Goal: Task Accomplishment & Management: Use online tool/utility

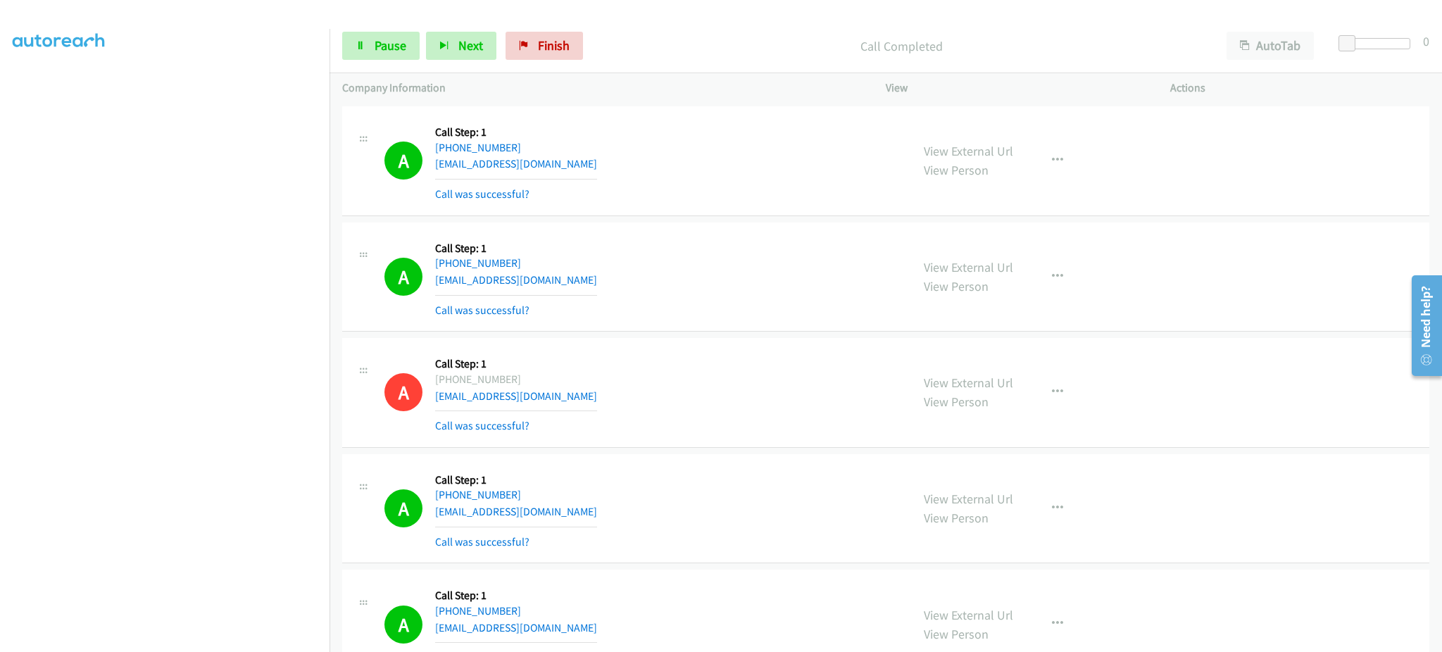
scroll to position [3380, 0]
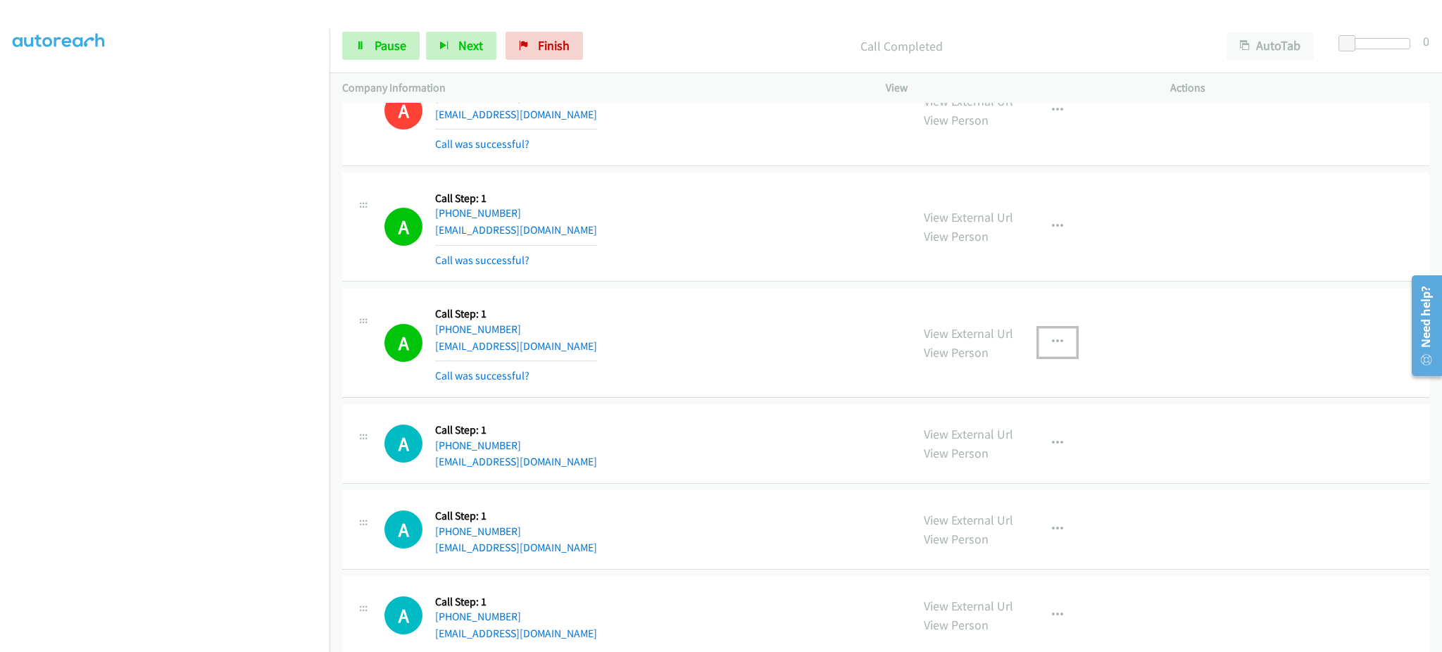
click at [1046, 335] on button "button" at bounding box center [1058, 342] width 38 height 28
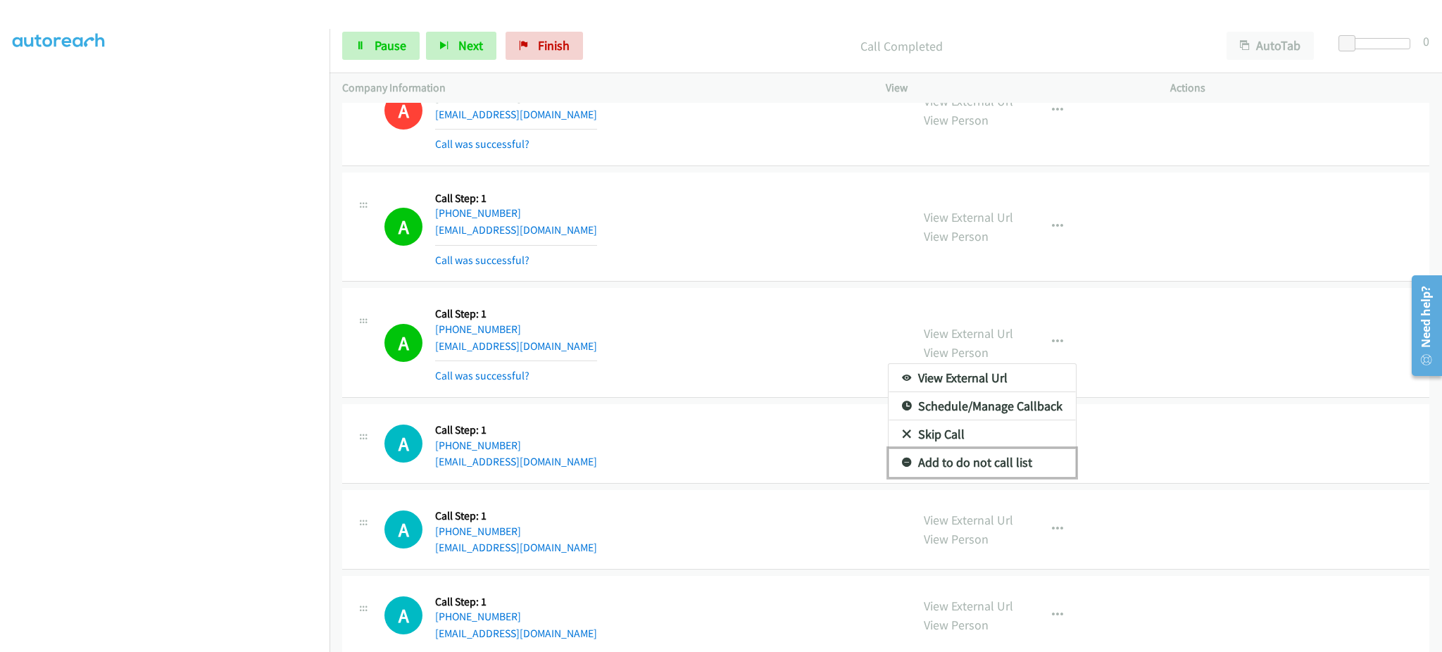
drag, startPoint x: 1014, startPoint y: 456, endPoint x: 1007, endPoint y: 458, distance: 7.4
click at [1014, 456] on link "Add to do not call list" at bounding box center [982, 463] width 187 height 28
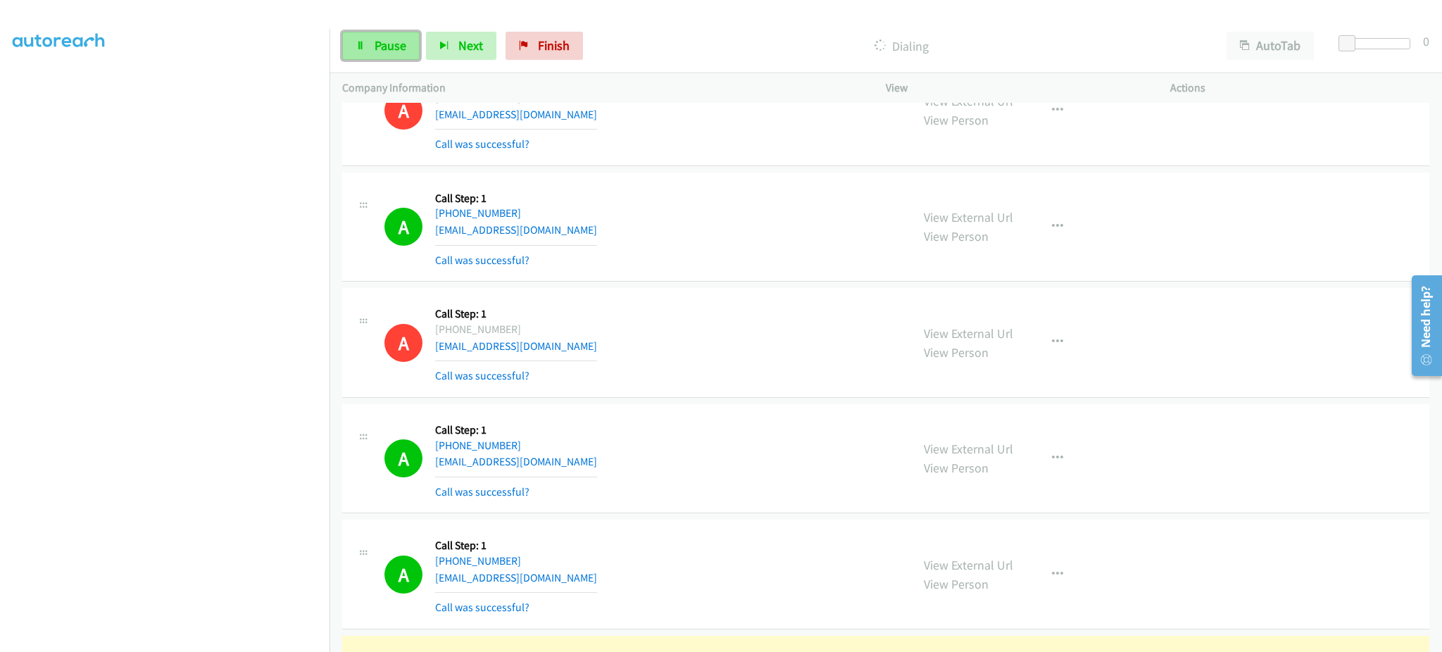
click at [385, 51] on span "Pause" at bounding box center [391, 45] width 32 height 16
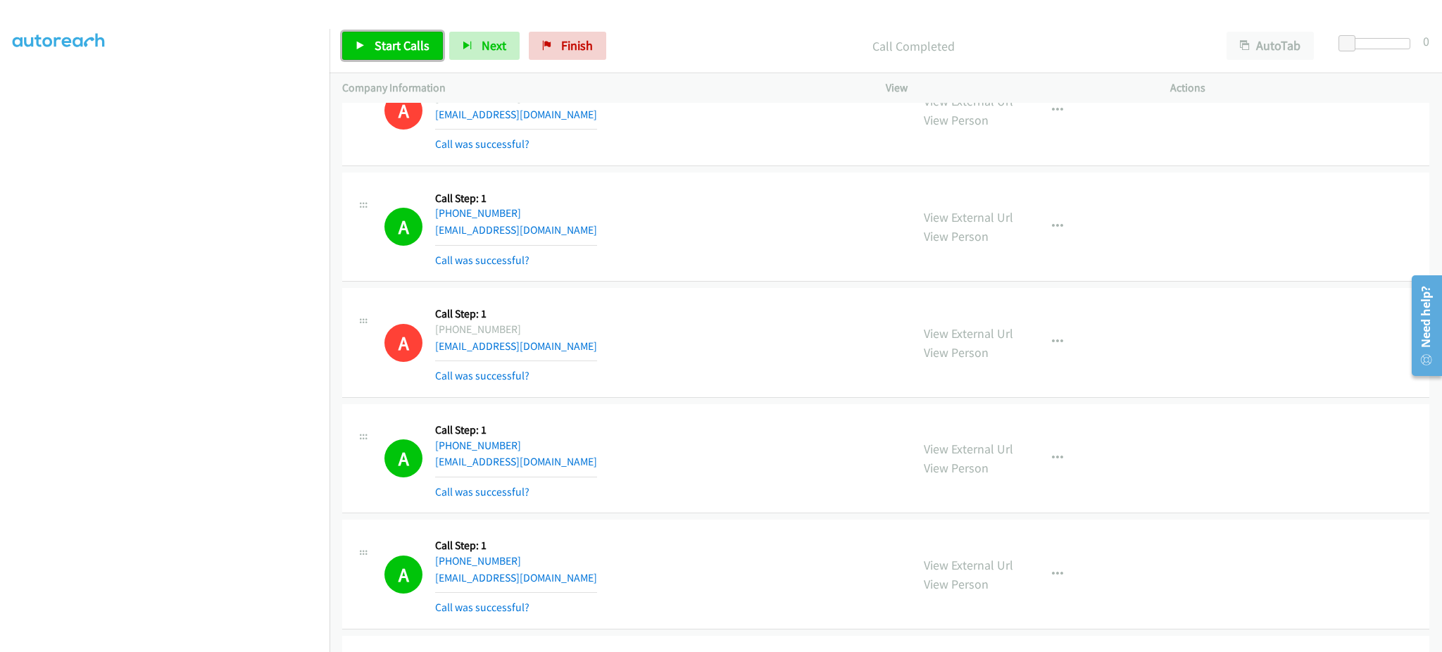
click at [392, 52] on span "Start Calls" at bounding box center [402, 45] width 55 height 16
click at [392, 51] on span "Pause" at bounding box center [391, 45] width 32 height 16
click at [413, 60] on link "Start Calls" at bounding box center [392, 46] width 101 height 28
click at [395, 42] on span "Pause" at bounding box center [391, 45] width 32 height 16
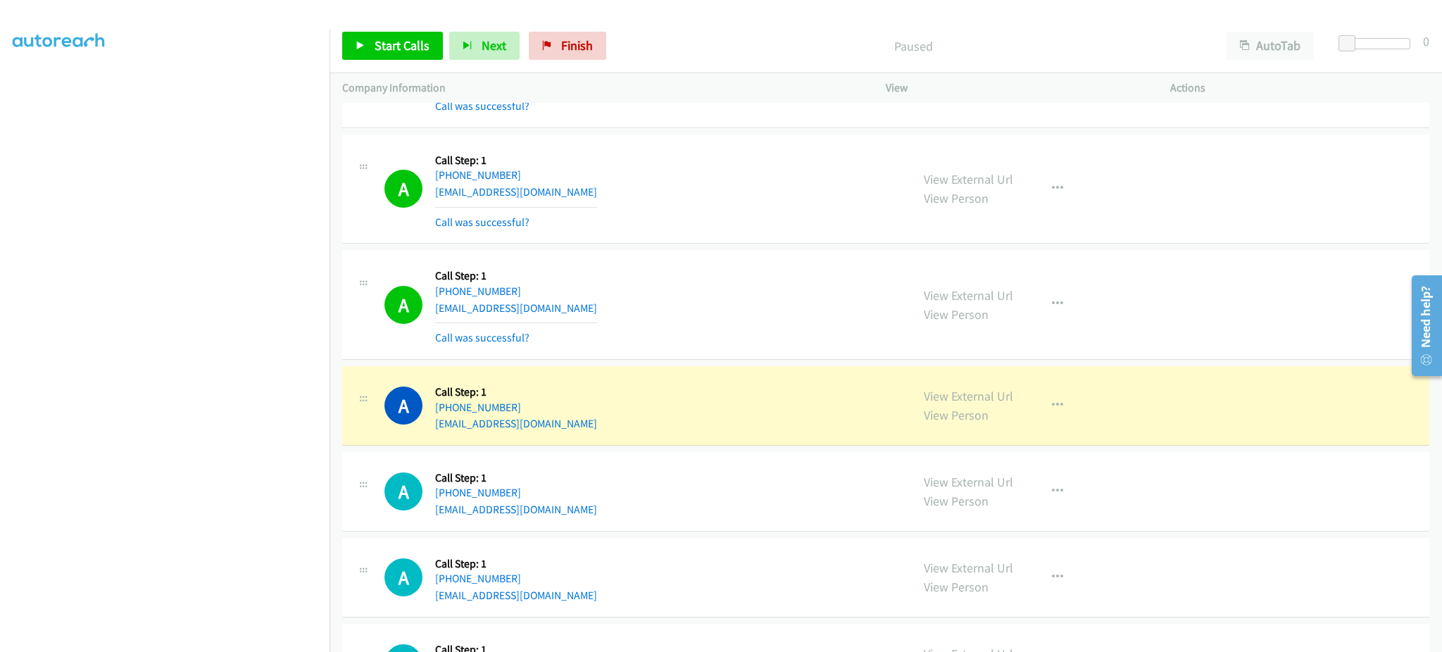
scroll to position [4225, 0]
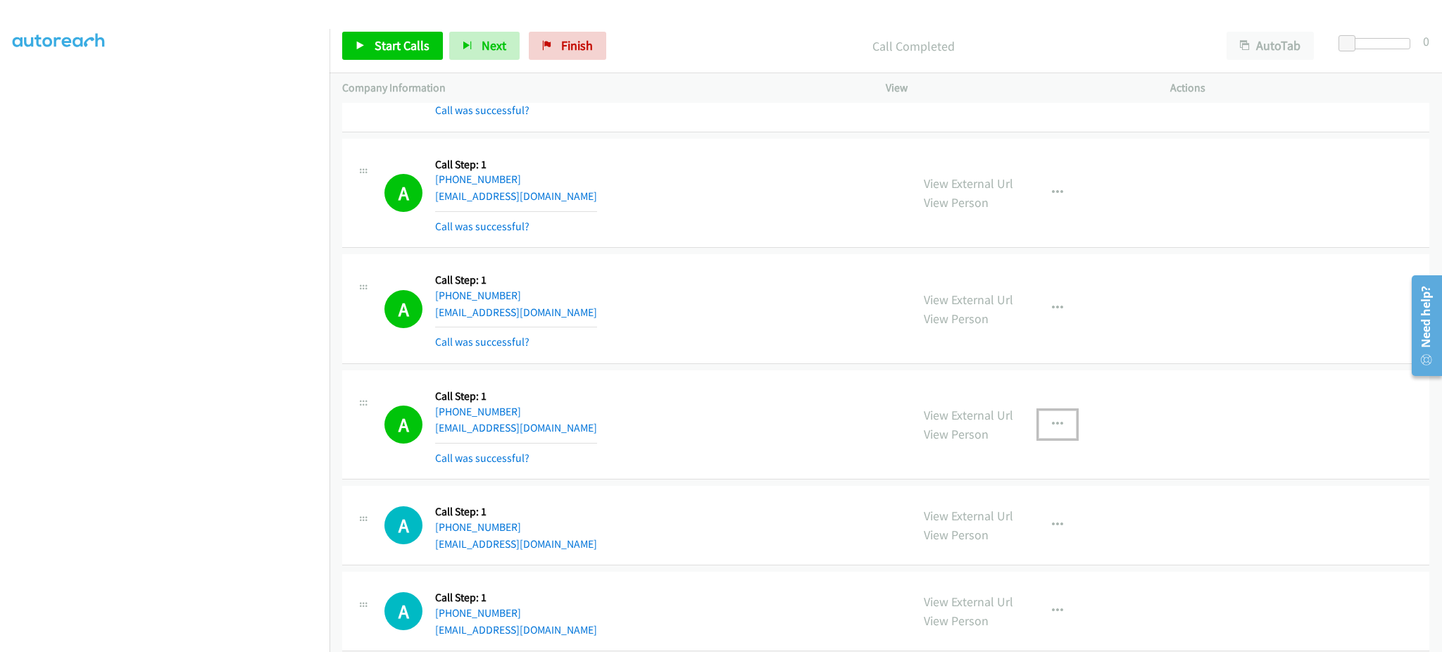
drag, startPoint x: 1064, startPoint y: 423, endPoint x: 1041, endPoint y: 456, distance: 40.4
click at [1064, 423] on button "button" at bounding box center [1058, 425] width 38 height 28
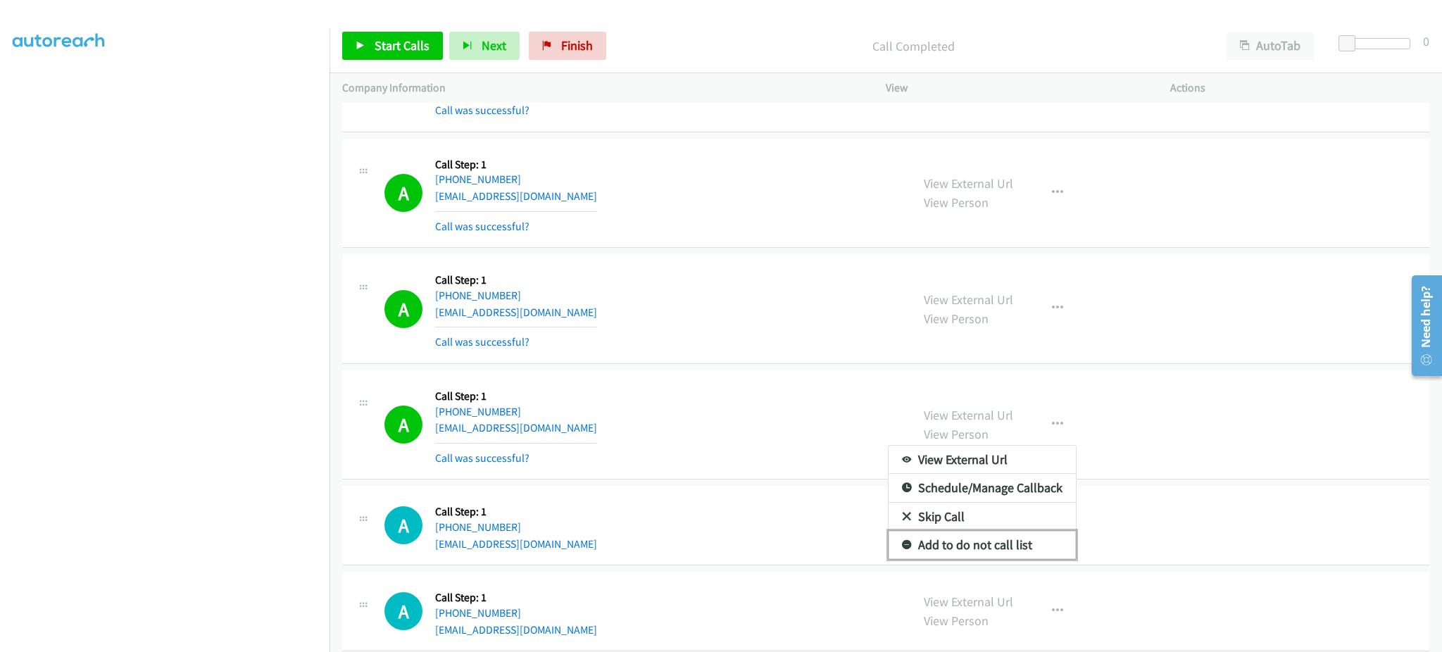
click at [1015, 557] on link "Add to do not call list" at bounding box center [982, 545] width 187 height 28
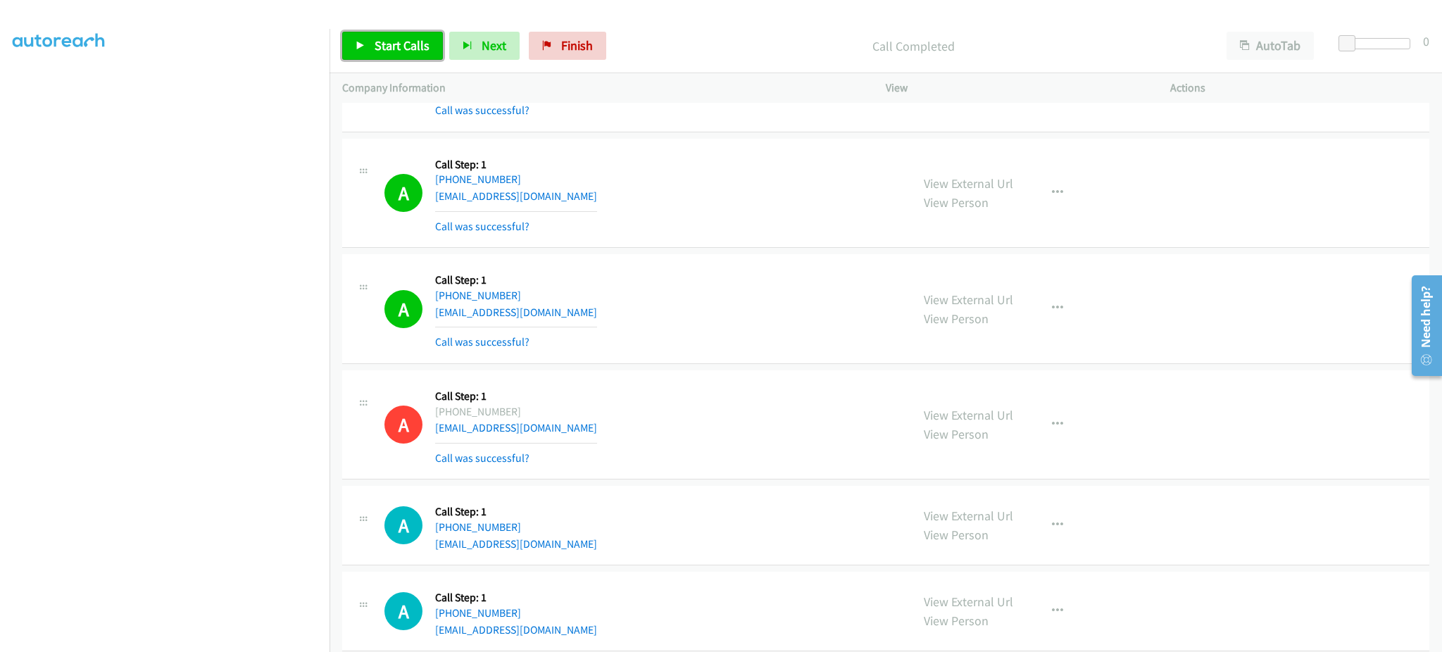
click at [397, 44] on span "Start Calls" at bounding box center [402, 45] width 55 height 16
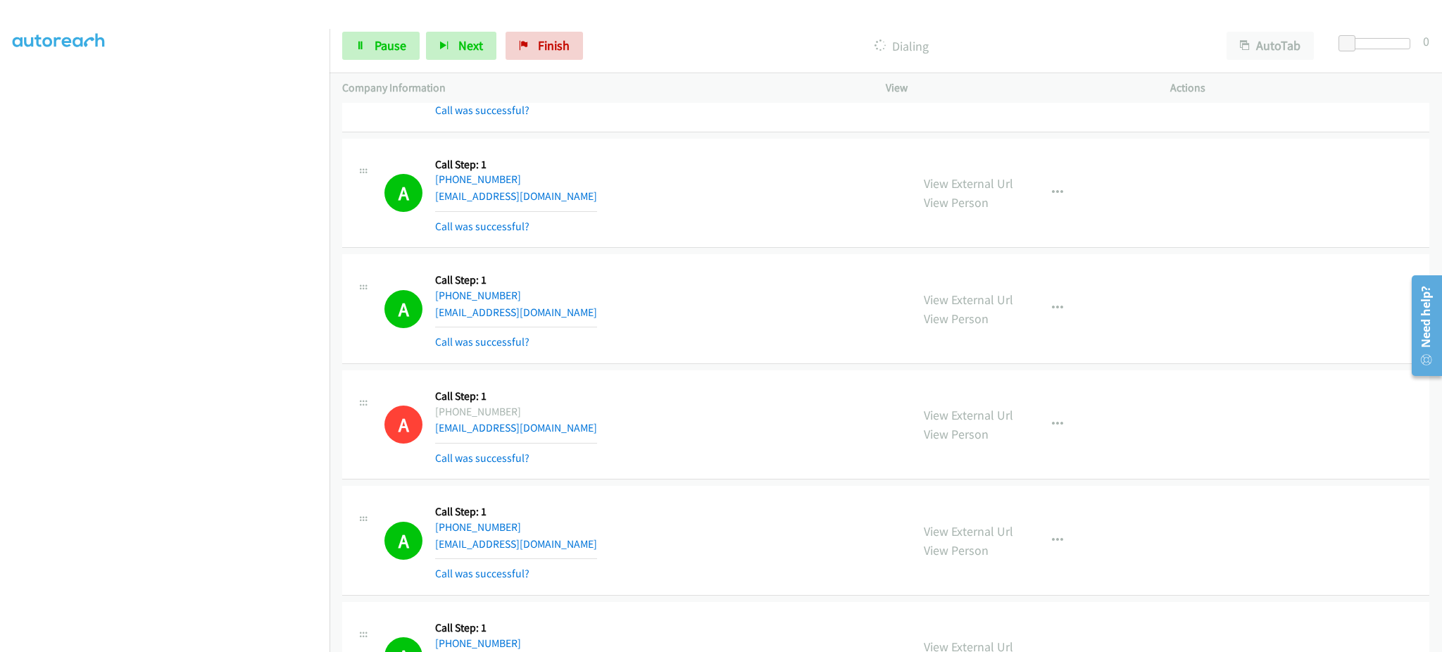
scroll to position [4789, 0]
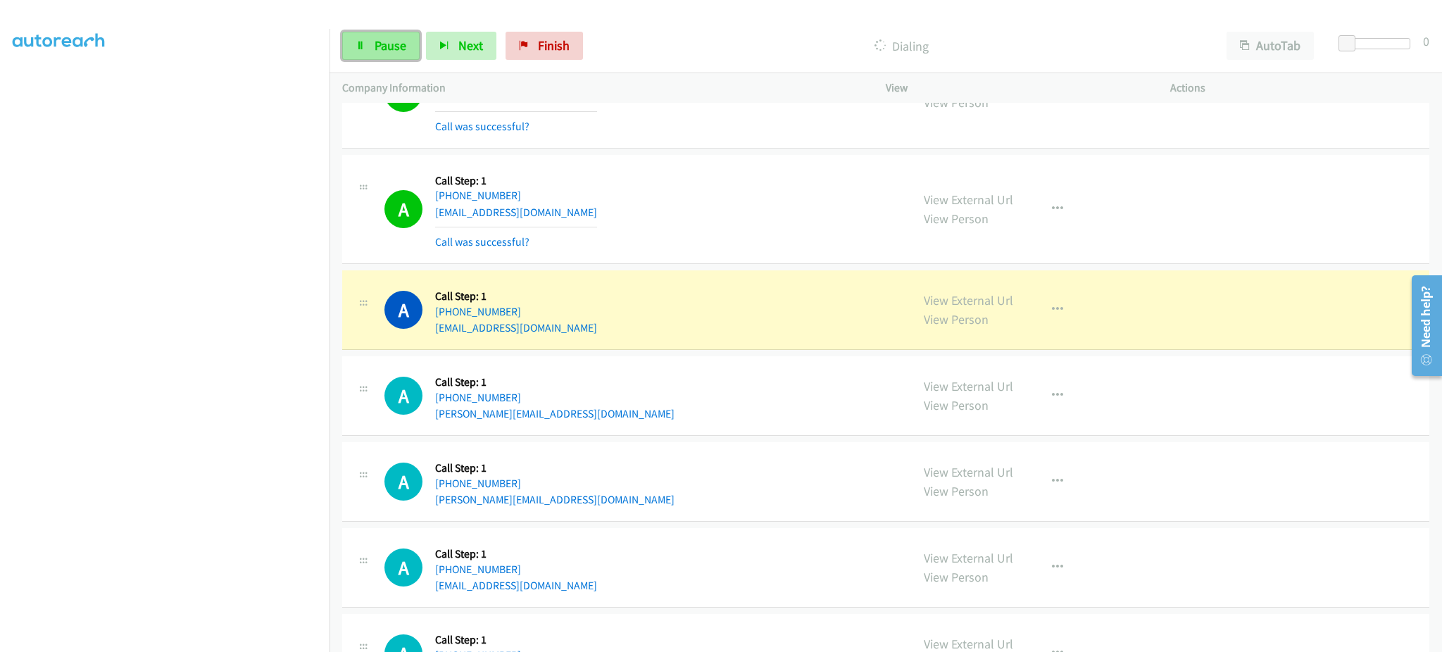
click at [384, 49] on span "Pause" at bounding box center [391, 45] width 32 height 16
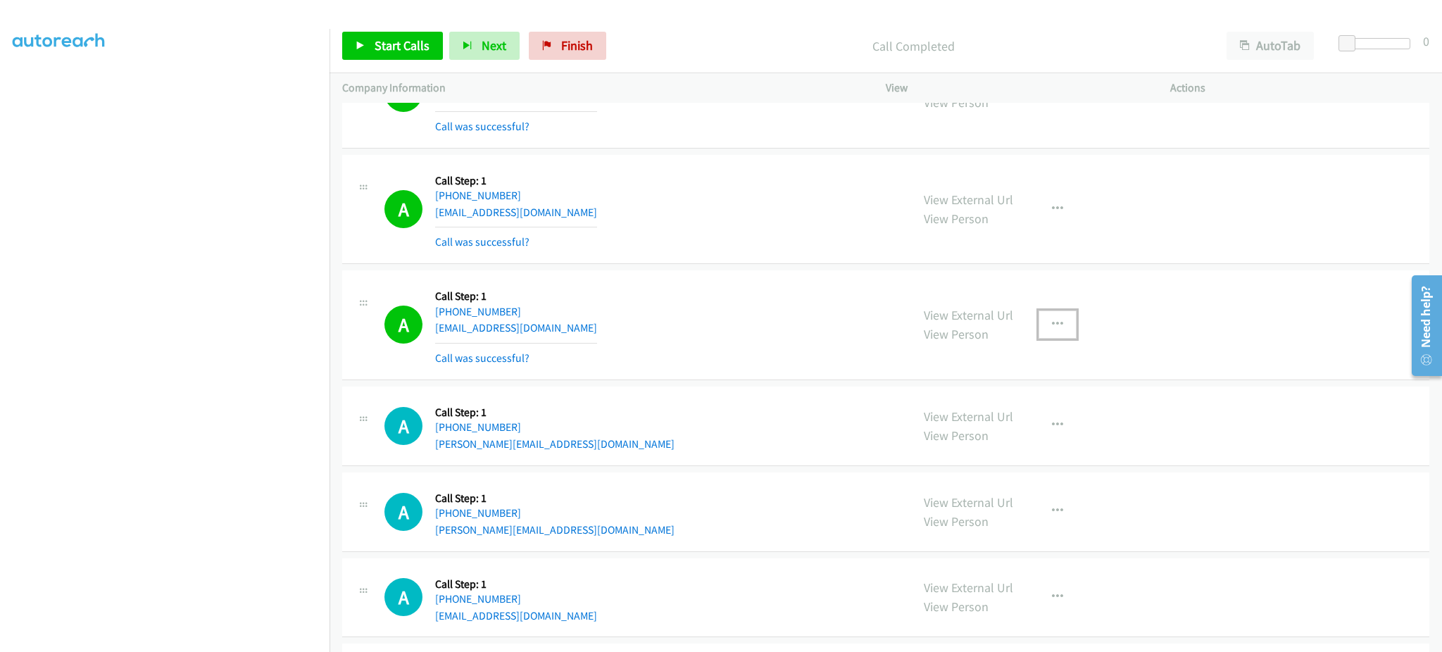
click at [1052, 327] on icon "button" at bounding box center [1057, 324] width 11 height 11
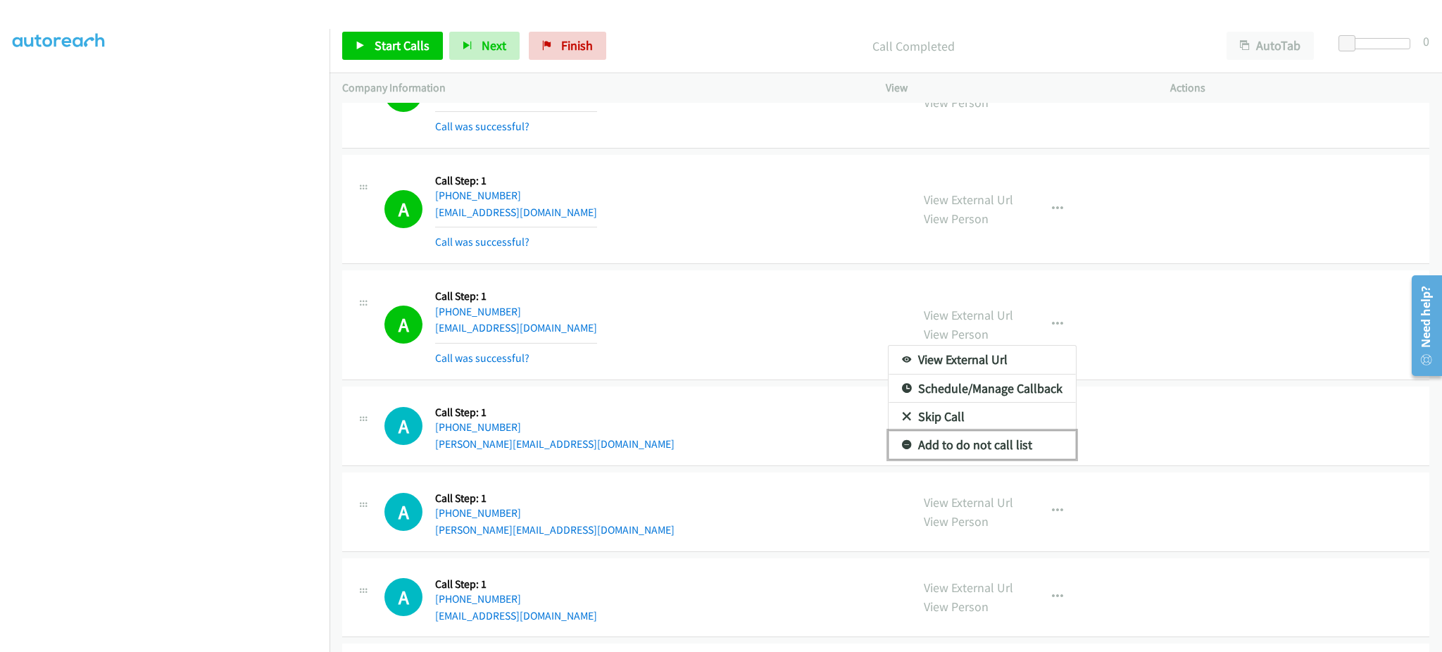
drag, startPoint x: 987, startPoint y: 449, endPoint x: 910, endPoint y: 641, distance: 207.3
click at [987, 448] on link "Add to do not call list" at bounding box center [982, 445] width 187 height 28
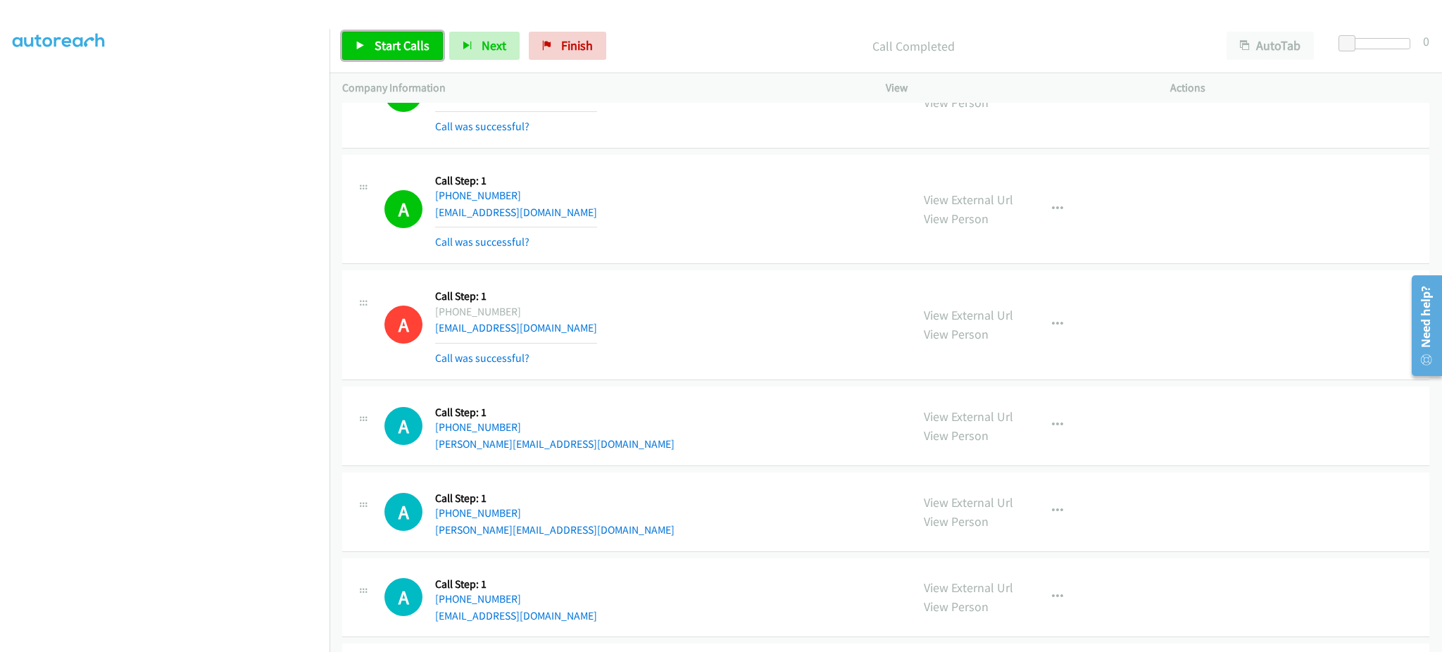
click at [392, 44] on span "Start Calls" at bounding box center [402, 45] width 55 height 16
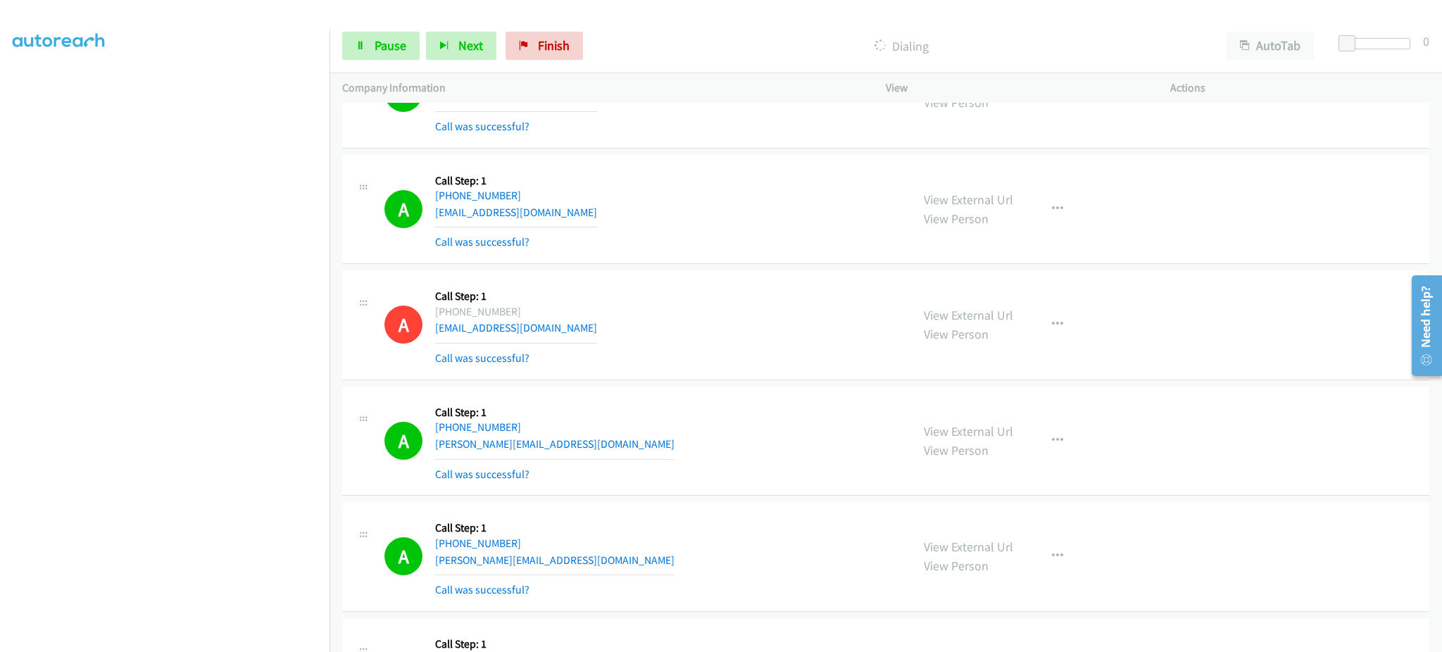
scroll to position [5352, 0]
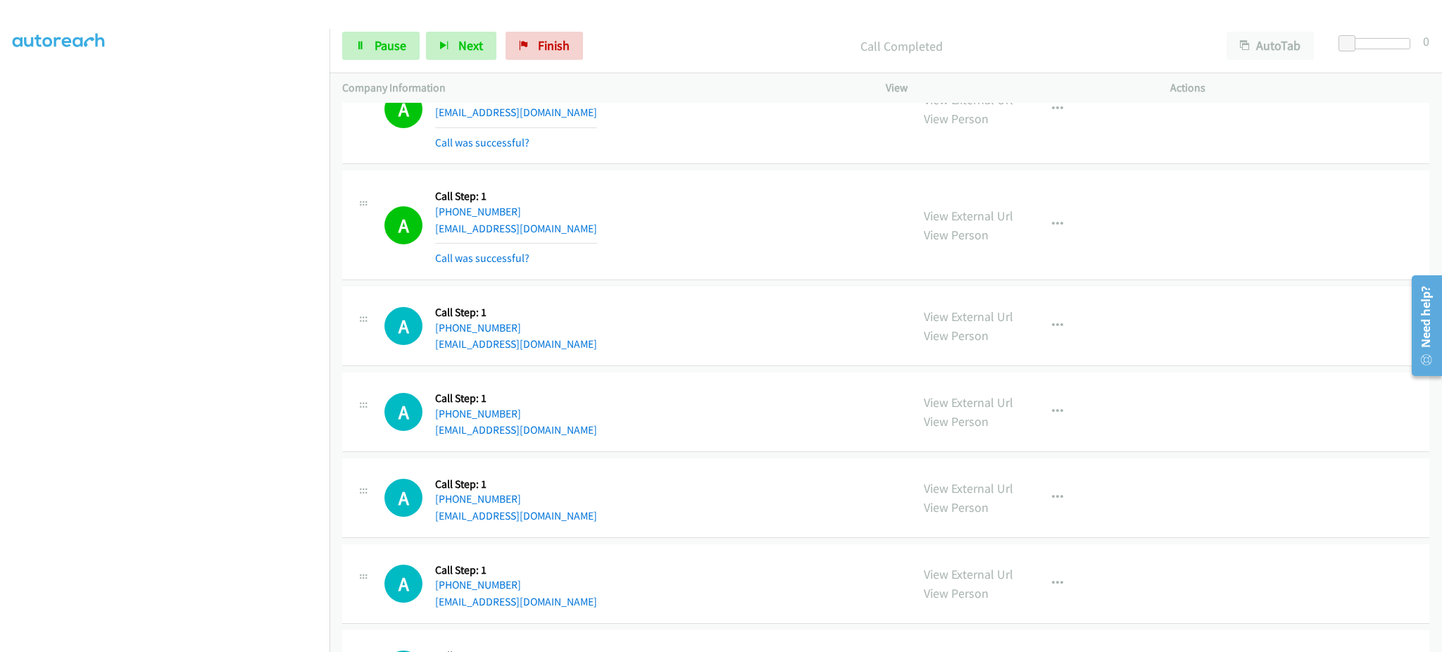
click at [1023, 213] on div "View External Url View Person View External Url Email Schedule/Manage Callback …" at bounding box center [1059, 225] width 297 height 84
click at [1039, 224] on button "button" at bounding box center [1058, 225] width 38 height 28
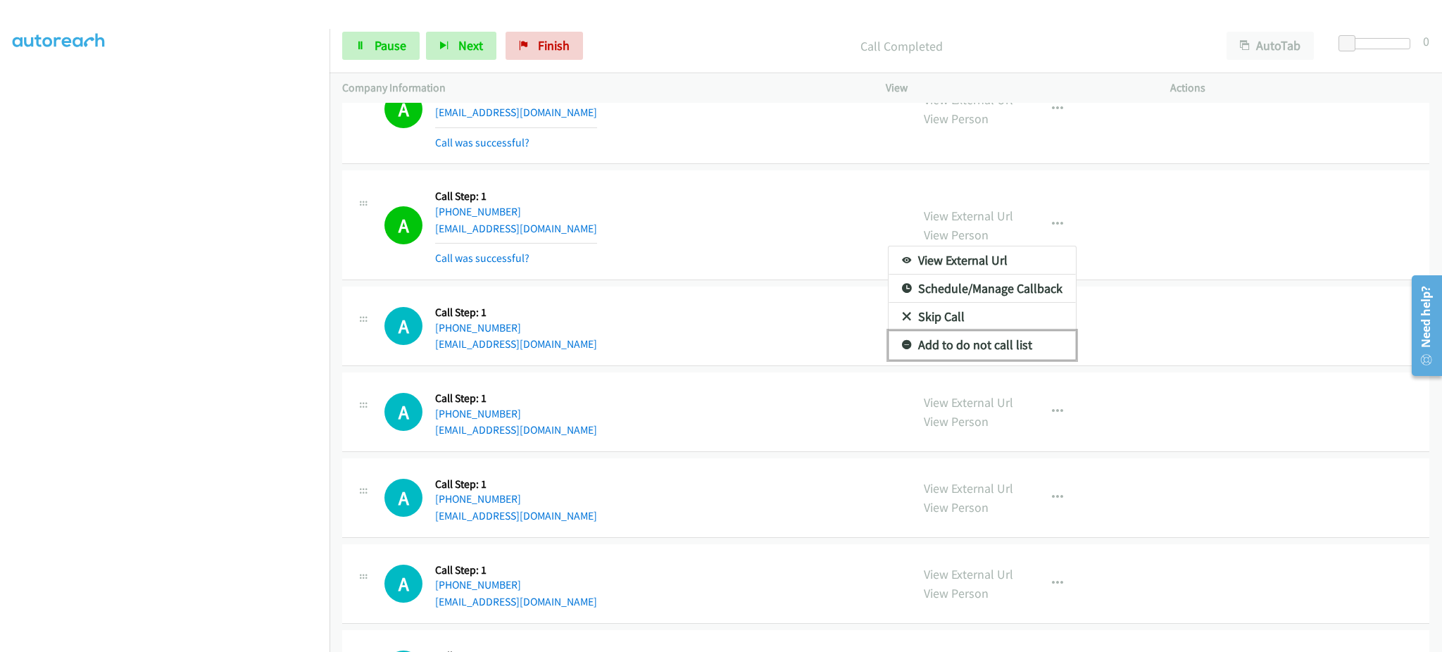
click at [994, 352] on link "Add to do not call list" at bounding box center [982, 345] width 187 height 28
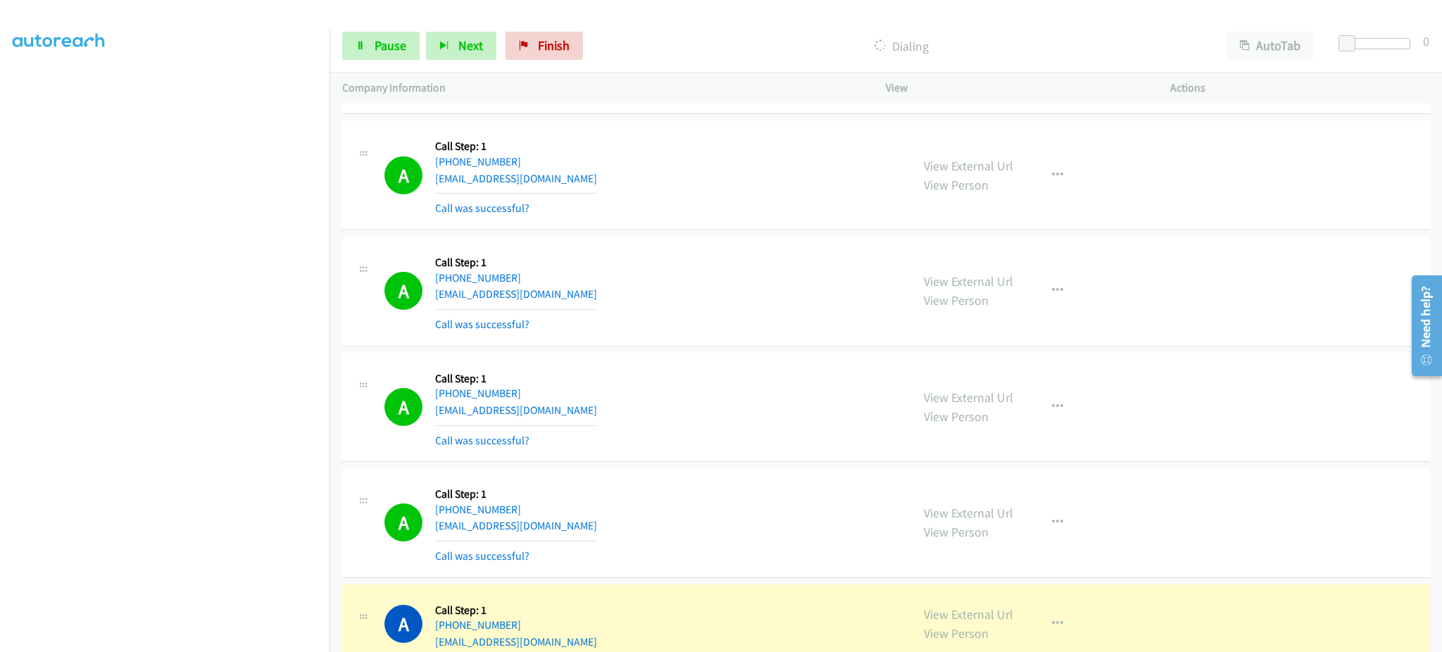
scroll to position [5915, 0]
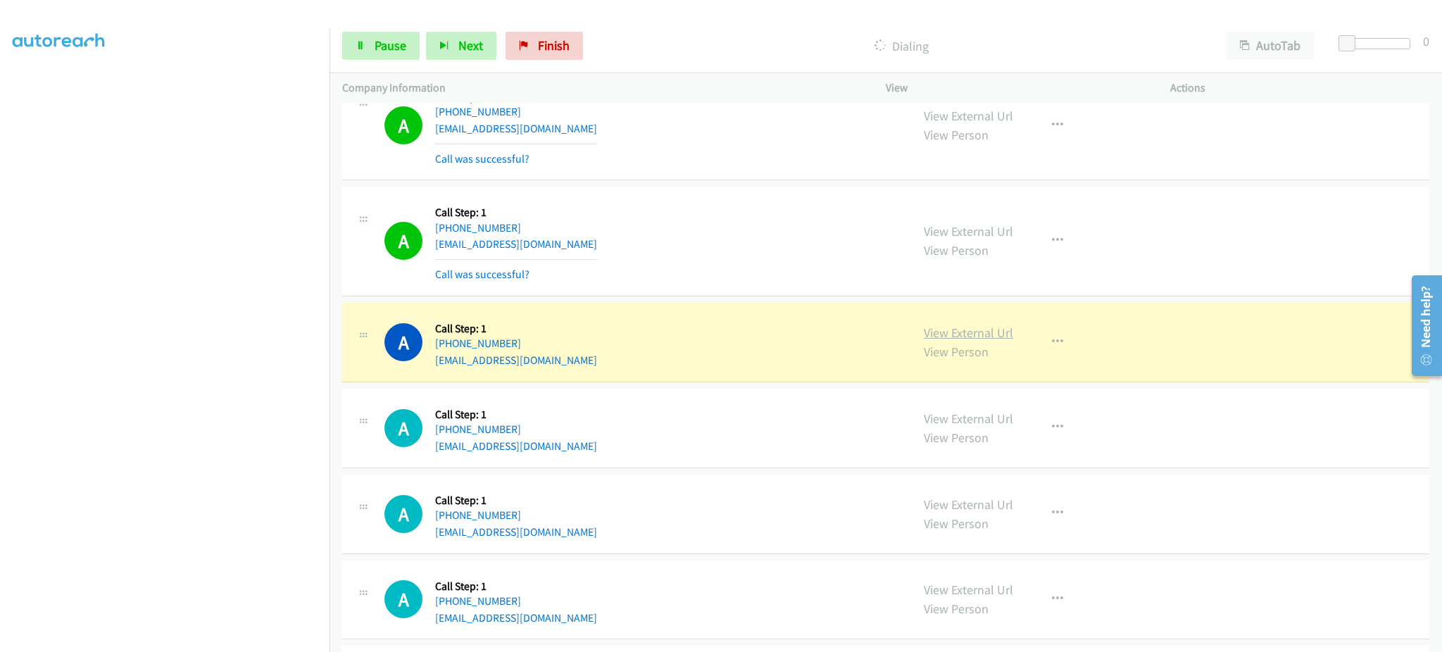
click at [988, 335] on link "View External Url" at bounding box center [968, 333] width 89 height 16
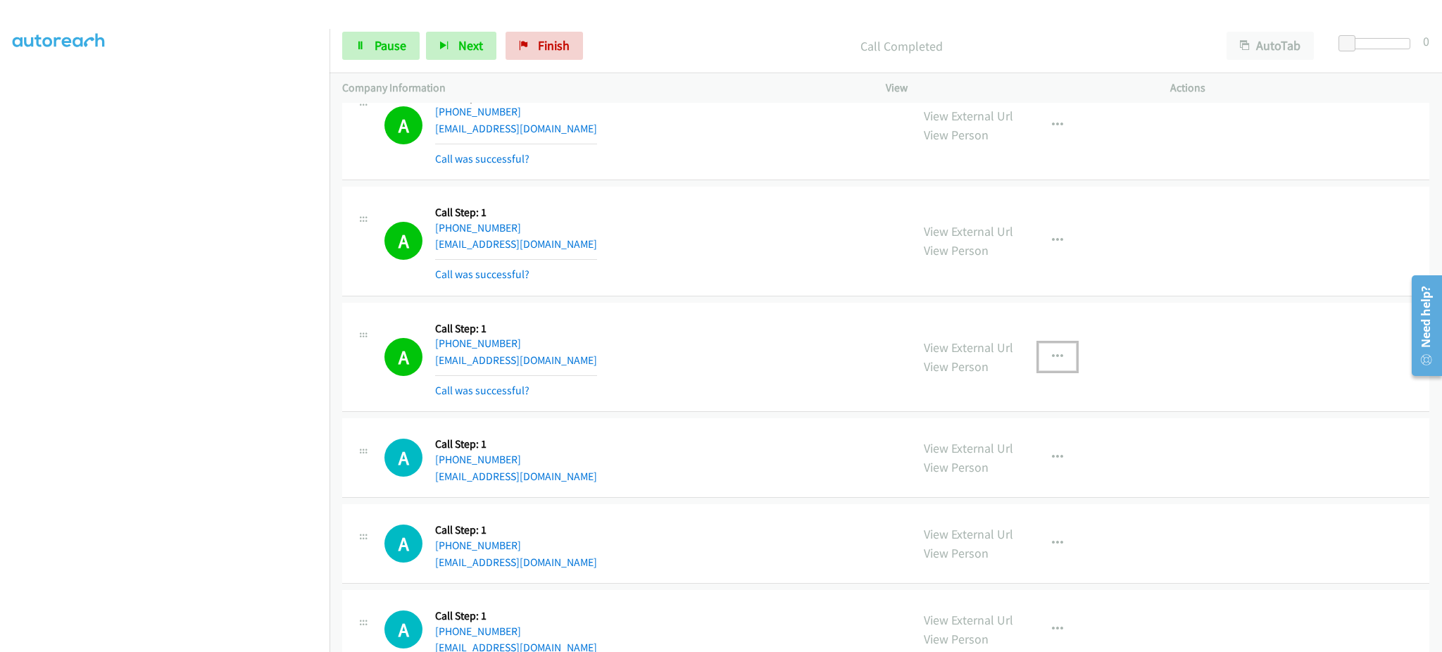
click at [1052, 362] on icon "button" at bounding box center [1057, 356] width 11 height 11
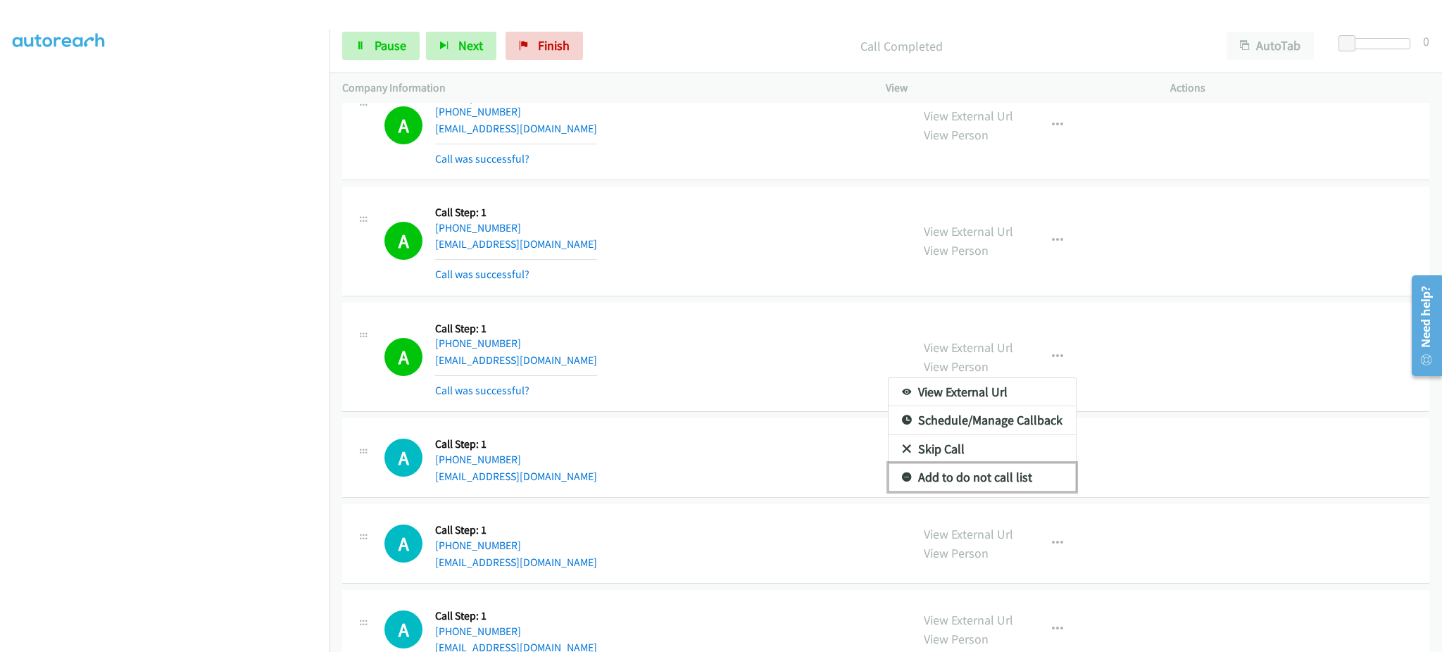
click at [993, 478] on link "Add to do not call list" at bounding box center [982, 477] width 187 height 28
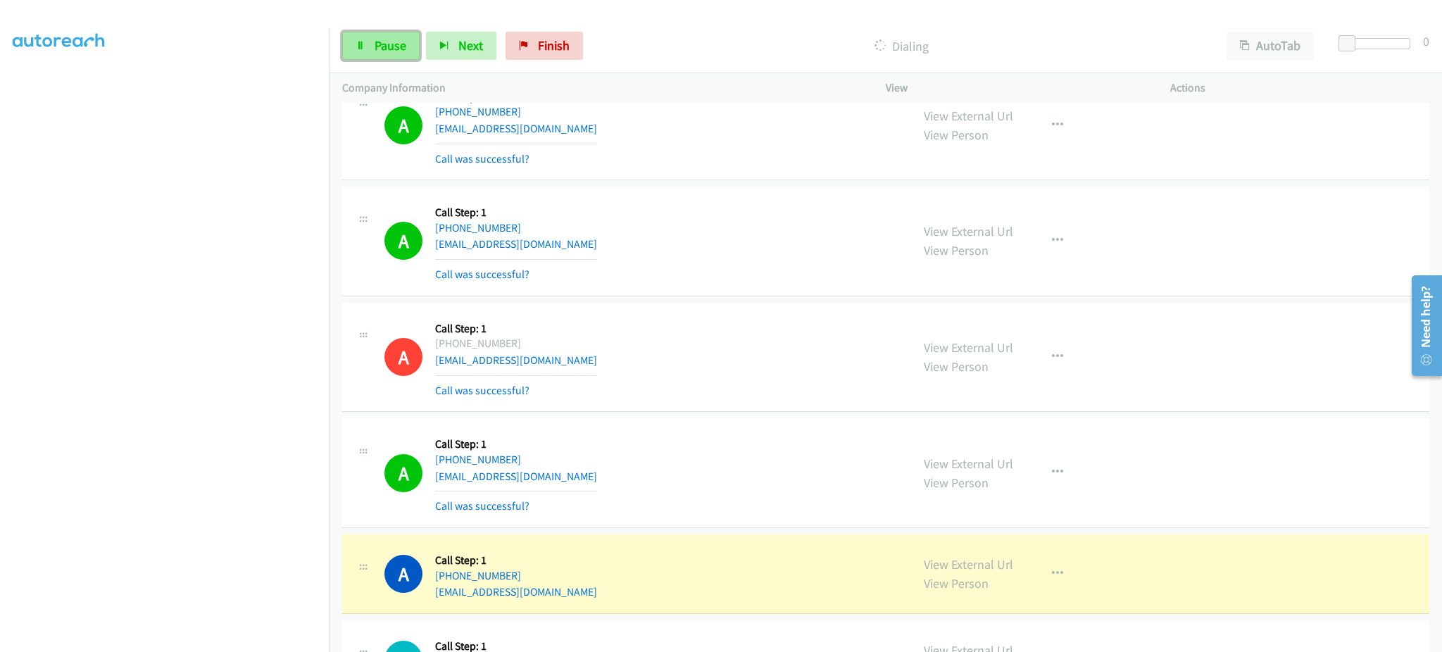
click at [409, 41] on link "Pause" at bounding box center [380, 46] width 77 height 28
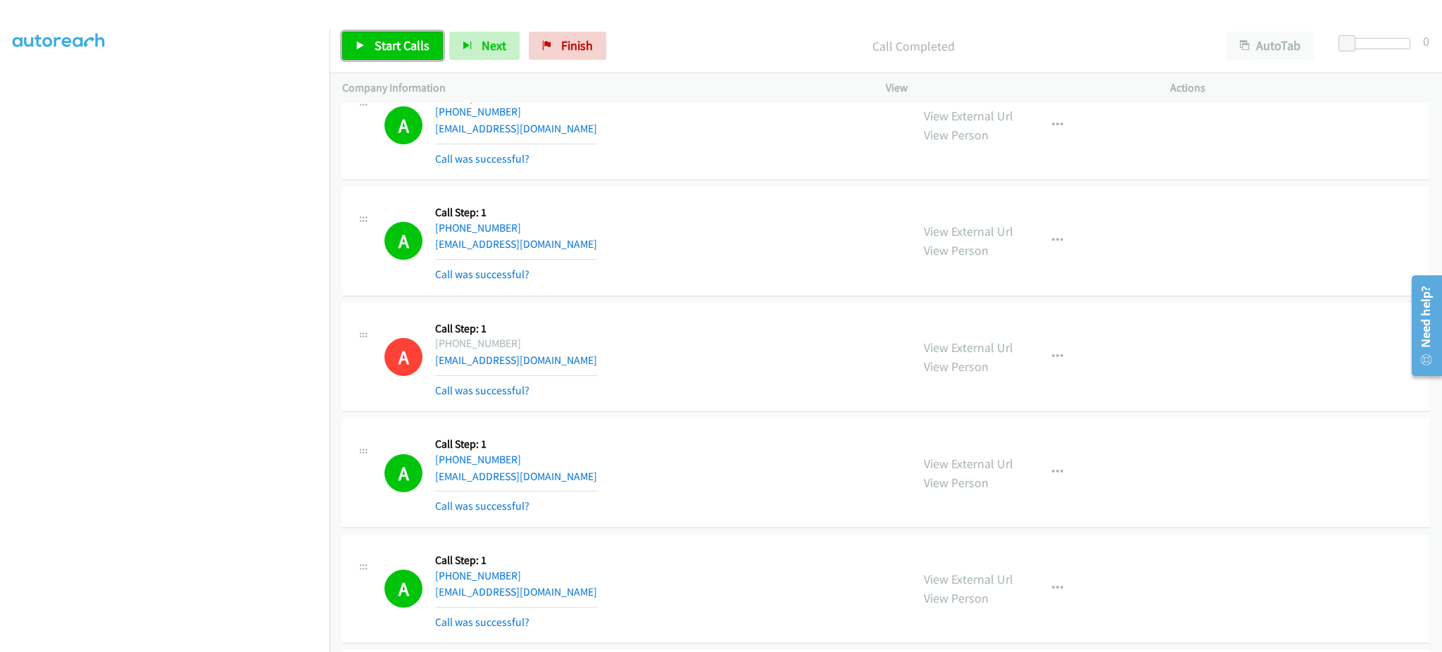
click at [414, 50] on span "Start Calls" at bounding box center [402, 45] width 55 height 16
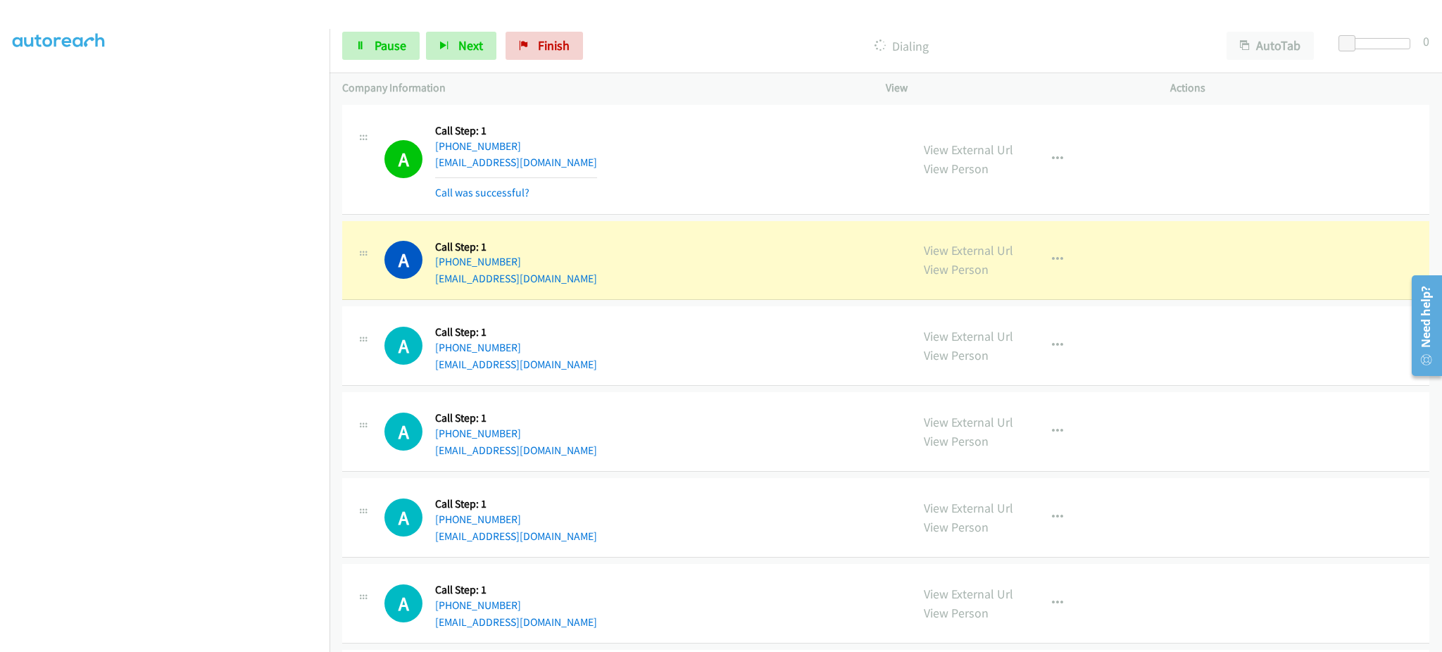
scroll to position [6760, 0]
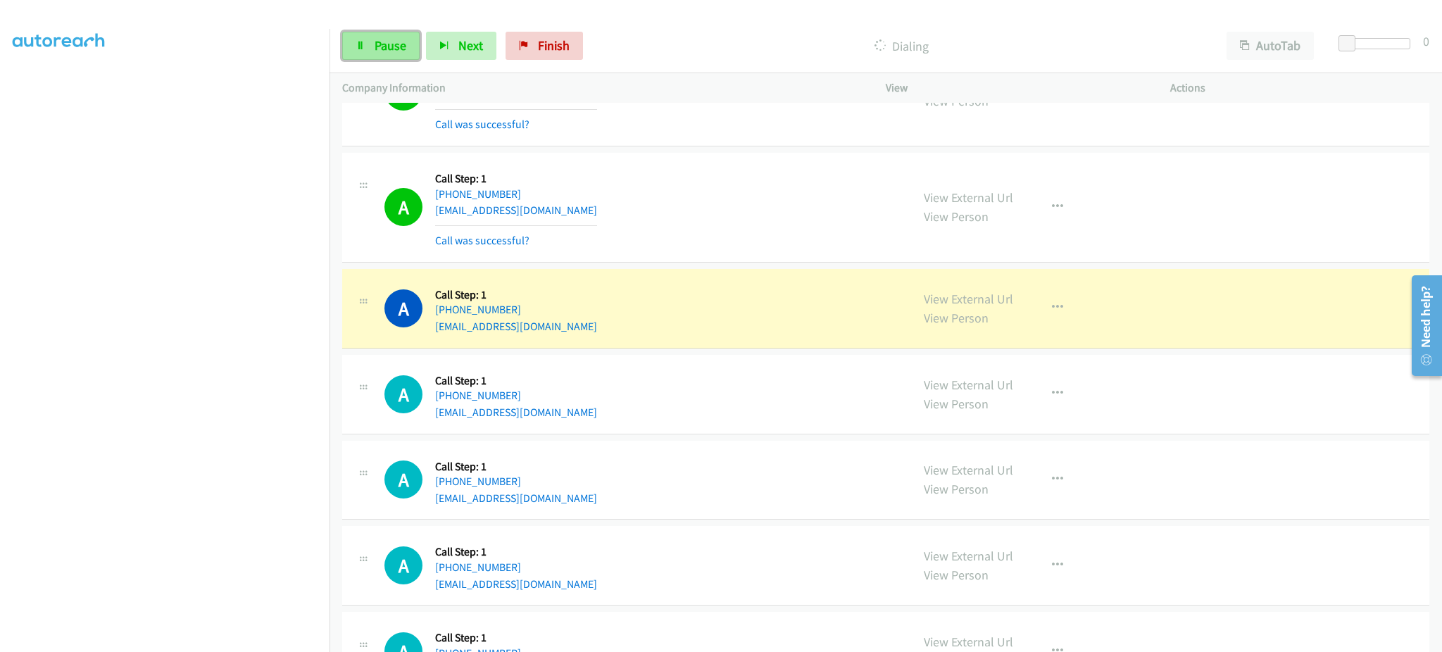
click at [391, 38] on span "Pause" at bounding box center [391, 45] width 32 height 16
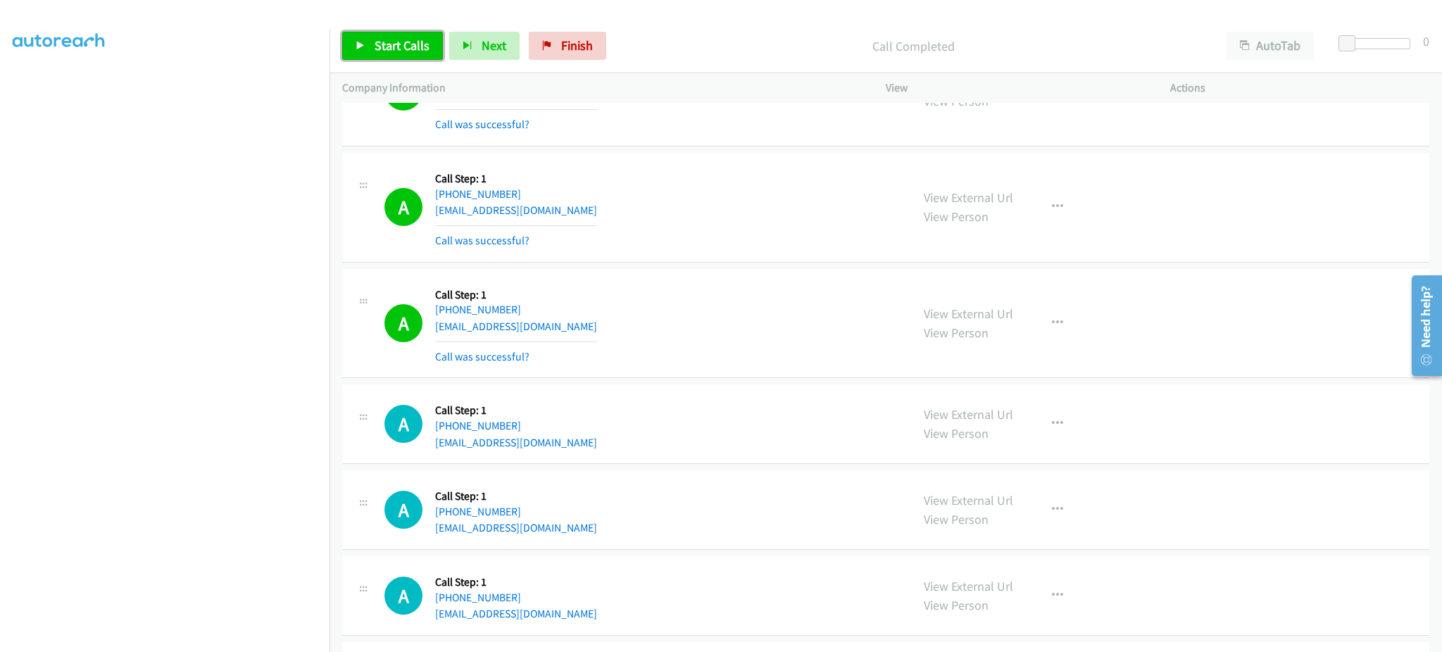
click at [361, 44] on icon at bounding box center [361, 47] width 10 height 10
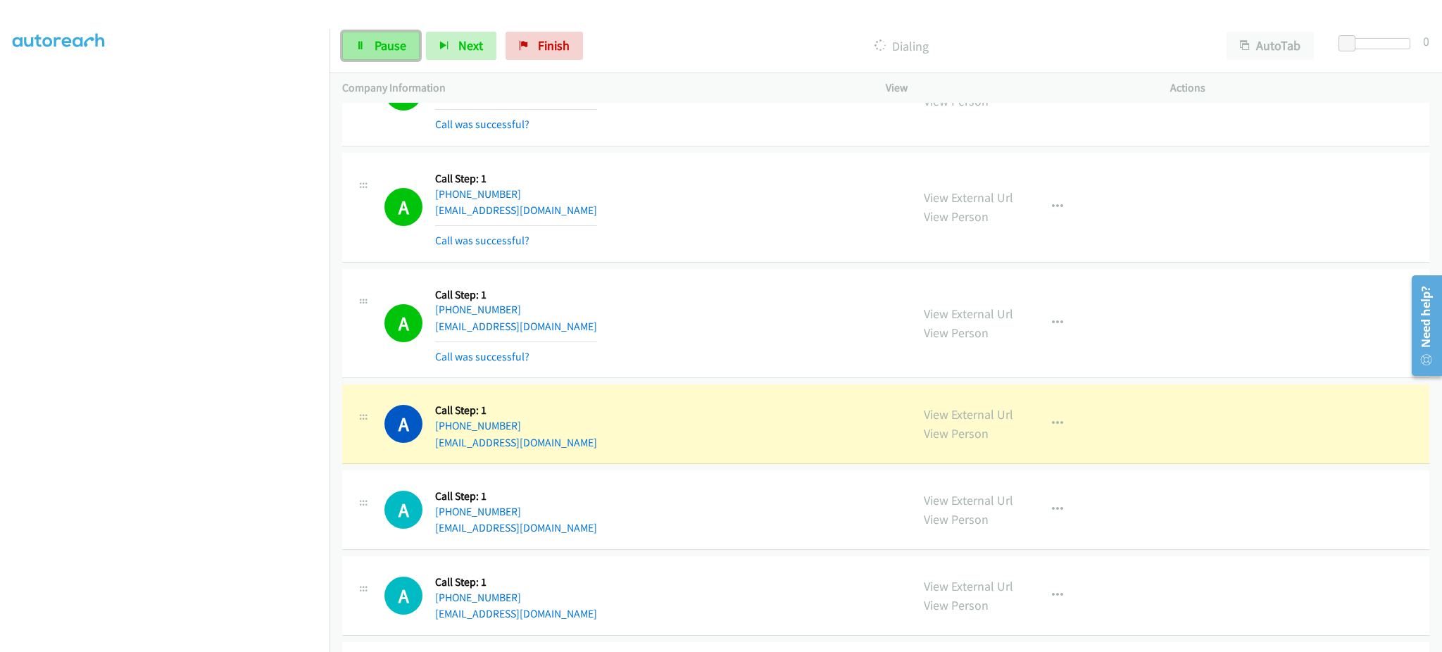
click at [378, 46] on span "Pause" at bounding box center [391, 45] width 32 height 16
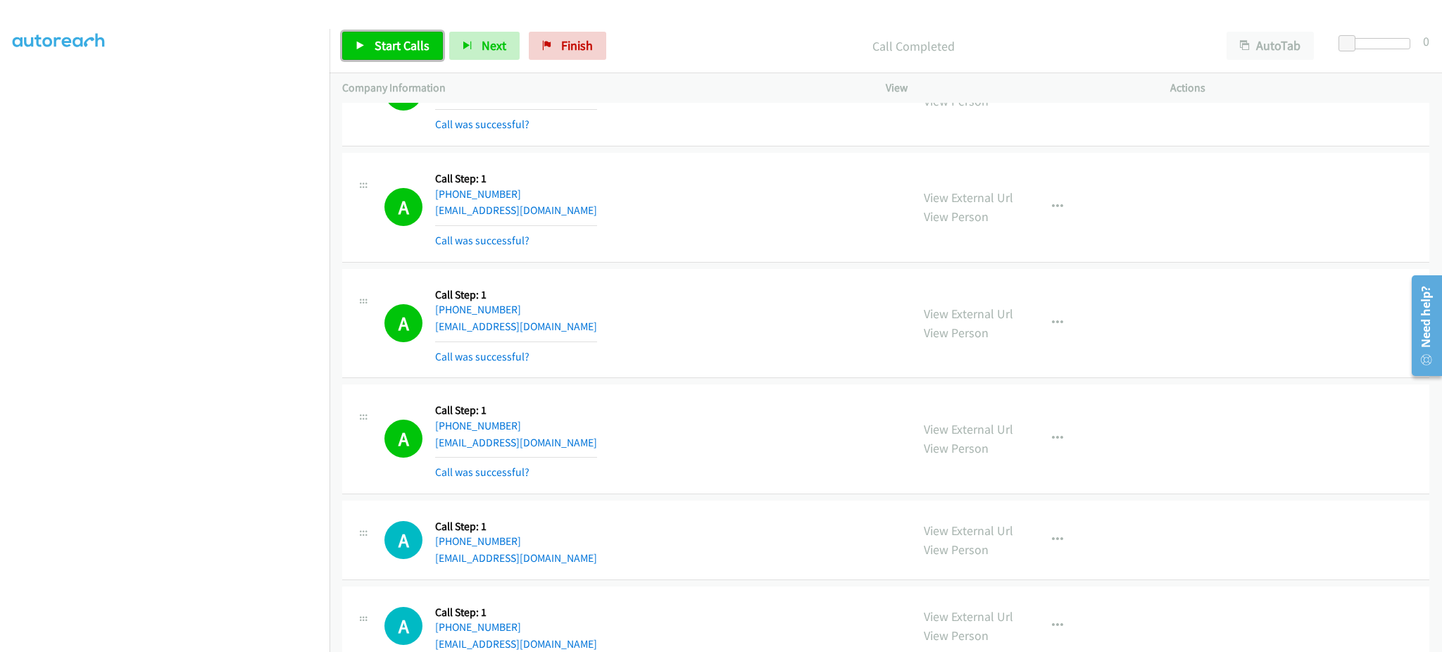
click at [420, 42] on span "Start Calls" at bounding box center [402, 45] width 55 height 16
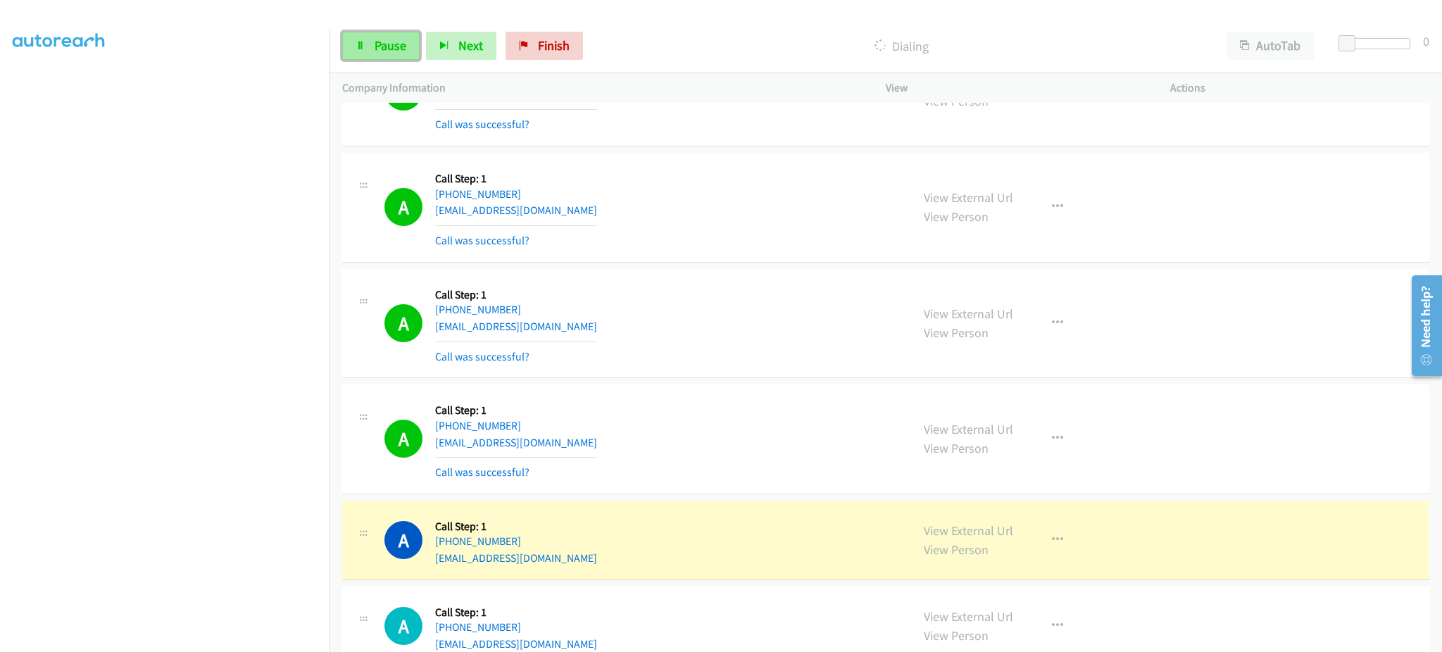
click at [362, 54] on link "Pause" at bounding box center [380, 46] width 77 height 28
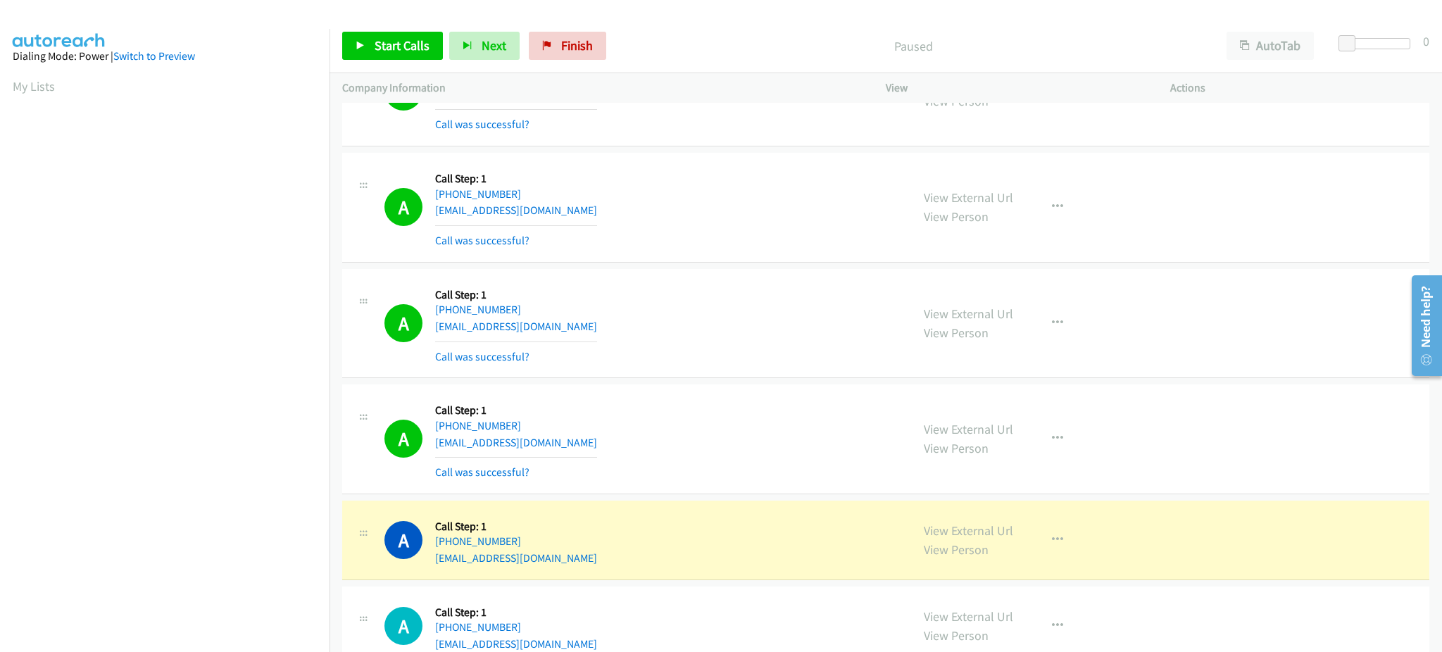
scroll to position [141, 4]
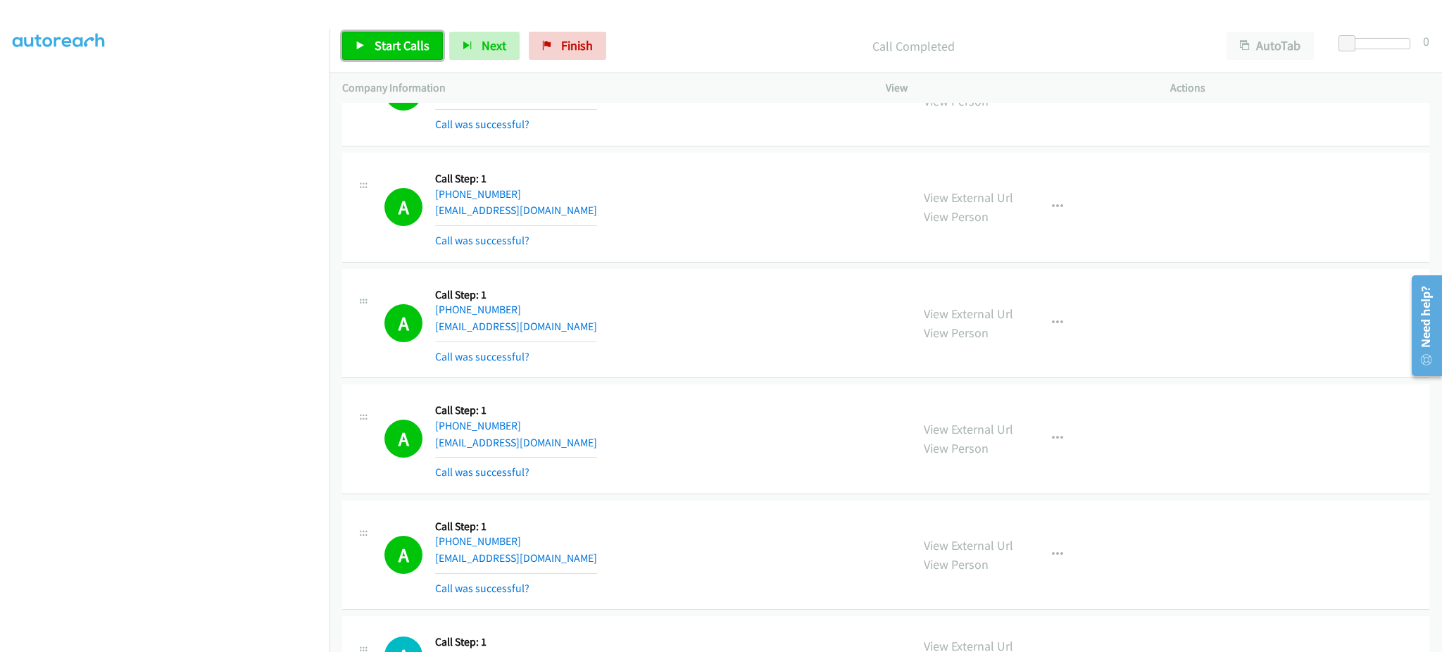
drag, startPoint x: 411, startPoint y: 35, endPoint x: 456, endPoint y: 4, distance: 55.1
click at [411, 35] on link "Start Calls" at bounding box center [392, 46] width 101 height 28
click at [384, 42] on span "Pause" at bounding box center [391, 45] width 32 height 16
click at [398, 50] on span "Start Calls" at bounding box center [402, 45] width 55 height 16
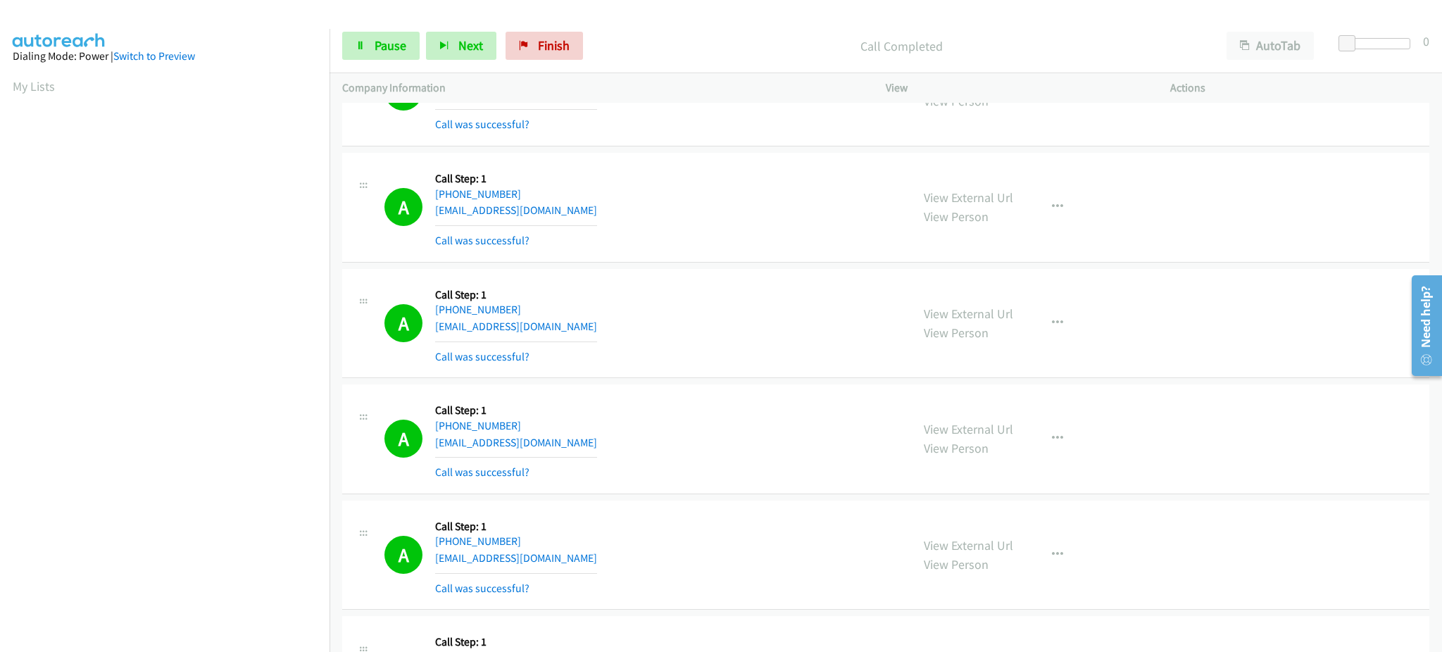
scroll to position [7632, 0]
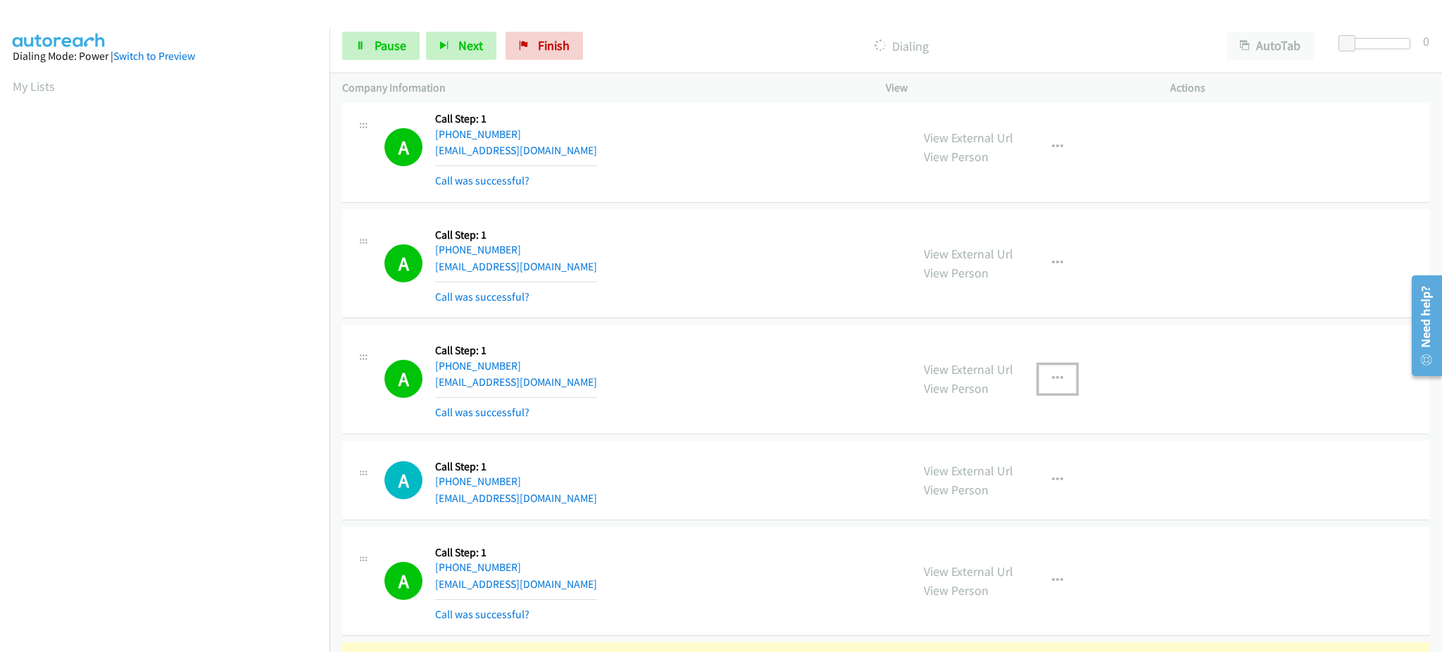
click at [1056, 379] on button "button" at bounding box center [1058, 379] width 38 height 28
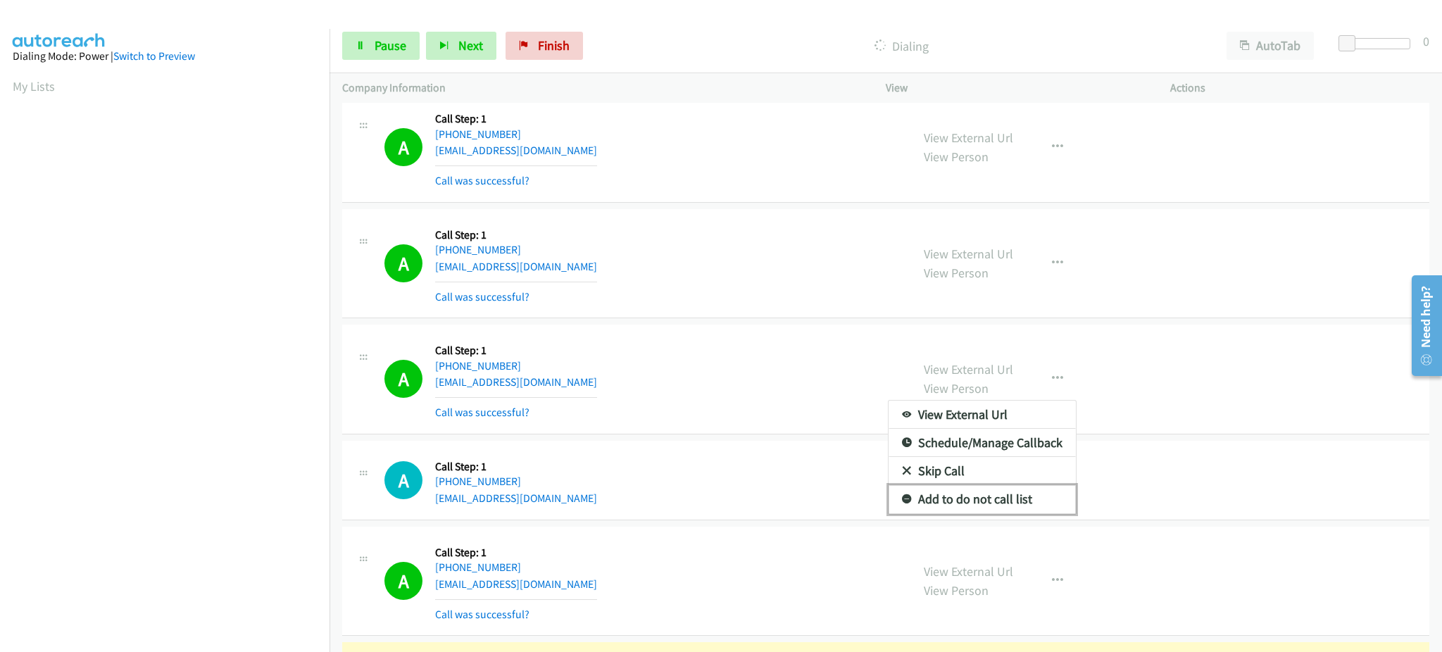
click at [970, 508] on link "Add to do not call list" at bounding box center [982, 499] width 187 height 28
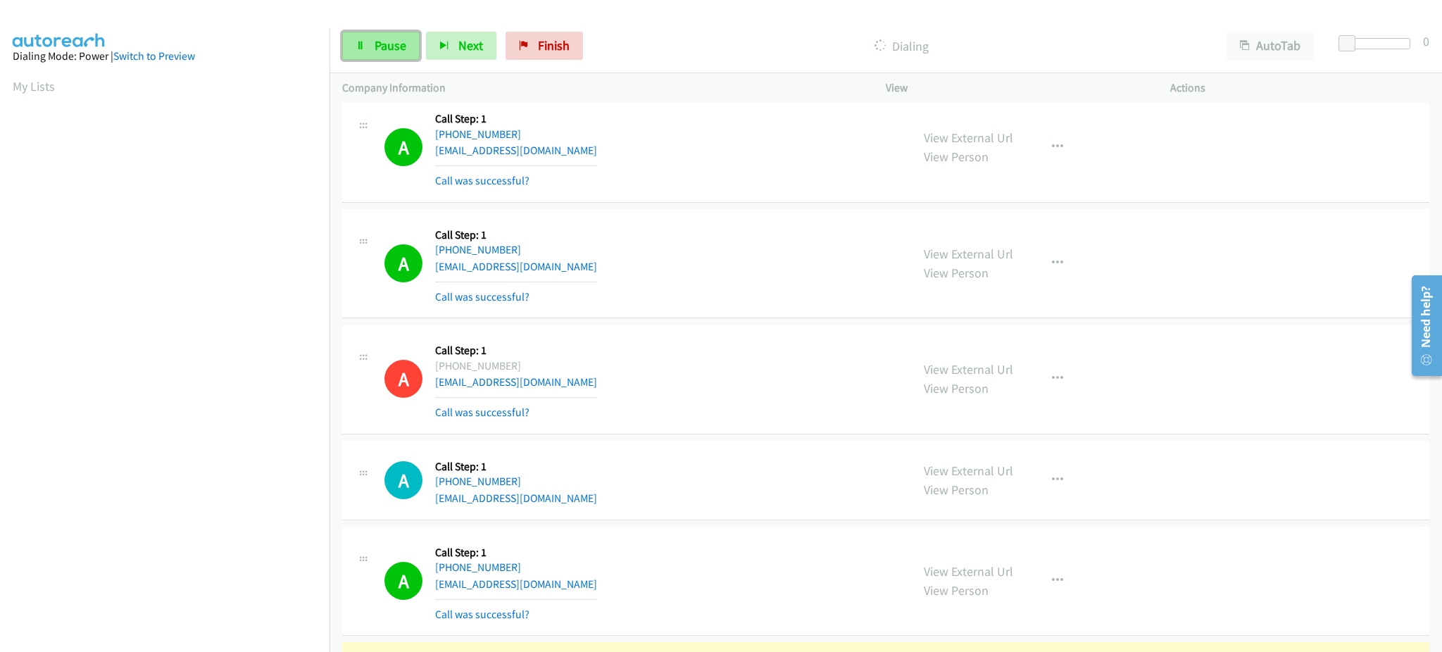
click at [358, 37] on link "Pause" at bounding box center [380, 46] width 77 height 28
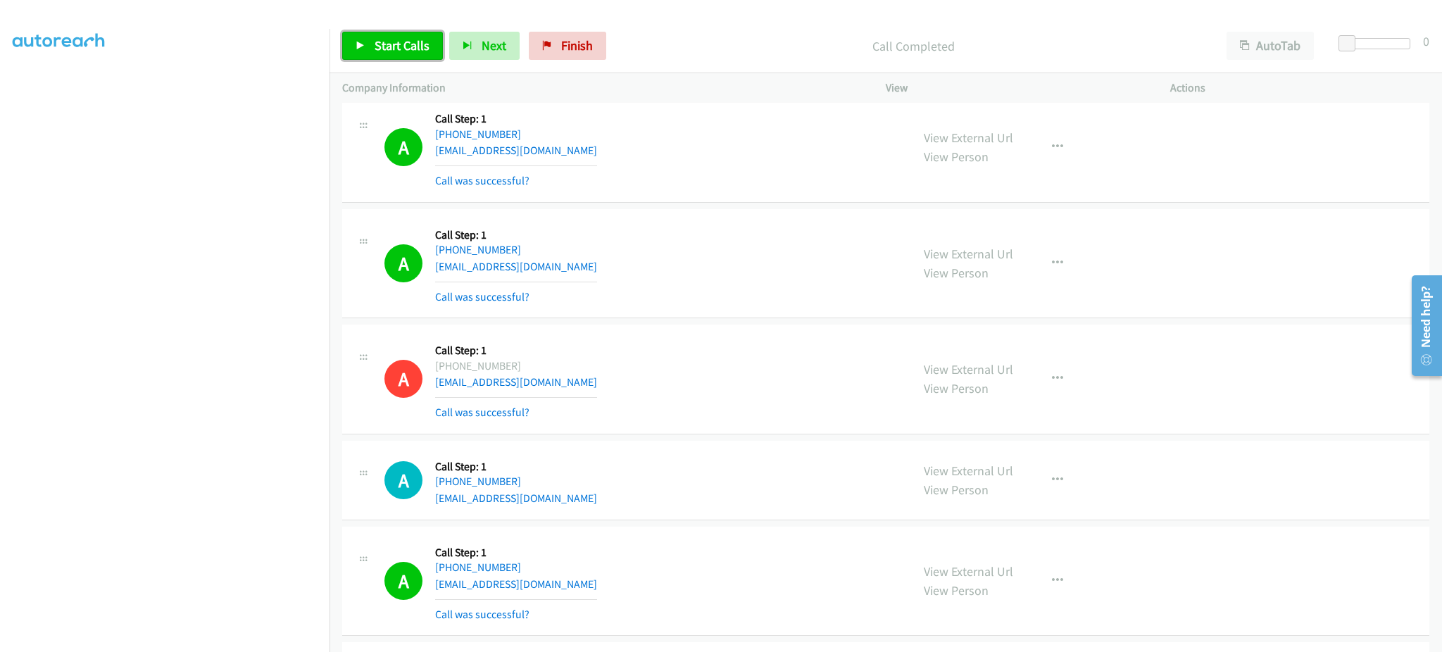
click at [375, 34] on link "Start Calls" at bounding box center [392, 46] width 101 height 28
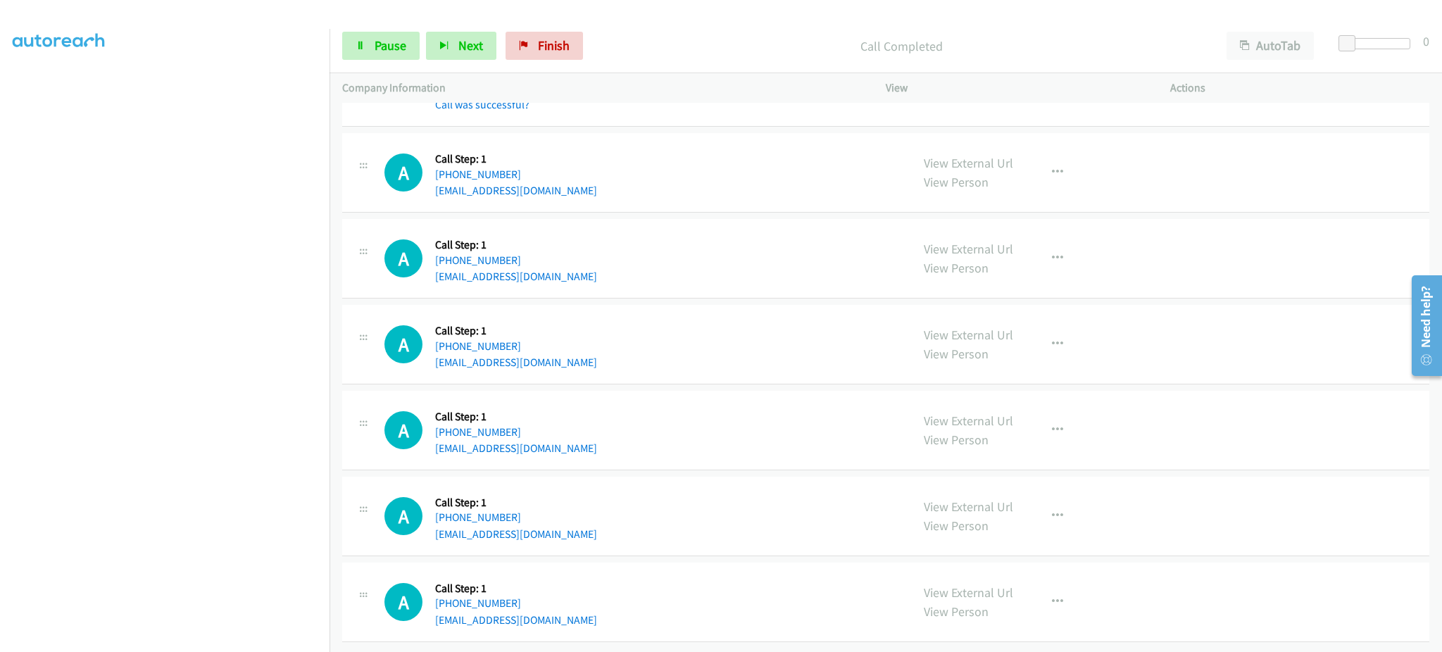
scroll to position [8458, 0]
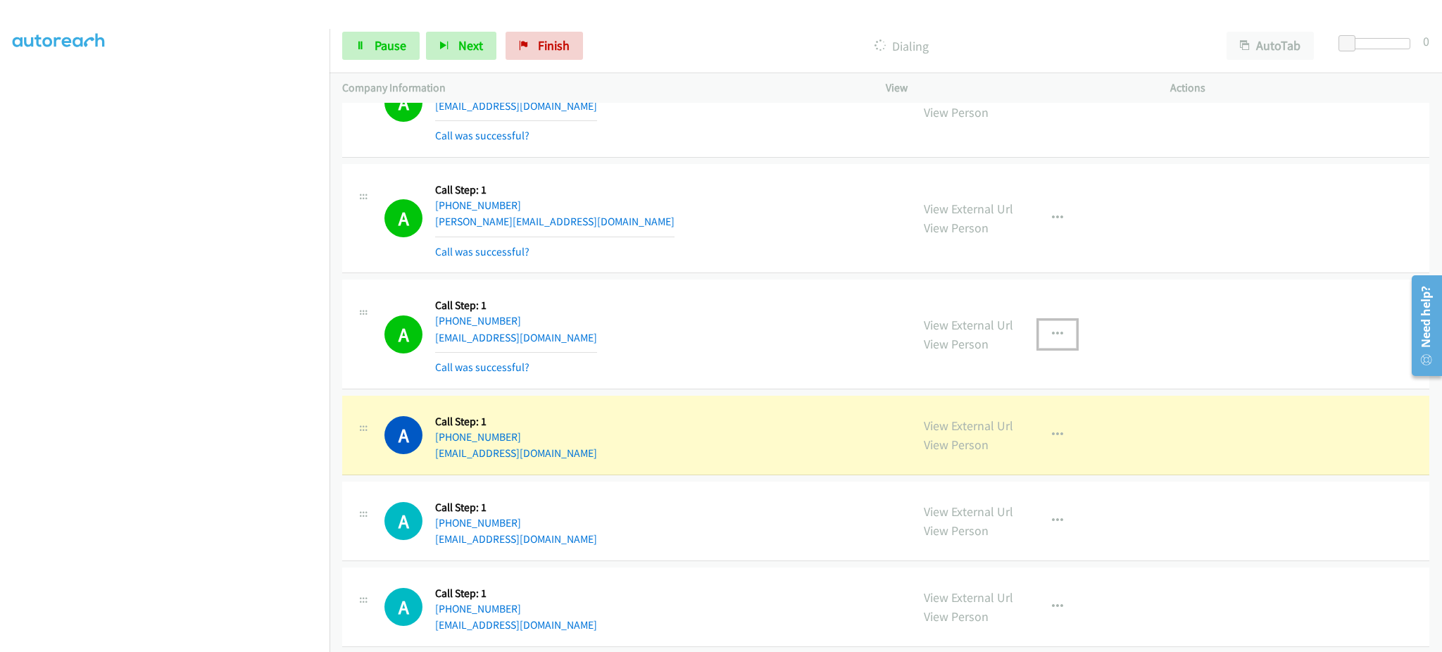
click at [1052, 339] on icon "button" at bounding box center [1057, 334] width 11 height 11
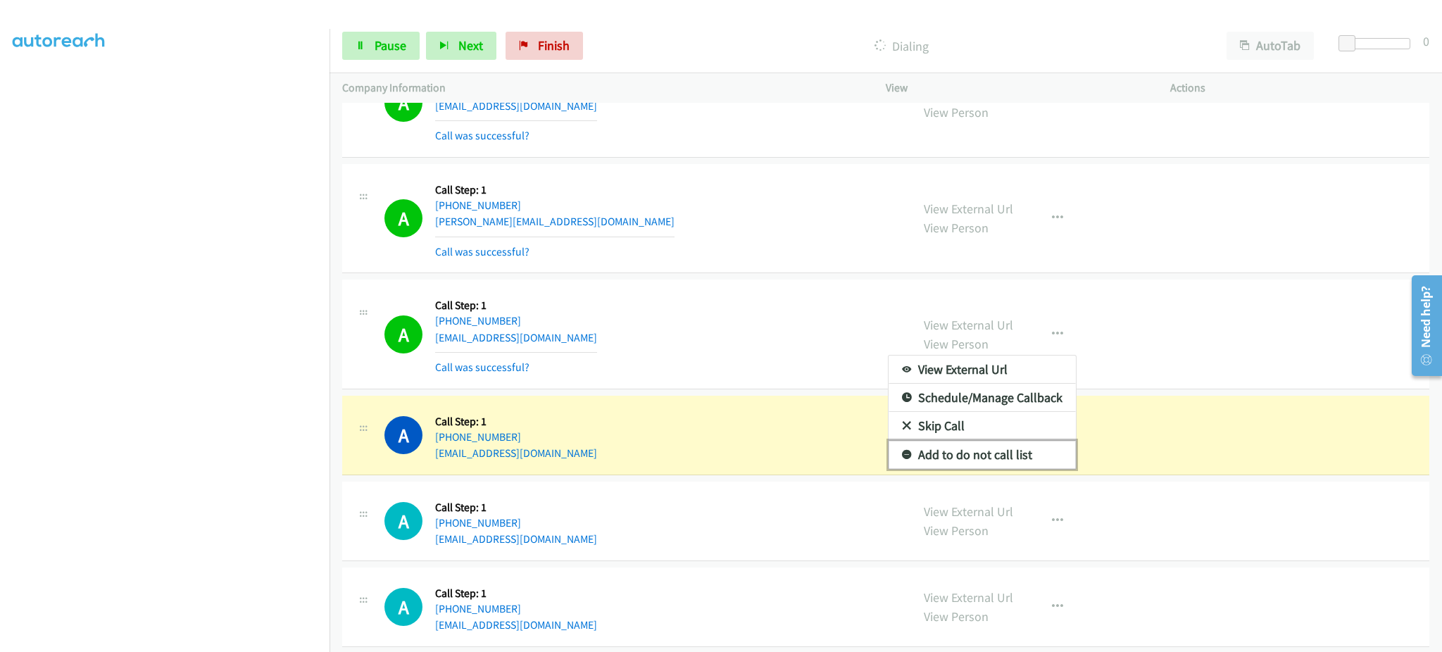
click at [1009, 454] on link "Add to do not call list" at bounding box center [982, 455] width 187 height 28
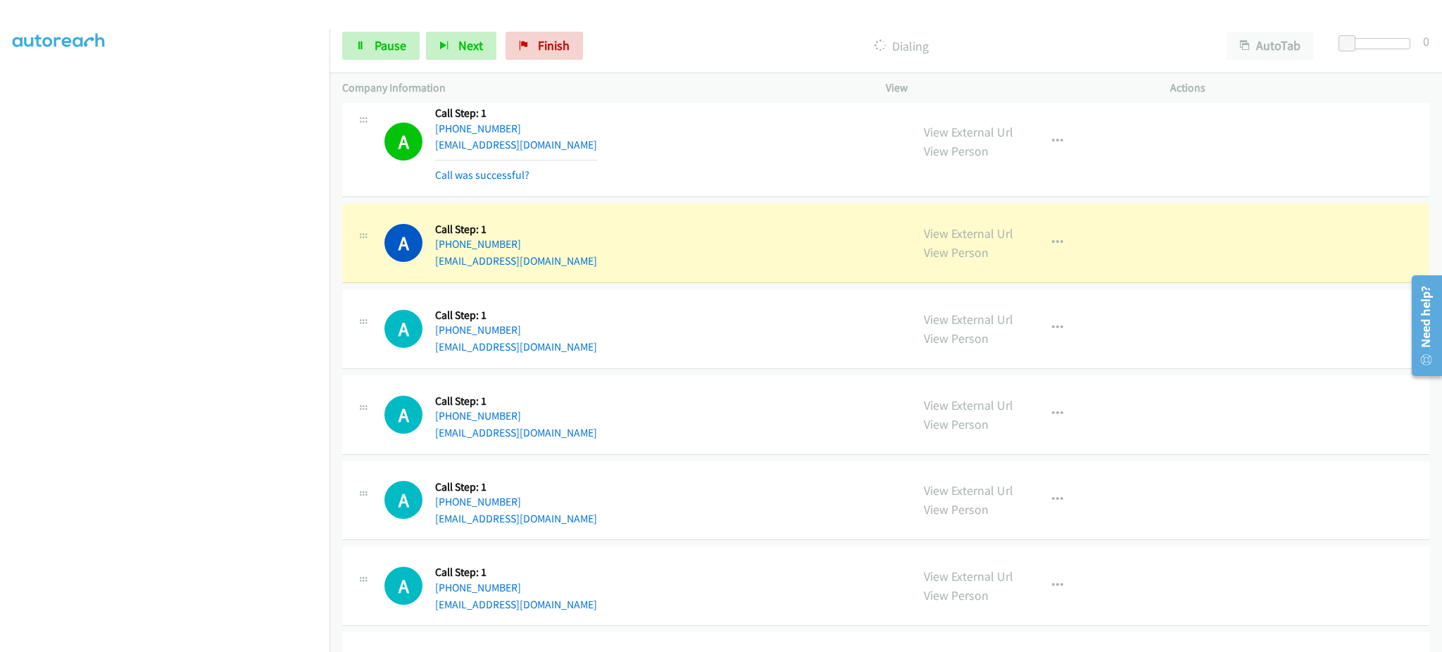
scroll to position [9021, 0]
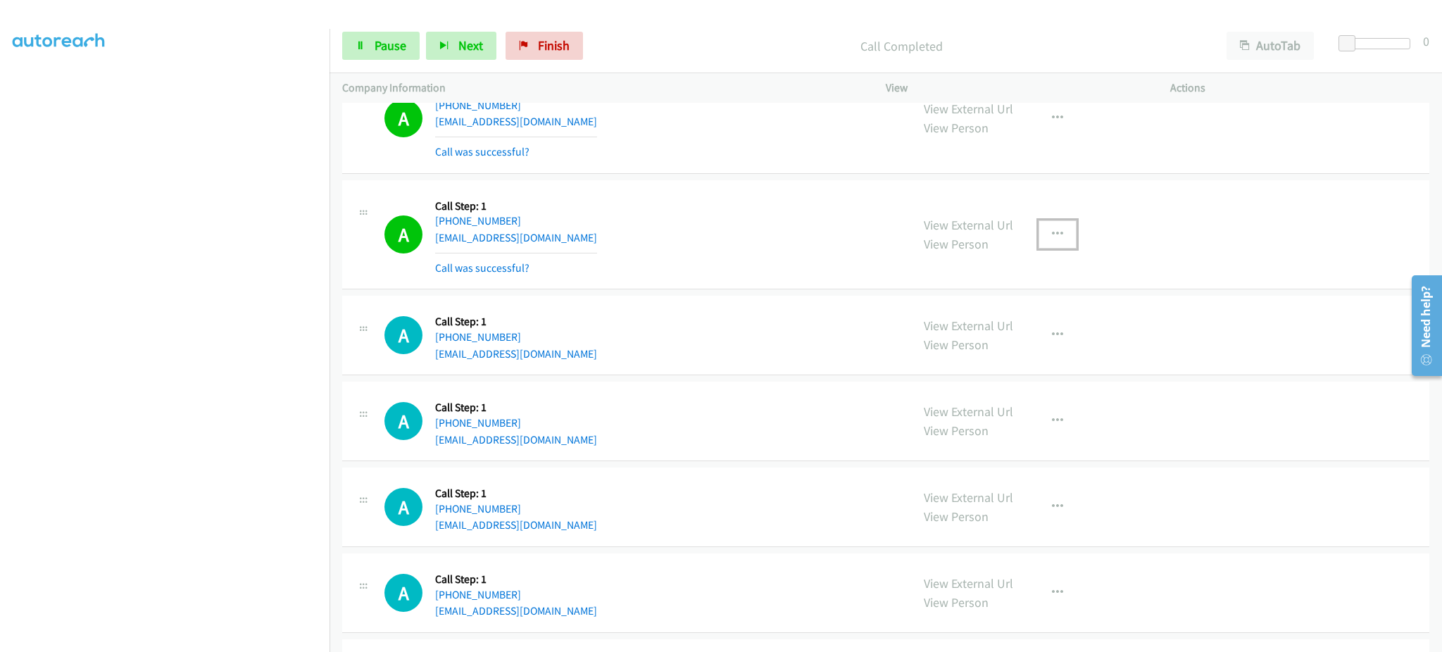
click at [1055, 244] on button "button" at bounding box center [1058, 234] width 38 height 28
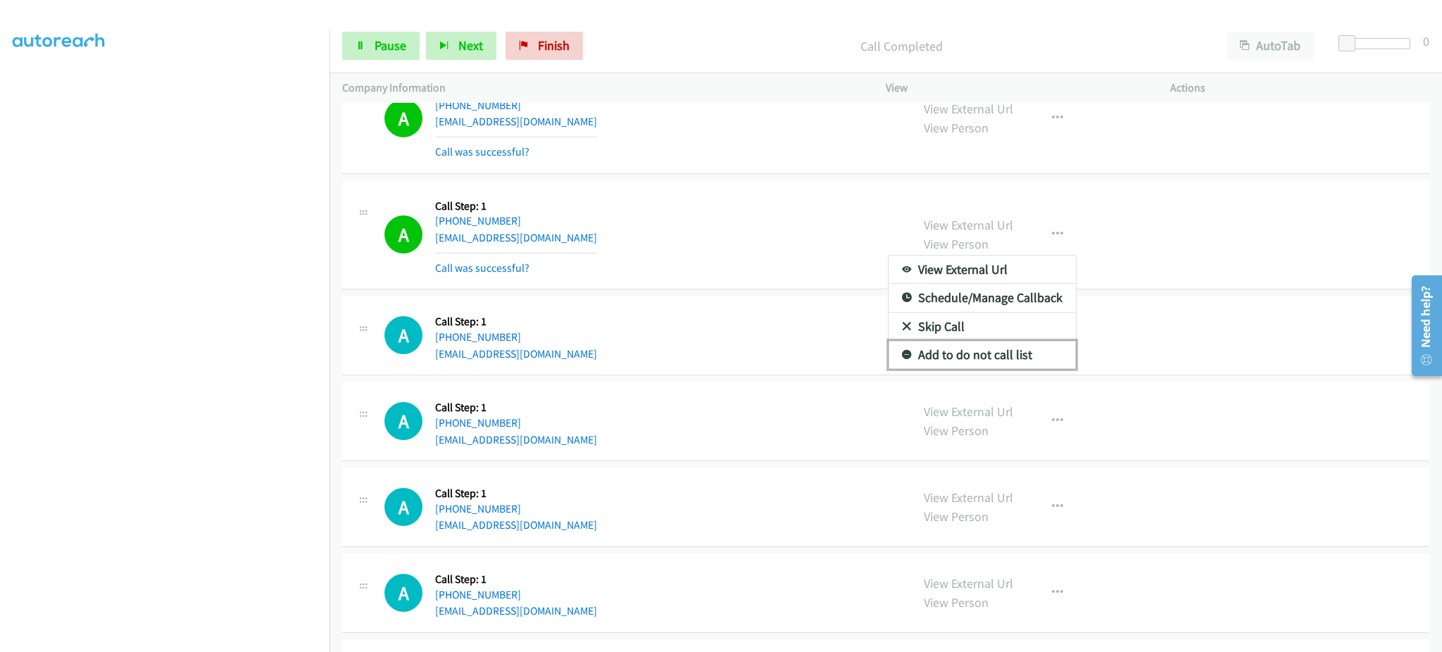
click at [1025, 357] on link "Add to do not call list" at bounding box center [982, 355] width 187 height 28
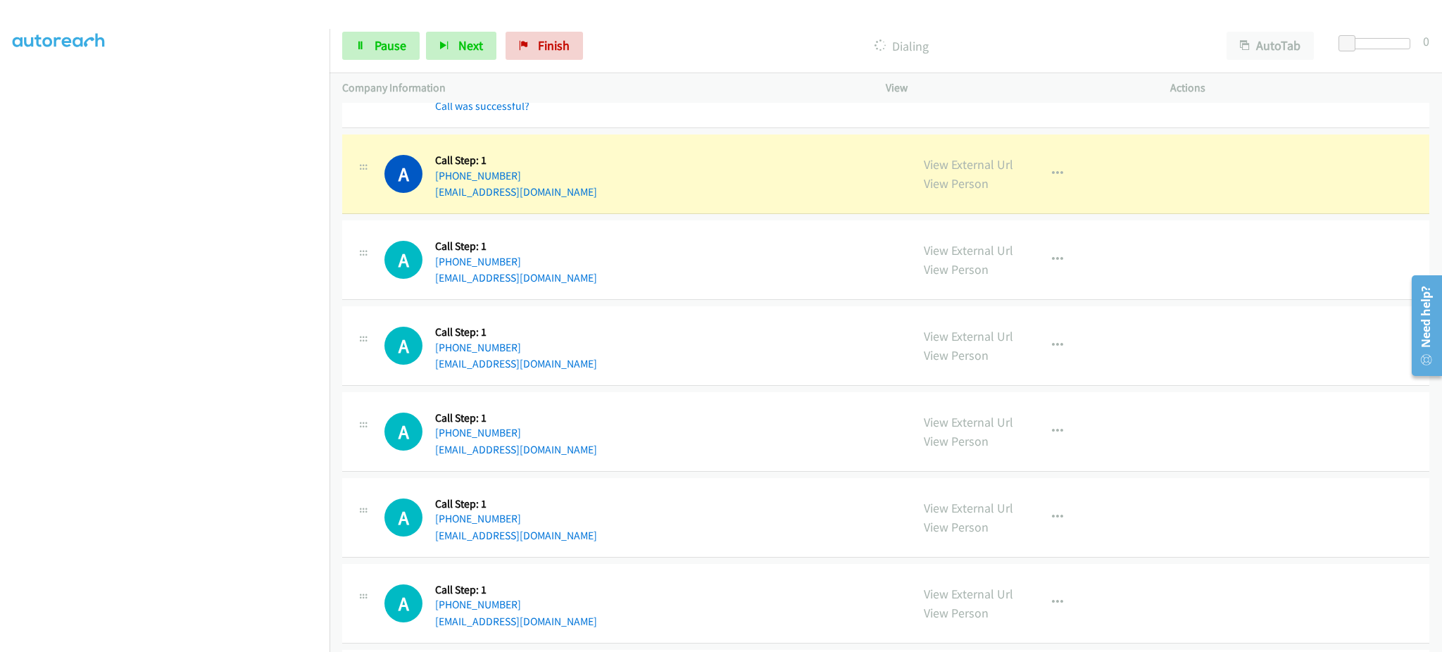
scroll to position [9584, 0]
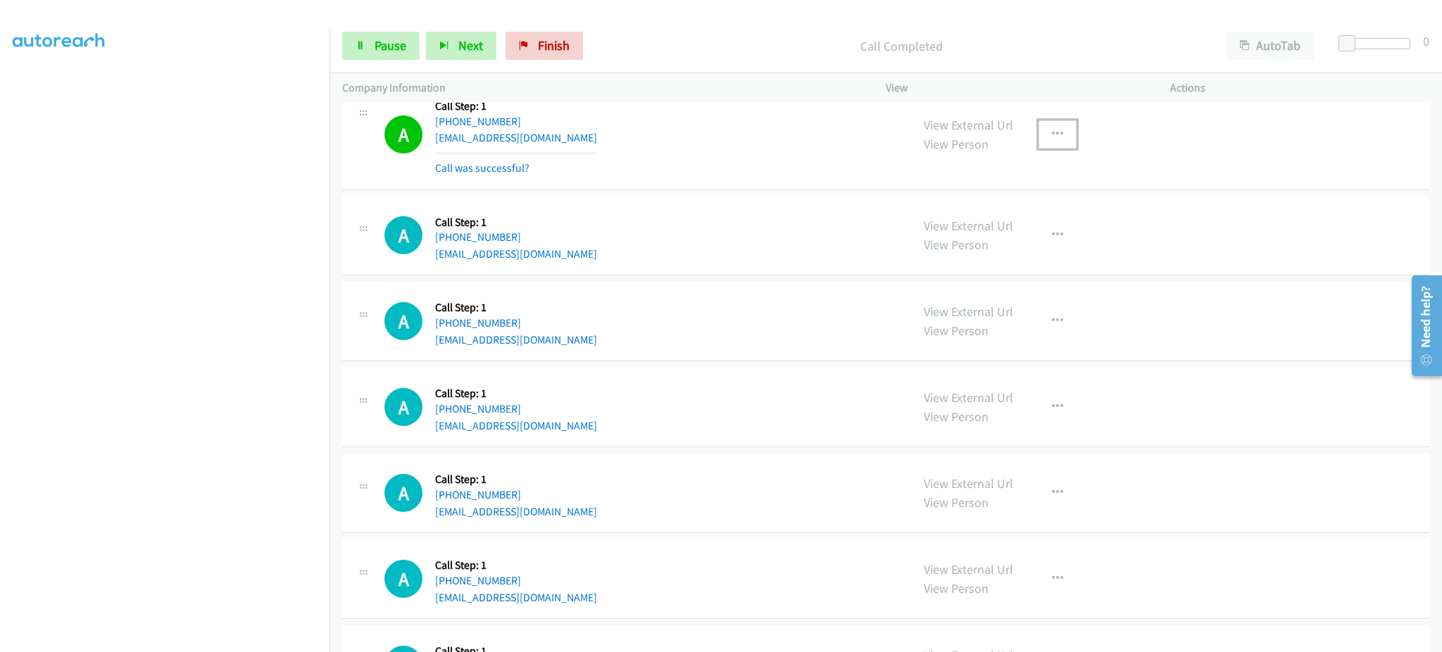
click at [1063, 139] on button "button" at bounding box center [1058, 134] width 38 height 28
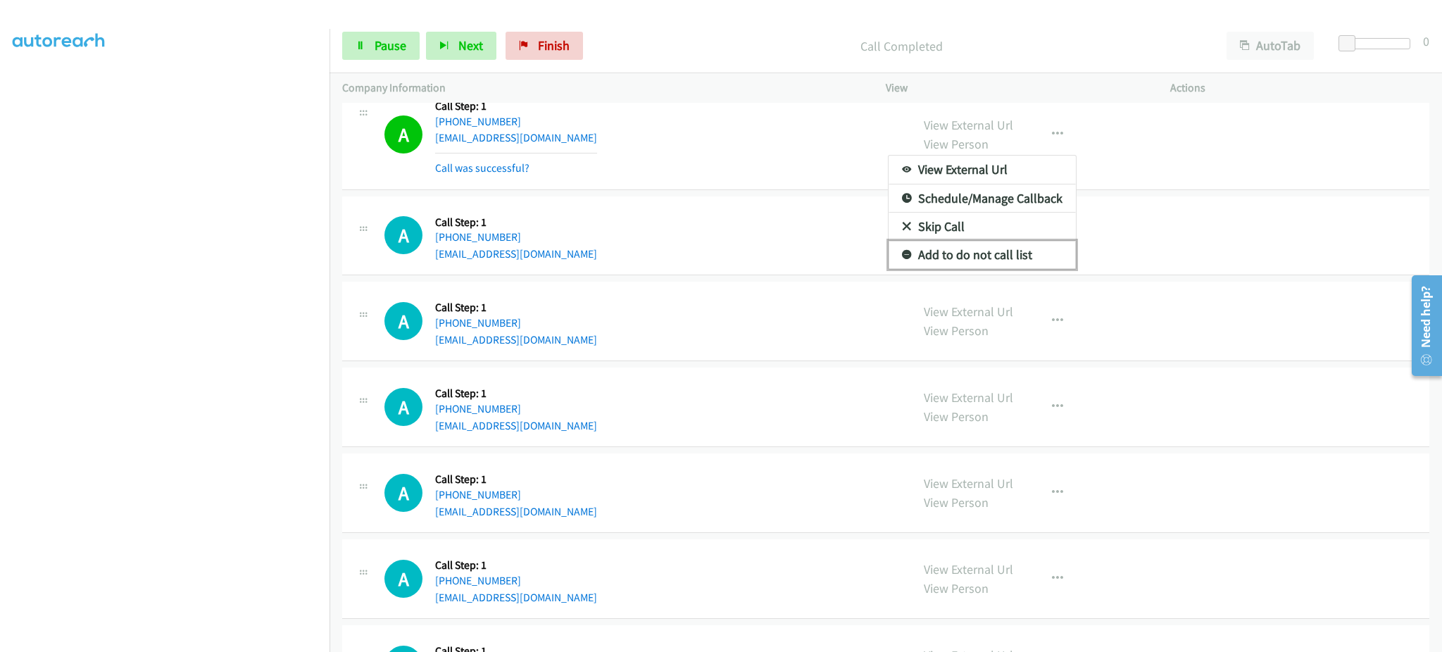
click at [1020, 269] on link "Add to do not call list" at bounding box center [982, 255] width 187 height 28
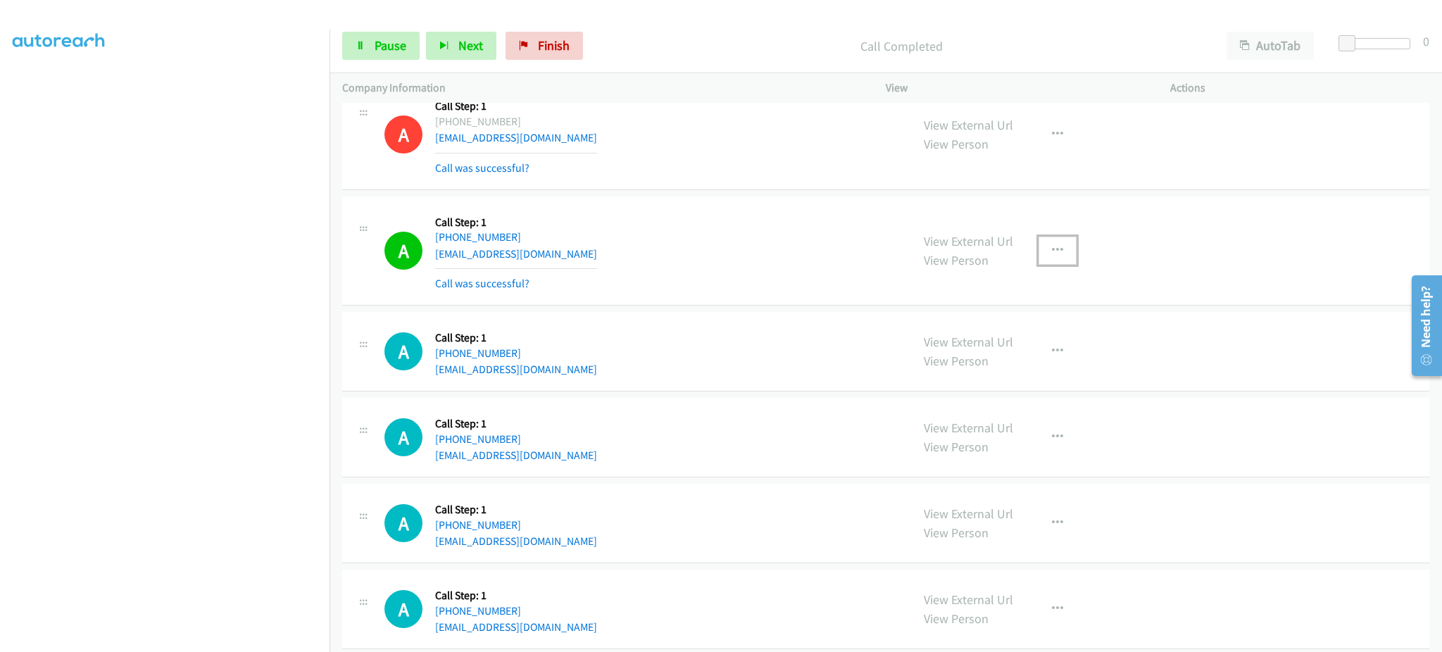
click at [1039, 253] on button "button" at bounding box center [1058, 251] width 38 height 28
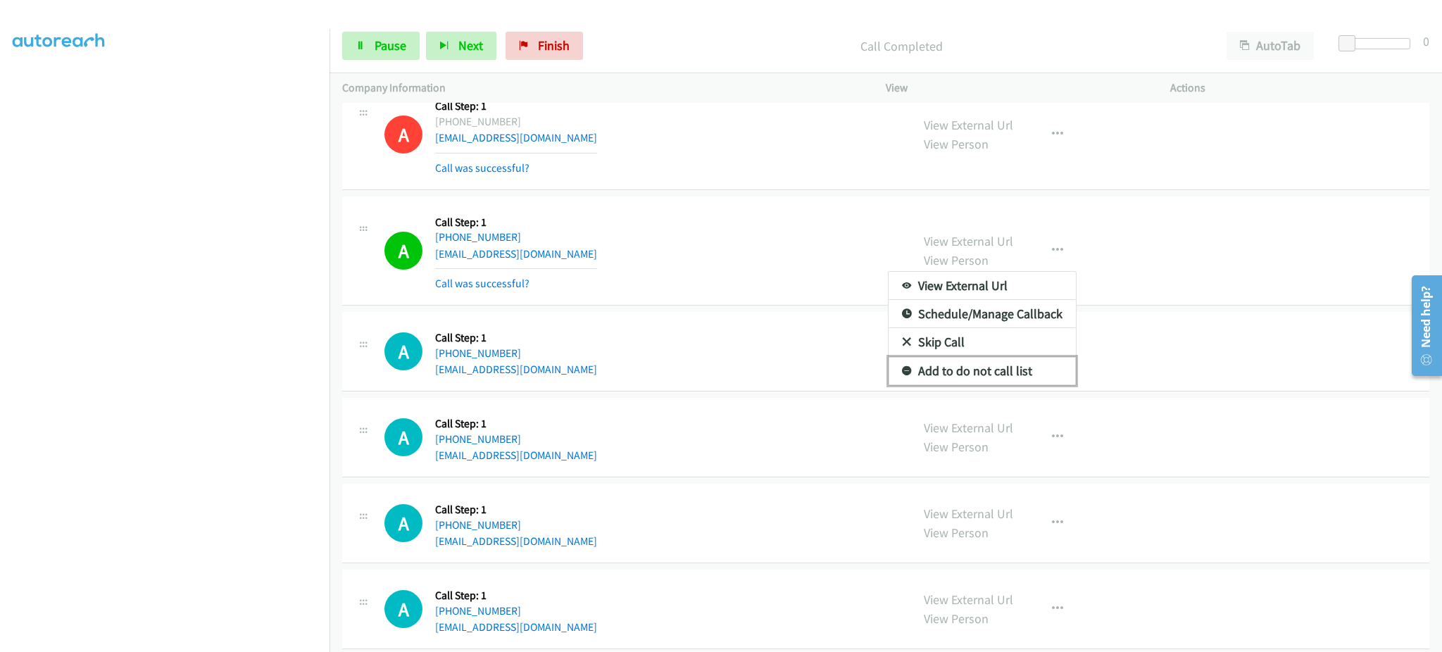
click at [1018, 370] on link "Add to do not call list" at bounding box center [982, 371] width 187 height 28
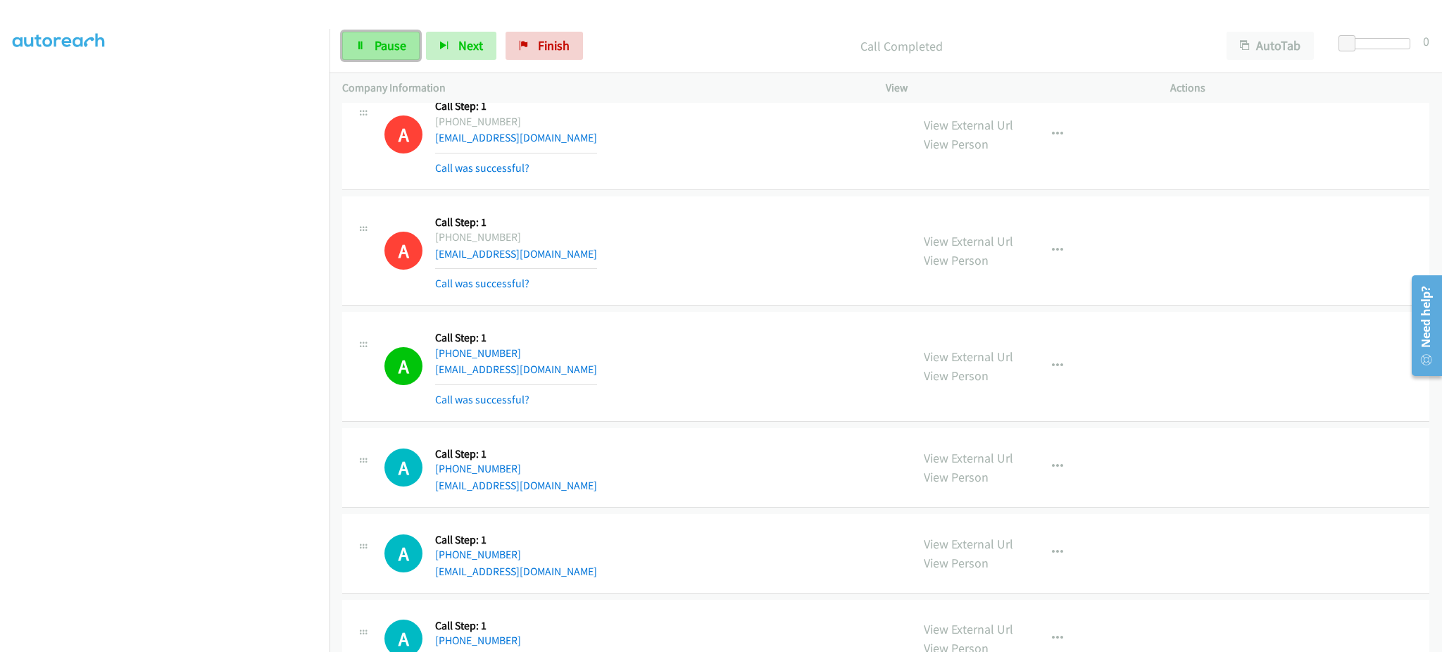
click at [363, 48] on icon at bounding box center [361, 47] width 10 height 10
click at [382, 43] on span "Start Calls" at bounding box center [402, 45] width 55 height 16
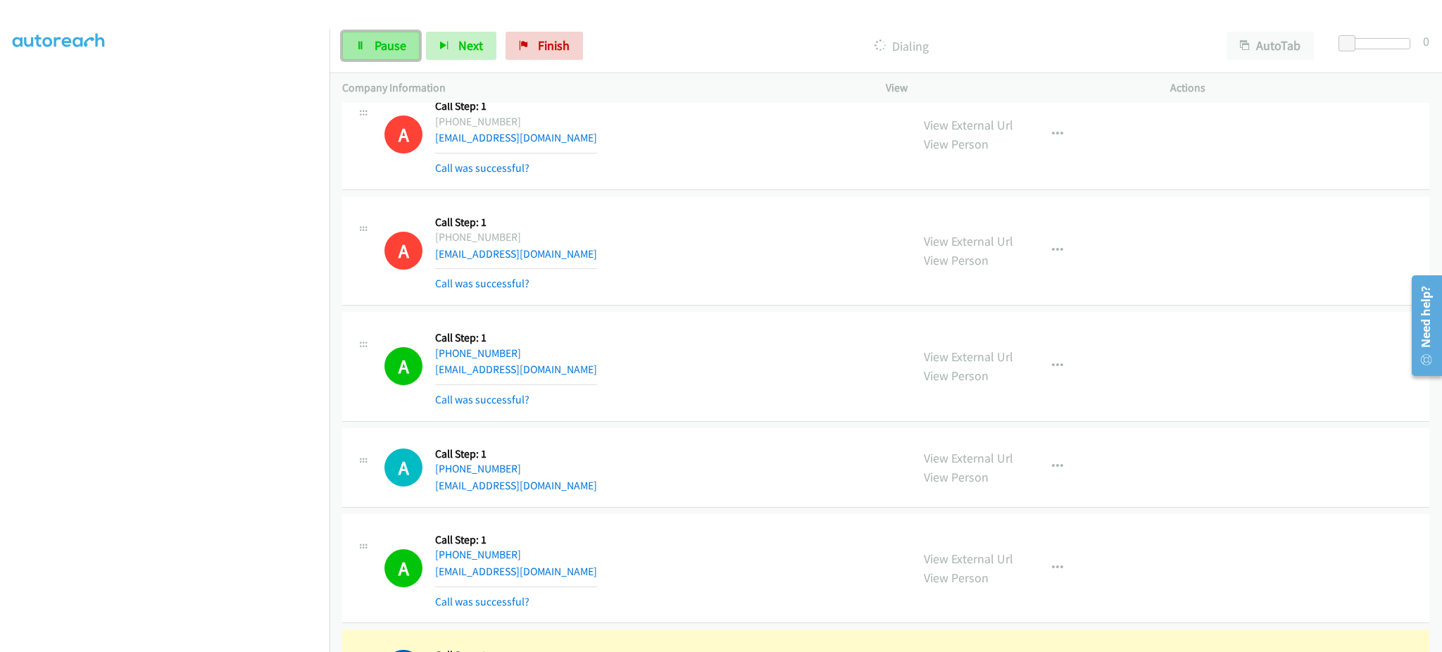
click at [384, 40] on span "Pause" at bounding box center [391, 45] width 32 height 16
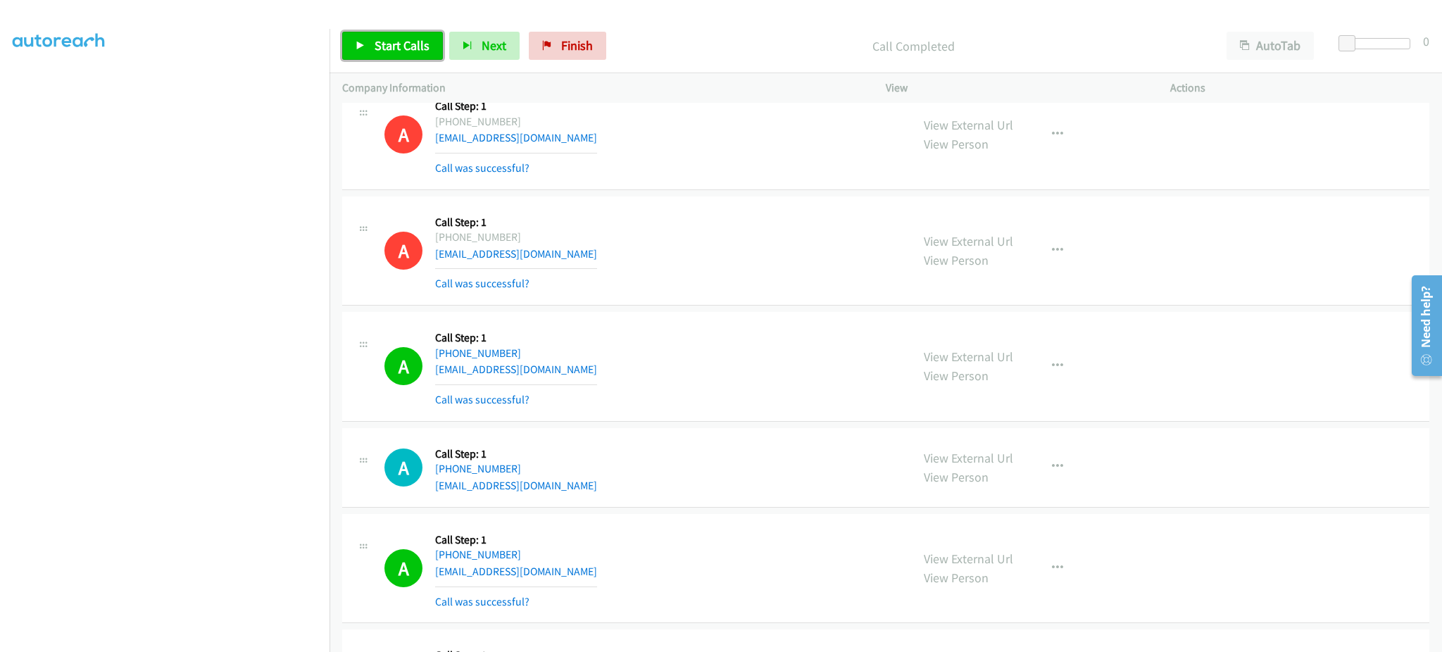
click at [388, 57] on link "Start Calls" at bounding box center [392, 46] width 101 height 28
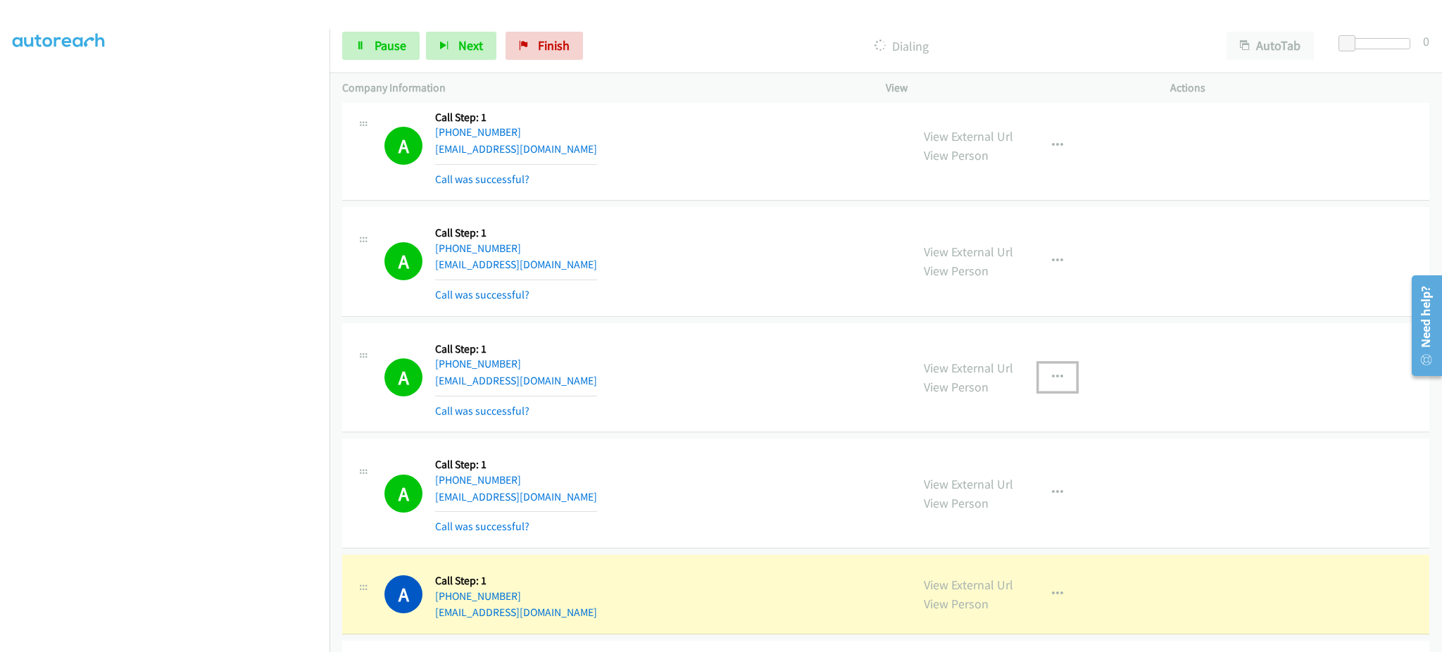
click at [1058, 377] on button "button" at bounding box center [1058, 377] width 38 height 28
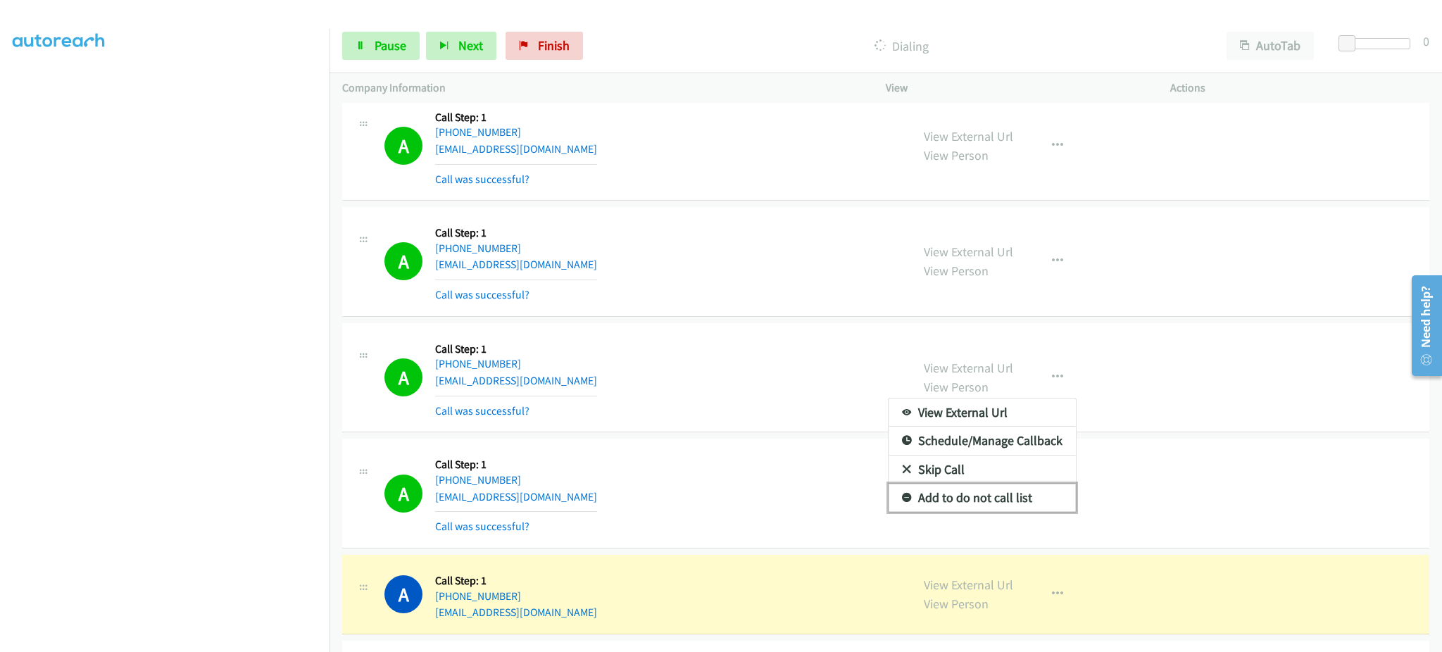
click at [1015, 501] on link "Add to do not call list" at bounding box center [982, 498] width 187 height 28
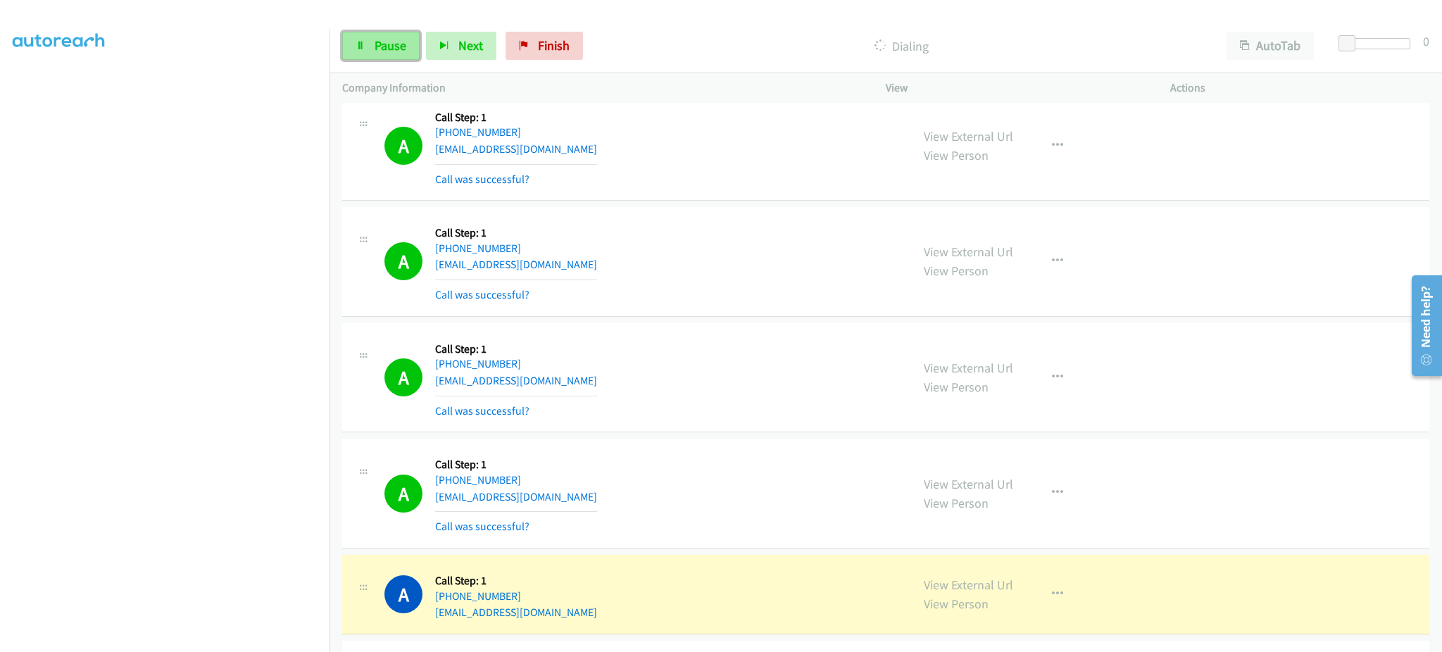
click at [393, 48] on span "Pause" at bounding box center [391, 45] width 32 height 16
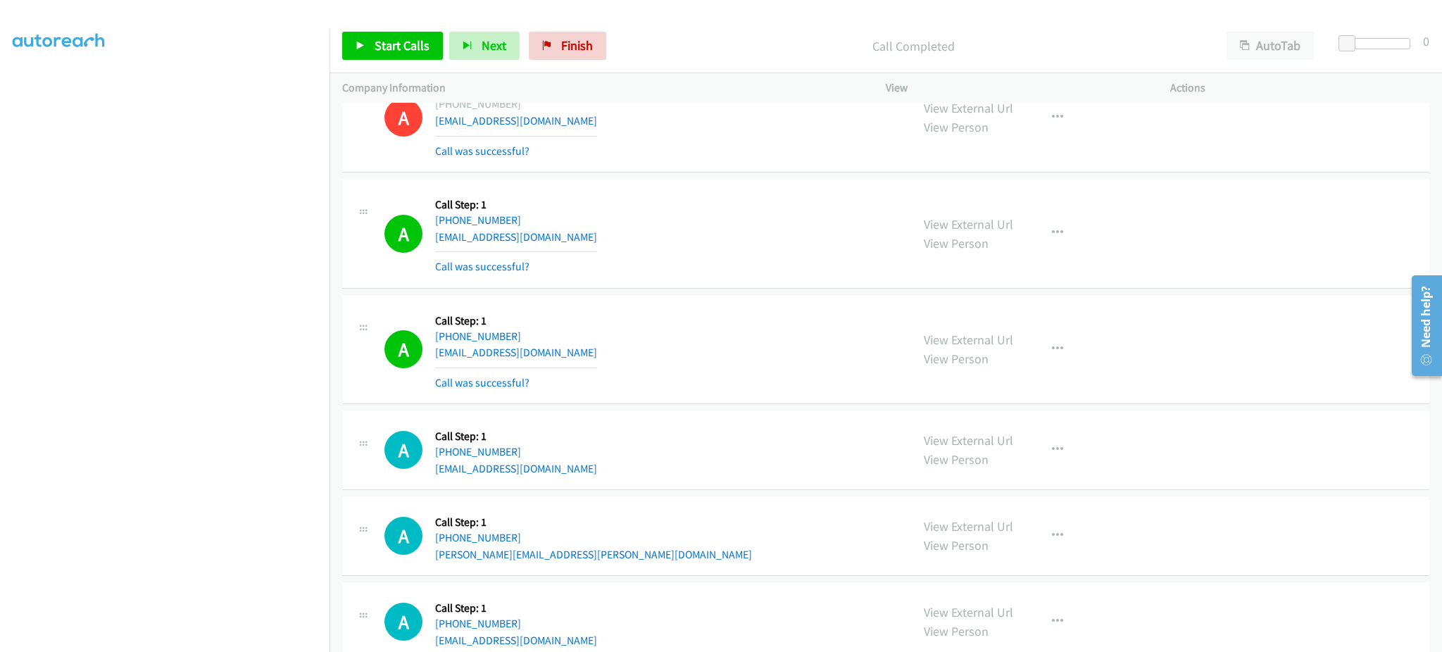
scroll to position [10289, 0]
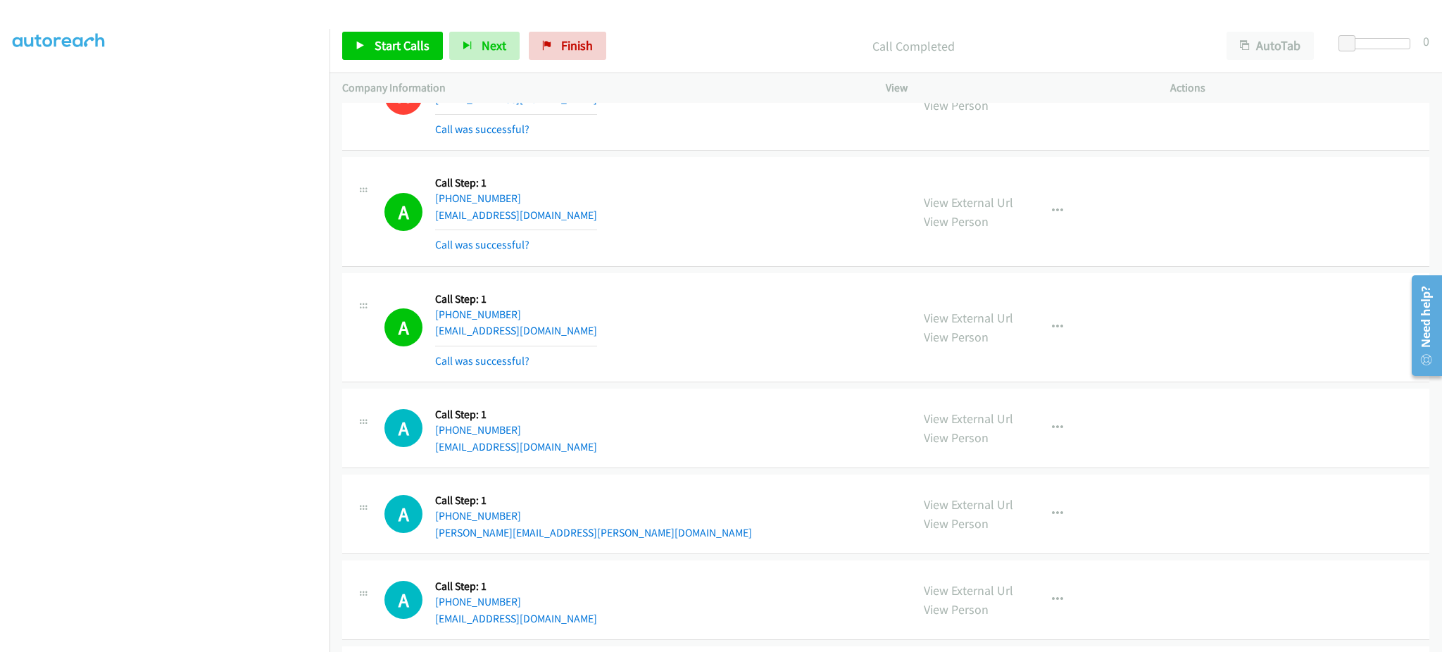
click at [1069, 335] on div "View External Url View Person View External Url Email Schedule/Manage Callback …" at bounding box center [1059, 328] width 297 height 84
click at [1052, 333] on icon "button" at bounding box center [1057, 327] width 11 height 11
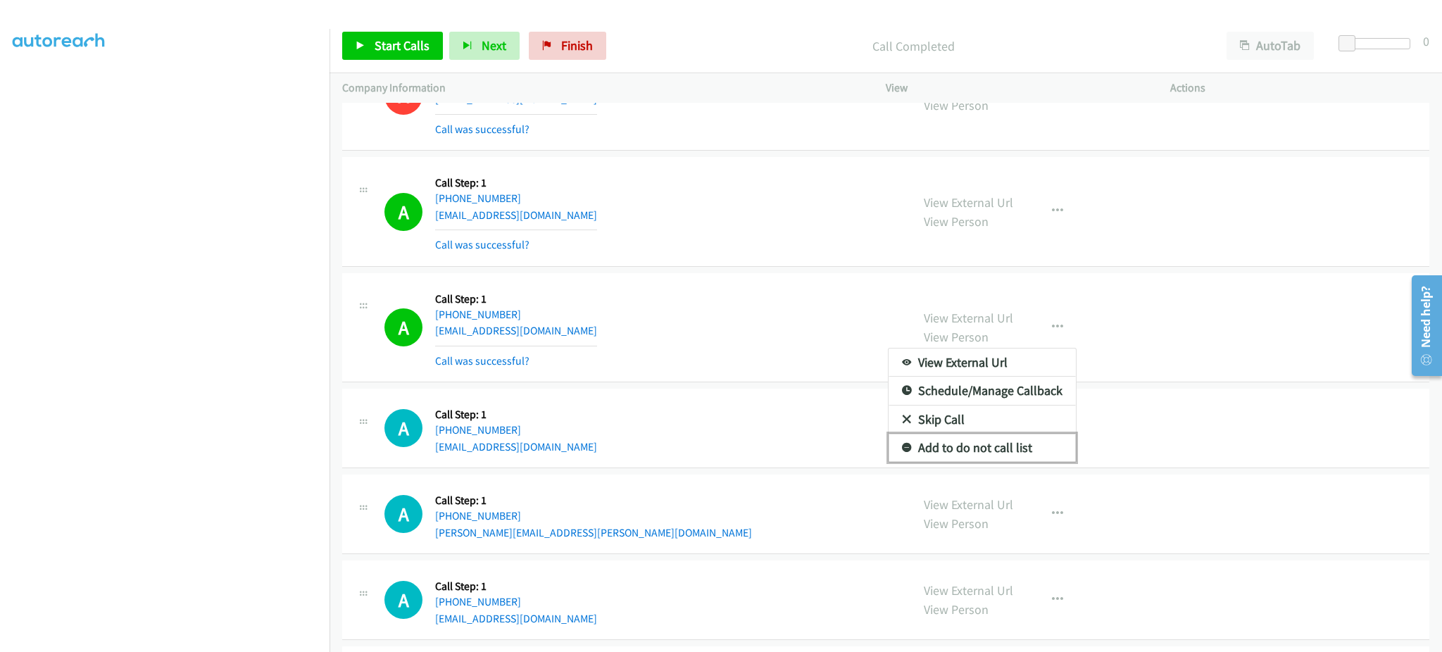
click at [1010, 452] on link "Add to do not call list" at bounding box center [982, 448] width 187 height 28
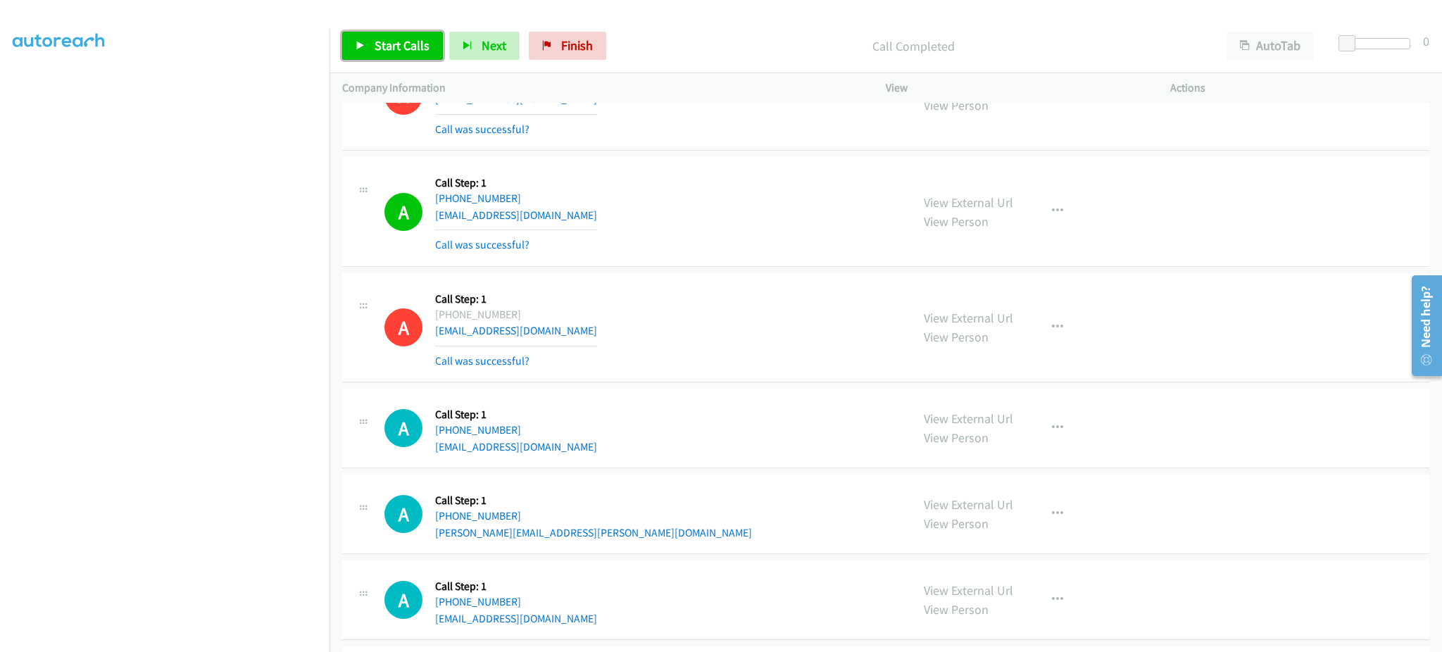
drag, startPoint x: 415, startPoint y: 45, endPoint x: 606, endPoint y: 10, distance: 194.1
click at [415, 45] on span "Start Calls" at bounding box center [402, 45] width 55 height 16
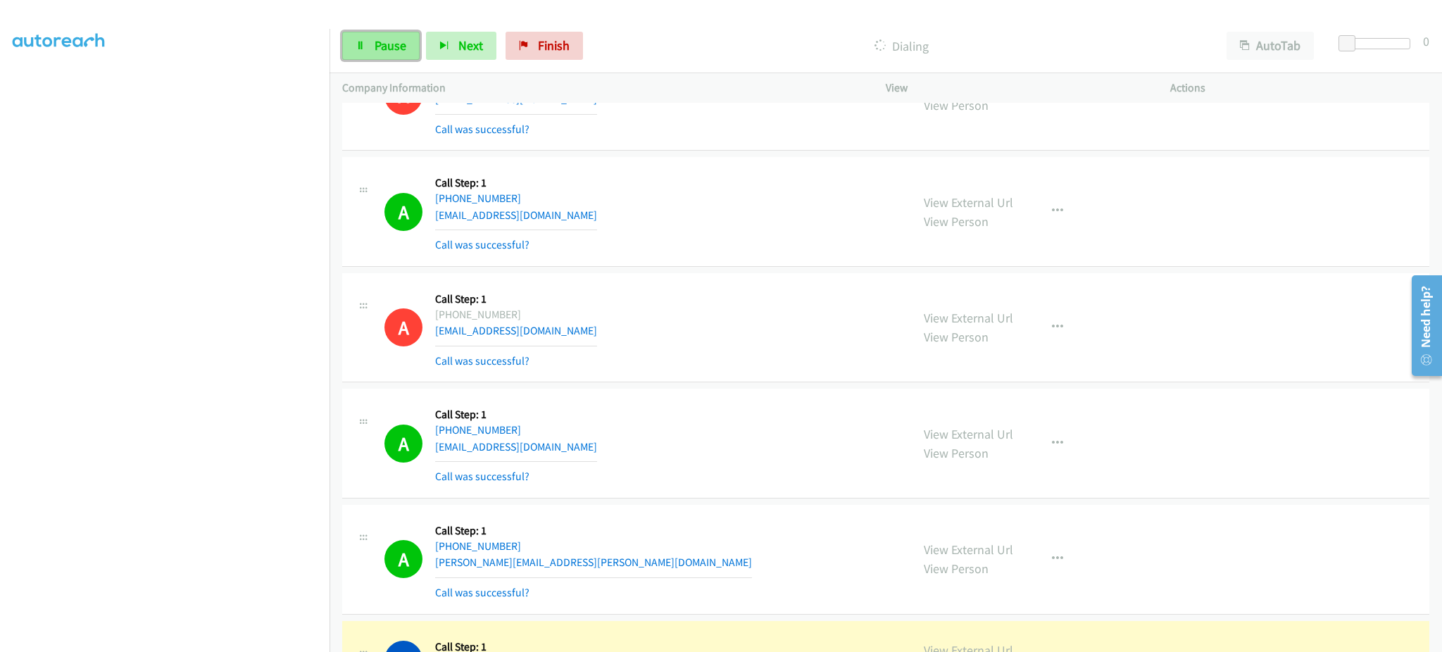
click at [361, 33] on link "Pause" at bounding box center [380, 46] width 77 height 28
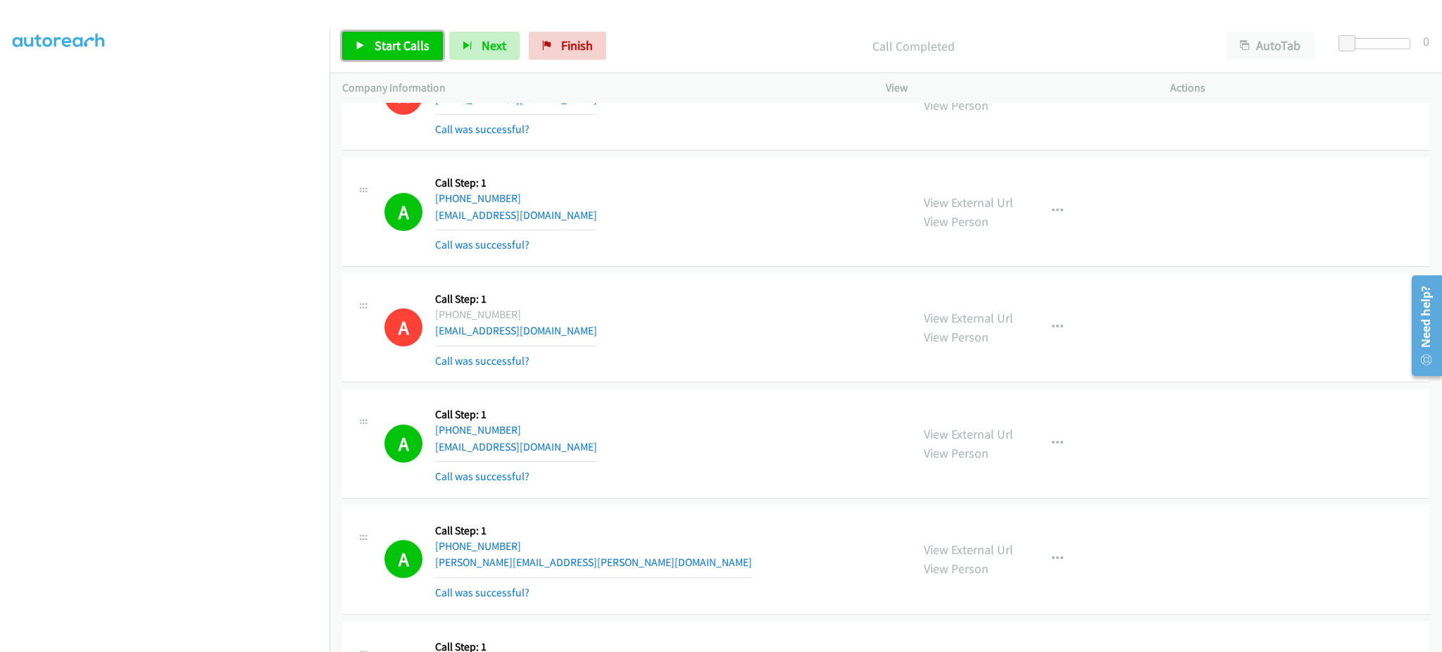
click at [413, 54] on link "Start Calls" at bounding box center [392, 46] width 101 height 28
click at [387, 35] on link "Pause" at bounding box center [380, 46] width 77 height 28
click at [421, 49] on span "Start Calls" at bounding box center [402, 45] width 55 height 16
drag, startPoint x: 410, startPoint y: 54, endPoint x: 484, endPoint y: 19, distance: 82.5
click at [410, 54] on link "Pause" at bounding box center [380, 46] width 77 height 28
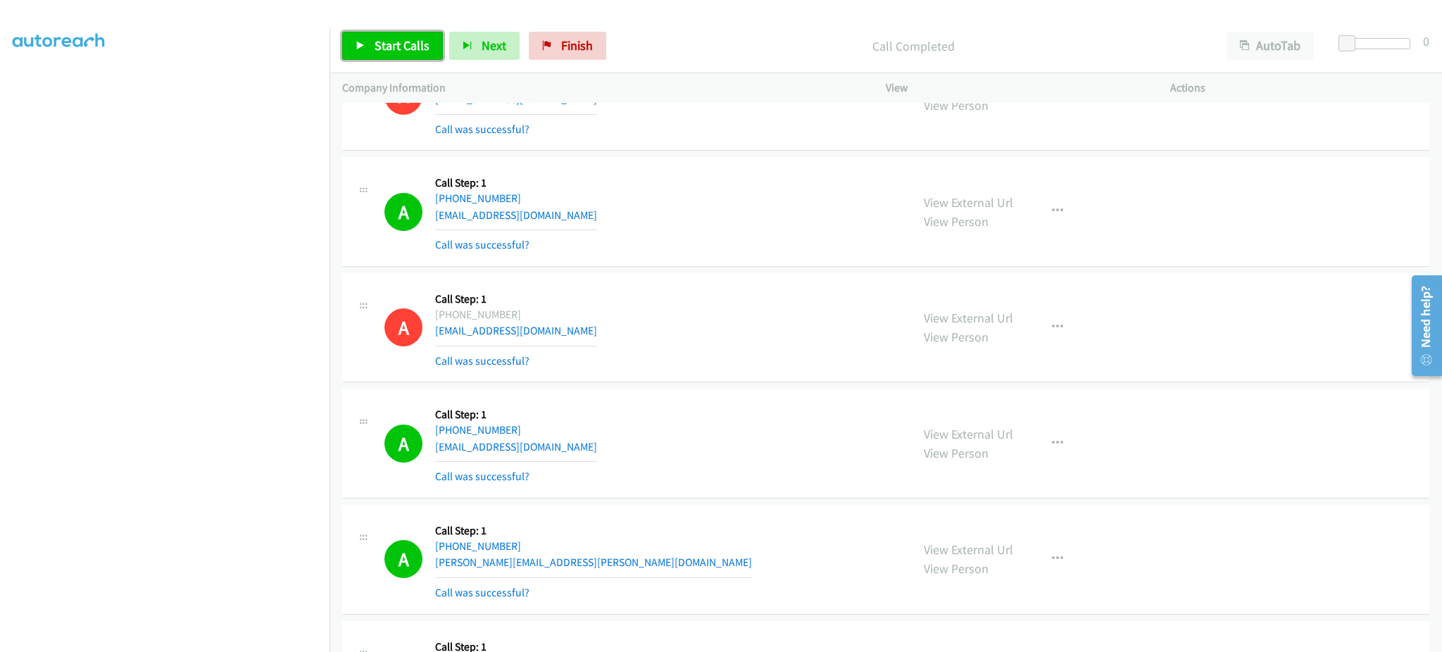
drag, startPoint x: 401, startPoint y: 43, endPoint x: 413, endPoint y: 37, distance: 13.2
click at [400, 44] on span "Start Calls" at bounding box center [402, 45] width 55 height 16
click at [375, 48] on span "Pause" at bounding box center [391, 45] width 32 height 16
click at [396, 55] on link "Start Calls" at bounding box center [392, 46] width 101 height 28
click at [153, 641] on section at bounding box center [165, 318] width 304 height 674
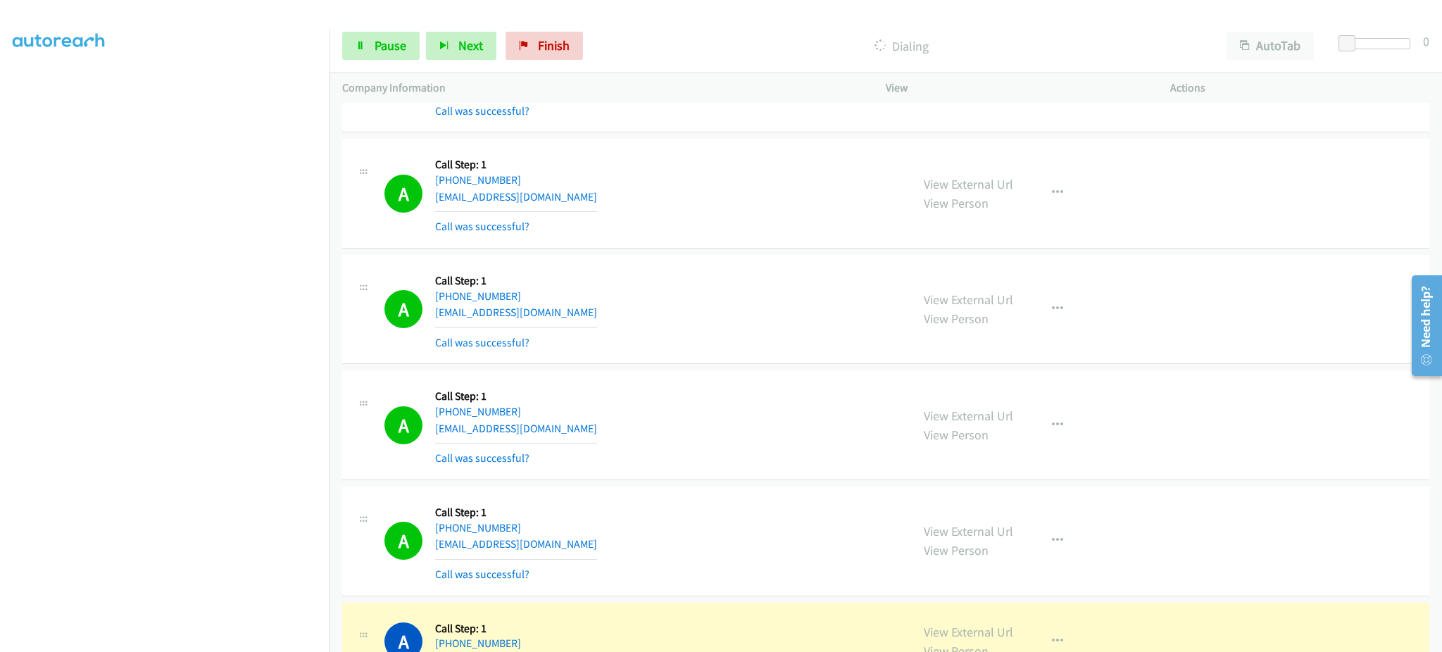
scroll to position [12542, 0]
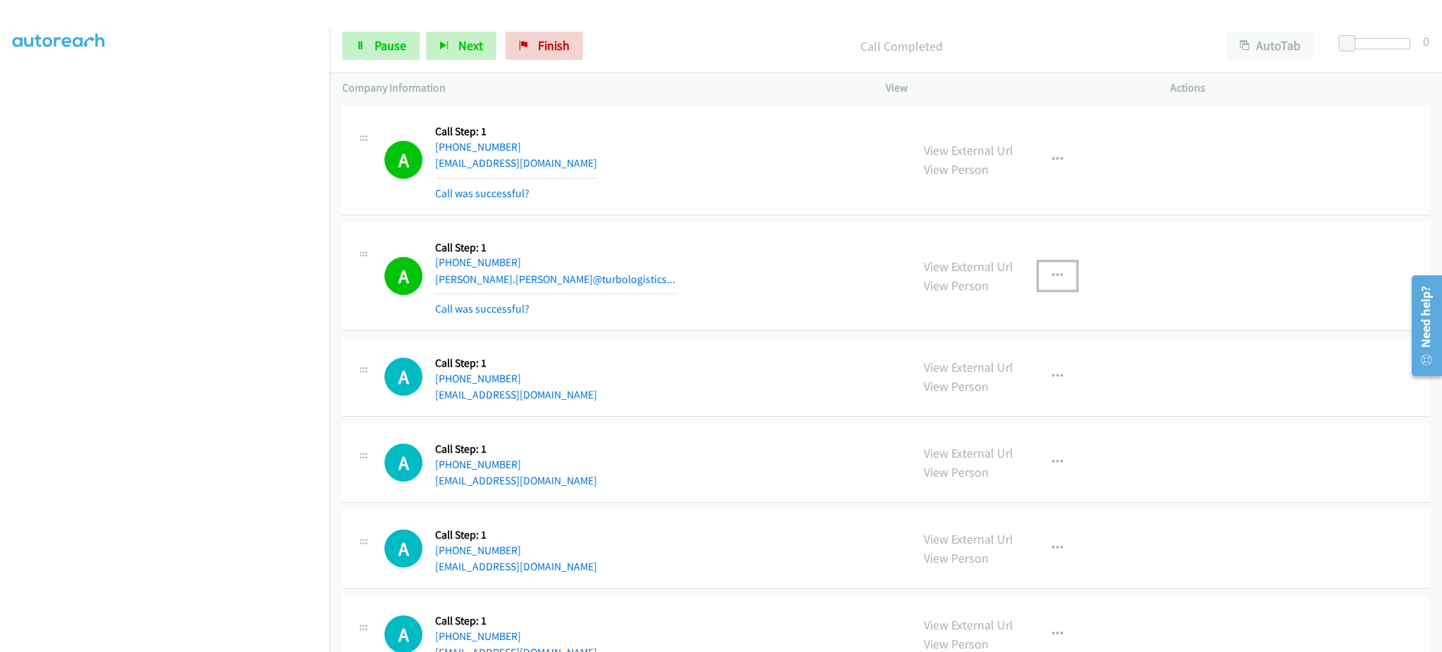
click at [1052, 282] on icon "button" at bounding box center [1057, 275] width 11 height 11
click at [1051, 407] on link "Add to do not call list" at bounding box center [982, 396] width 187 height 28
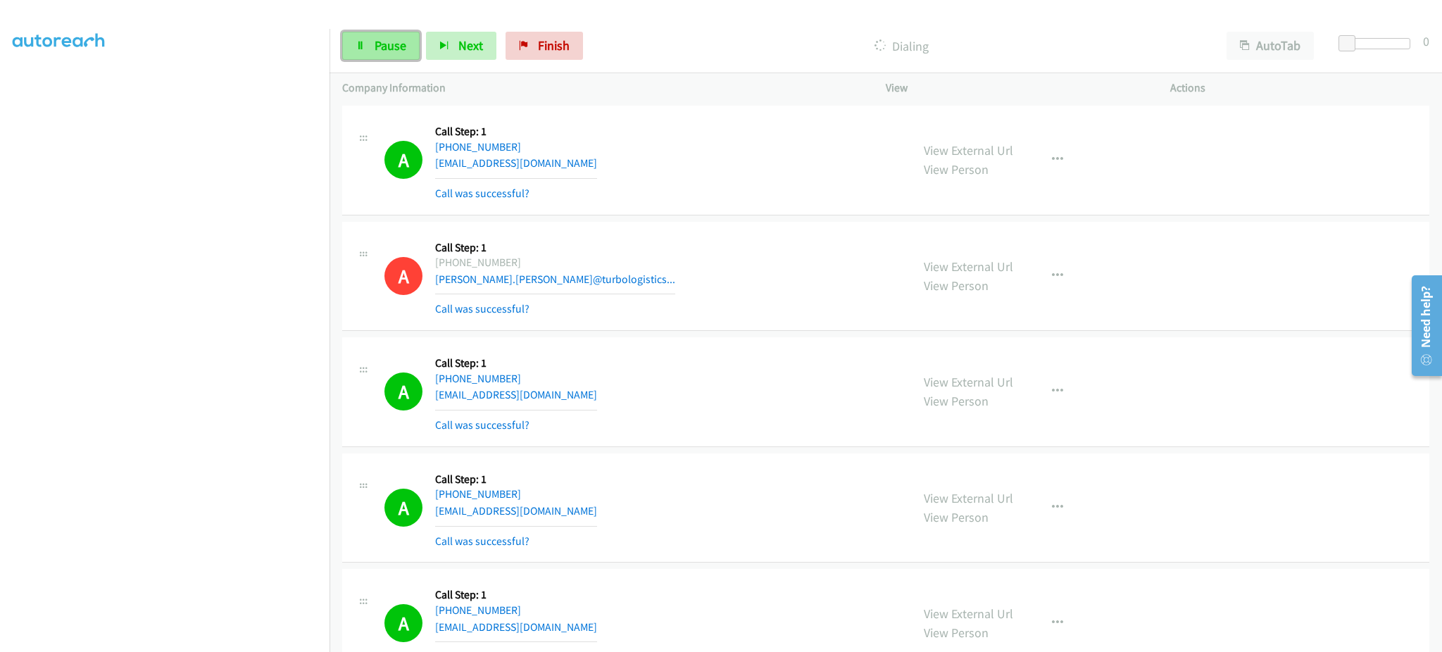
click at [407, 34] on link "Pause" at bounding box center [380, 46] width 77 height 28
click at [377, 42] on span "Start Calls" at bounding box center [402, 45] width 55 height 16
click at [401, 60] on link "Pause" at bounding box center [380, 46] width 77 height 28
click at [377, 35] on link "Start Calls" at bounding box center [392, 46] width 101 height 28
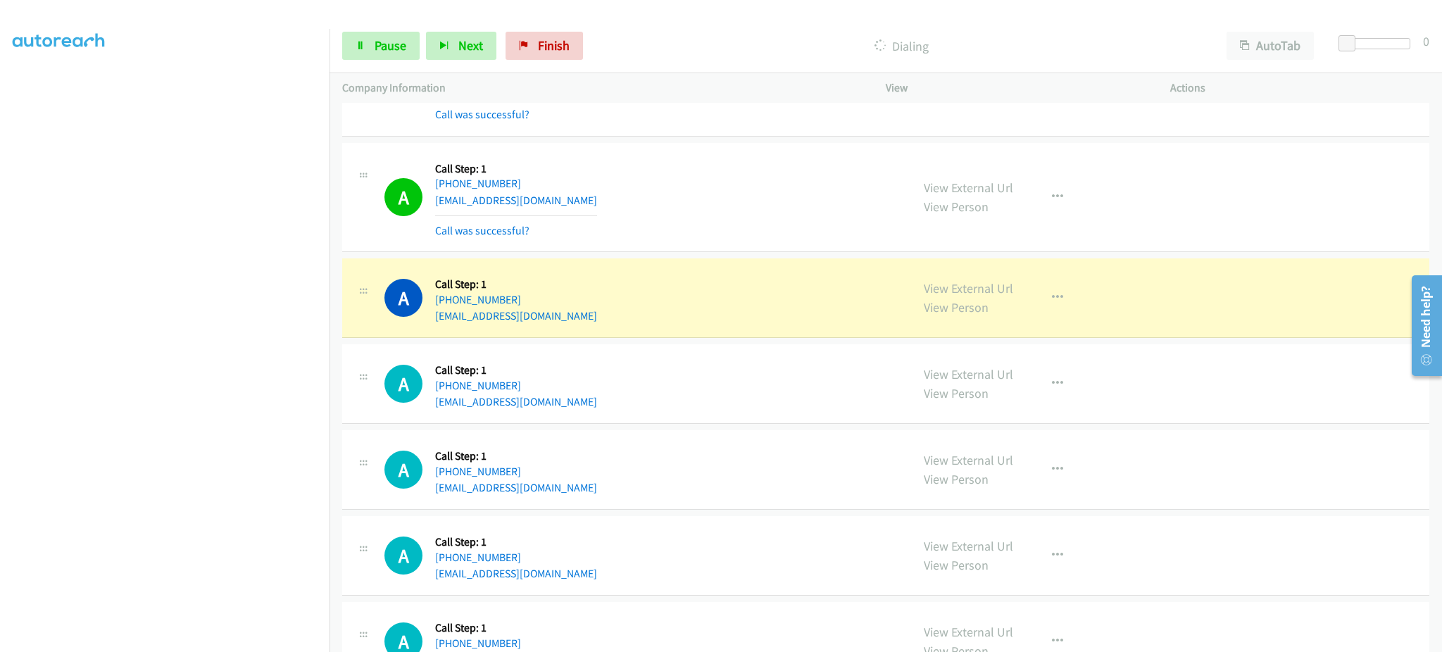
scroll to position [13669, 0]
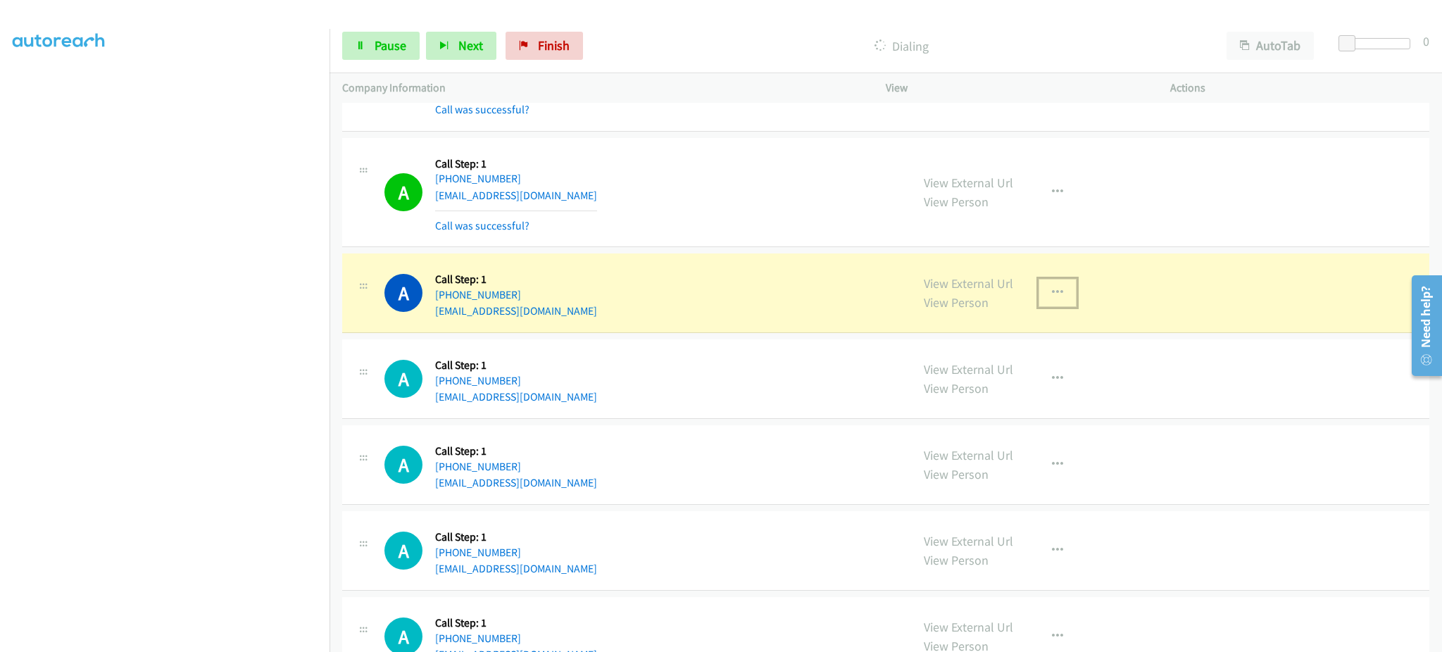
drag, startPoint x: 1039, startPoint y: 311, endPoint x: 1039, endPoint y: 327, distance: 15.5
click at [1039, 307] on button "button" at bounding box center [1058, 293] width 38 height 28
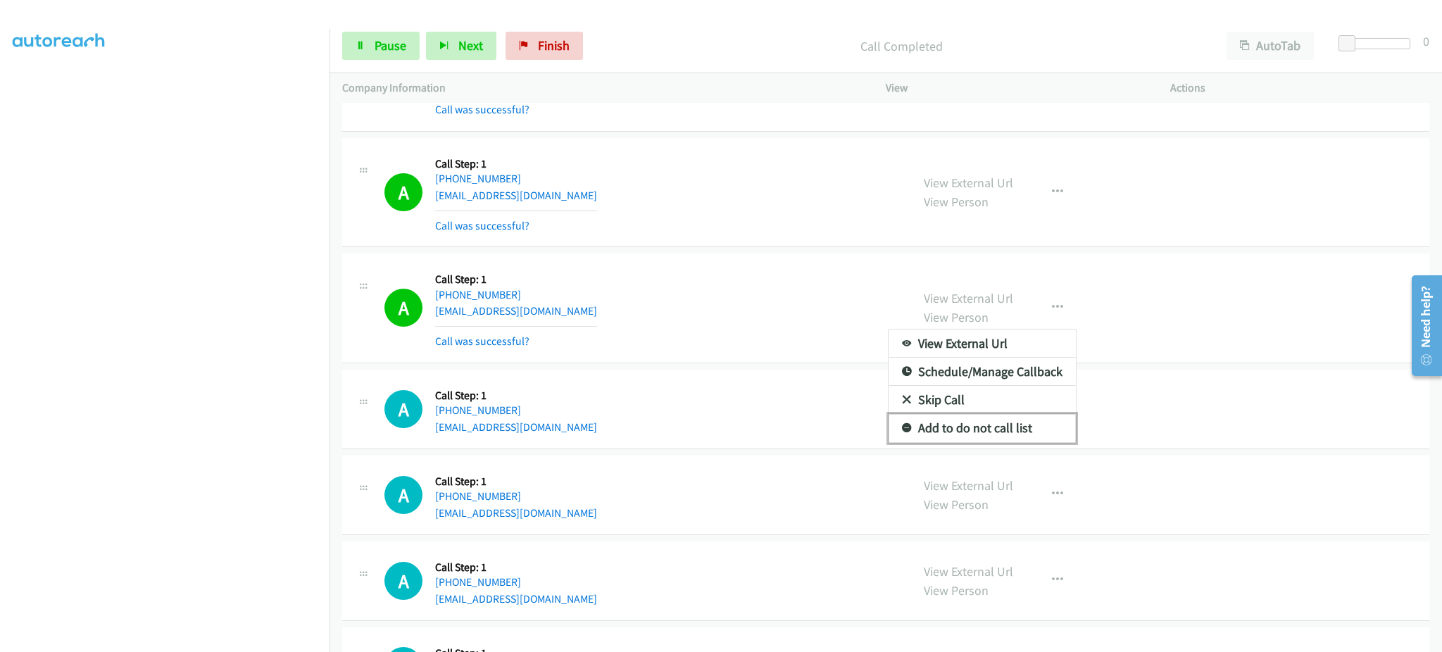
click at [1019, 442] on link "Add to do not call list" at bounding box center [982, 428] width 187 height 28
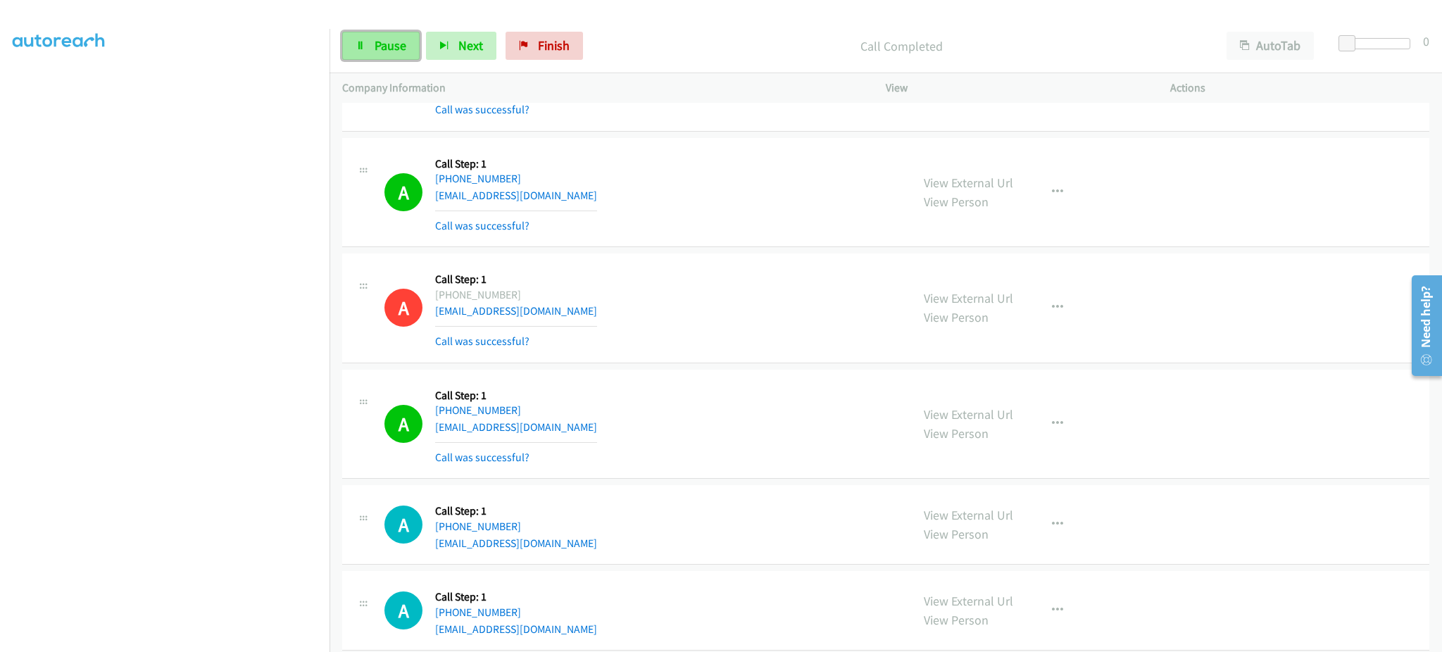
click at [406, 54] on link "Pause" at bounding box center [380, 46] width 77 height 28
click at [413, 37] on span "Start Calls" at bounding box center [402, 45] width 55 height 16
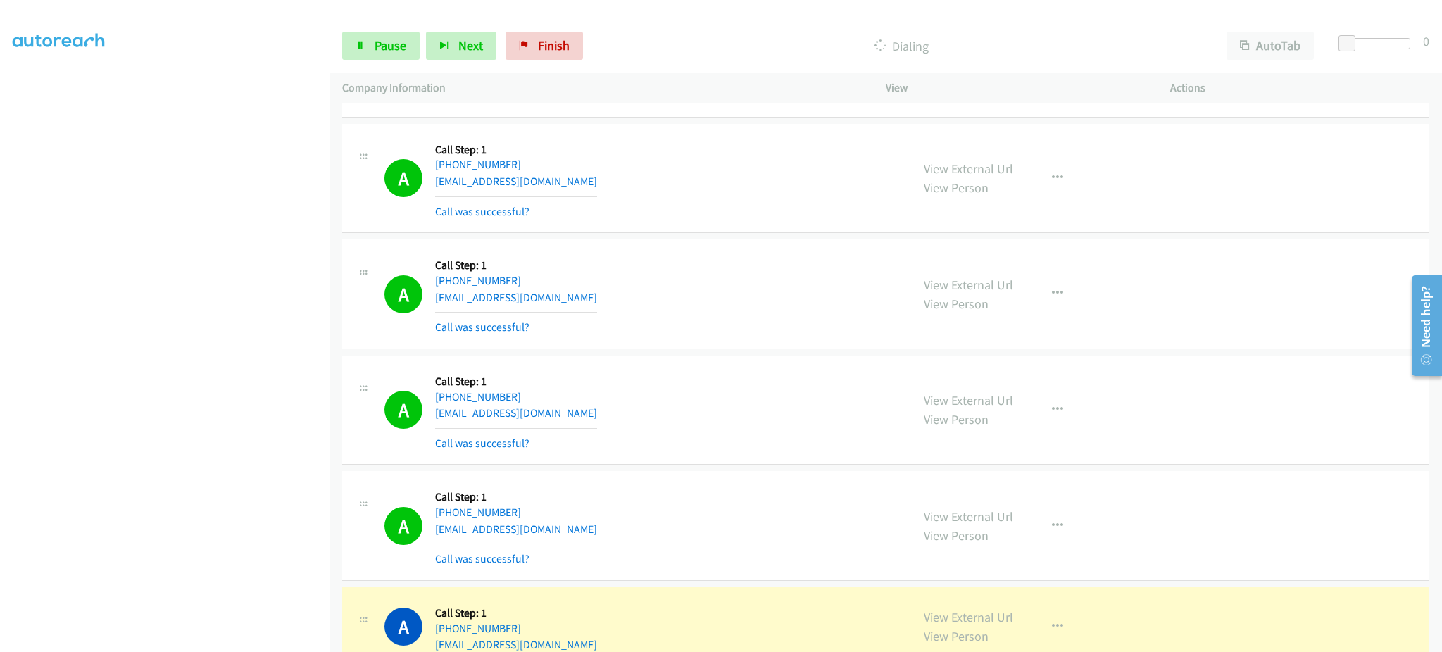
scroll to position [14514, 0]
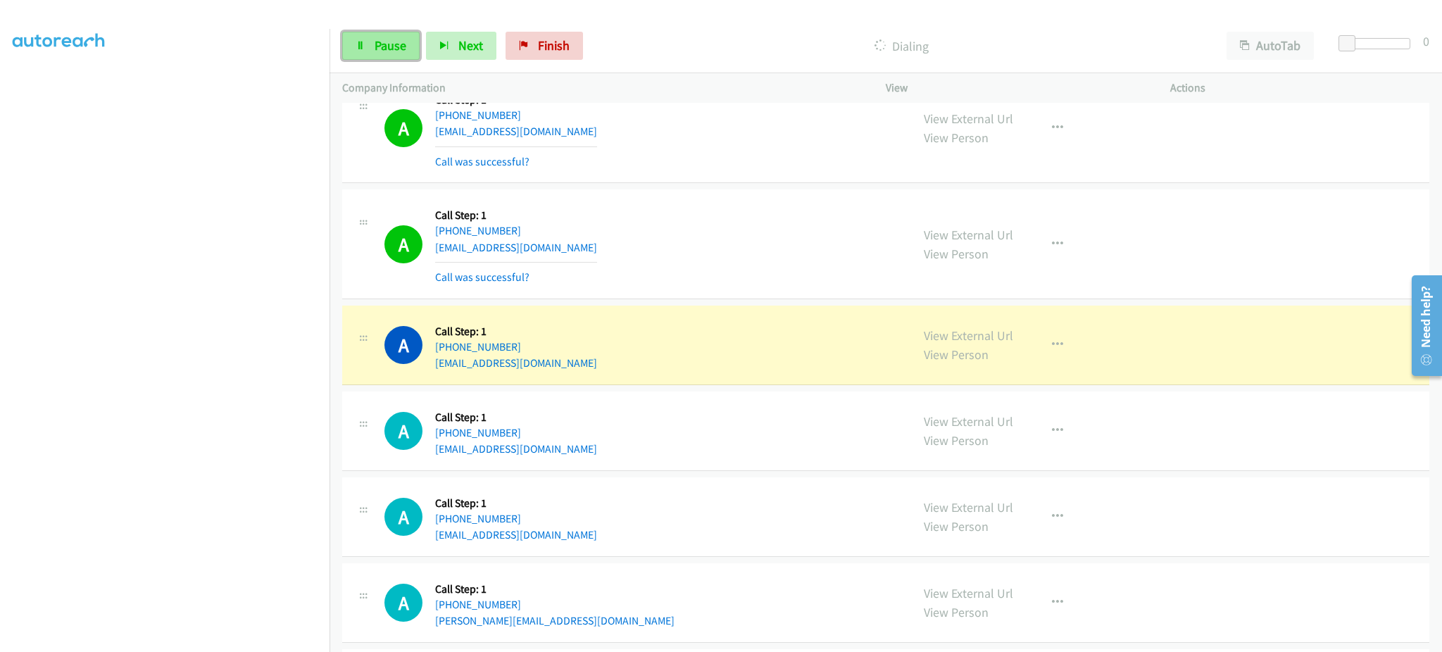
click at [401, 55] on link "Pause" at bounding box center [380, 46] width 77 height 28
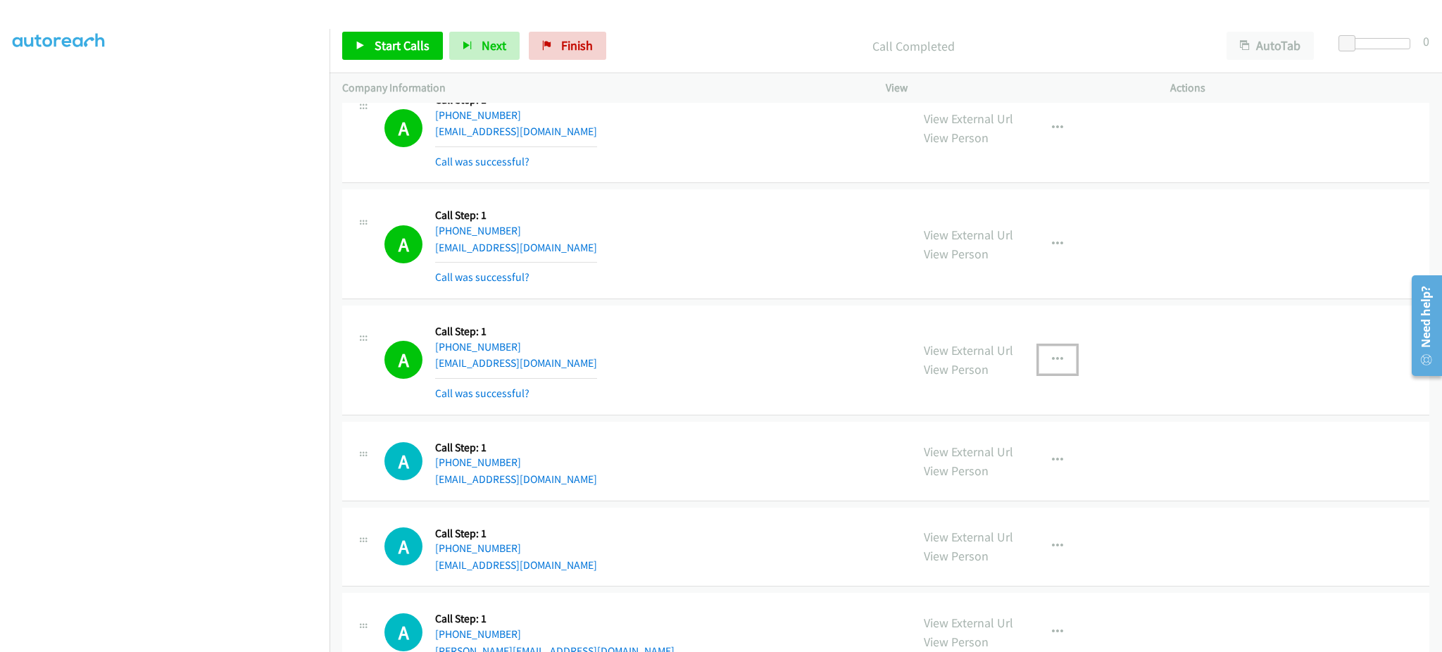
click at [1042, 374] on button "button" at bounding box center [1058, 360] width 38 height 28
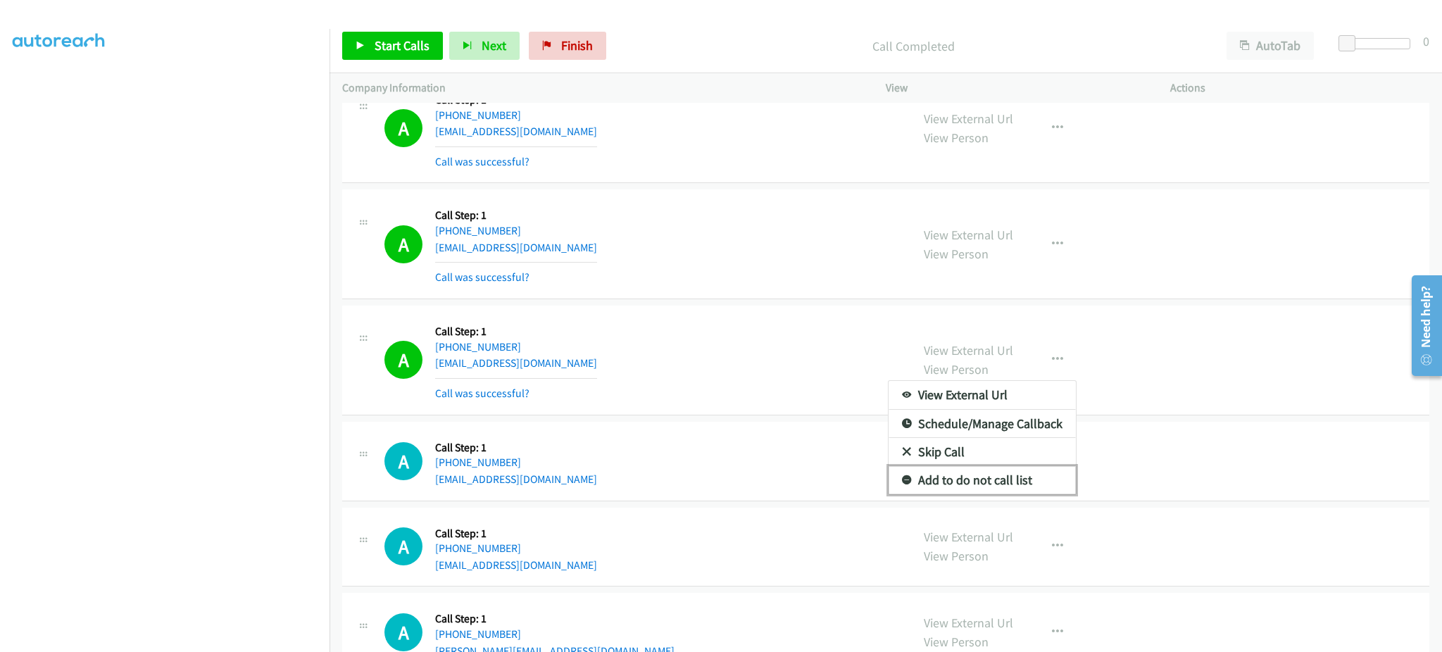
click at [1001, 486] on link "Add to do not call list" at bounding box center [982, 480] width 187 height 28
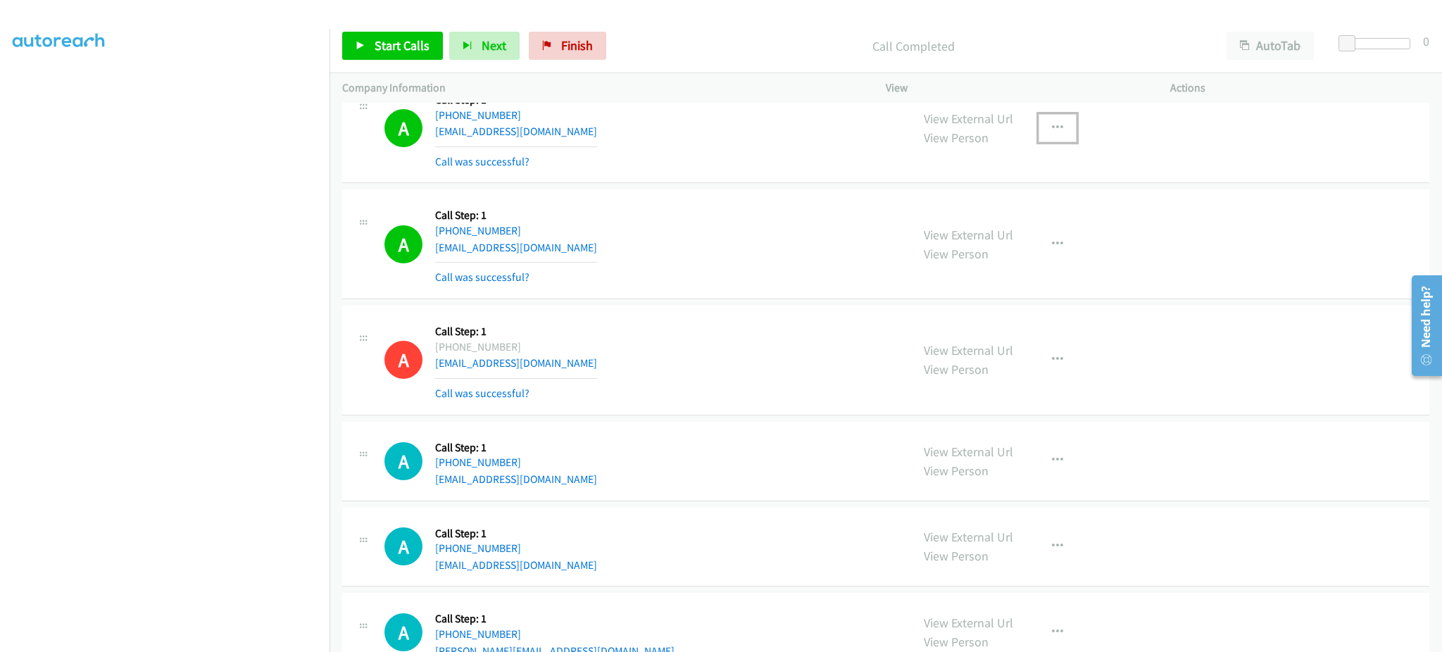
click at [1052, 134] on icon "button" at bounding box center [1057, 128] width 11 height 11
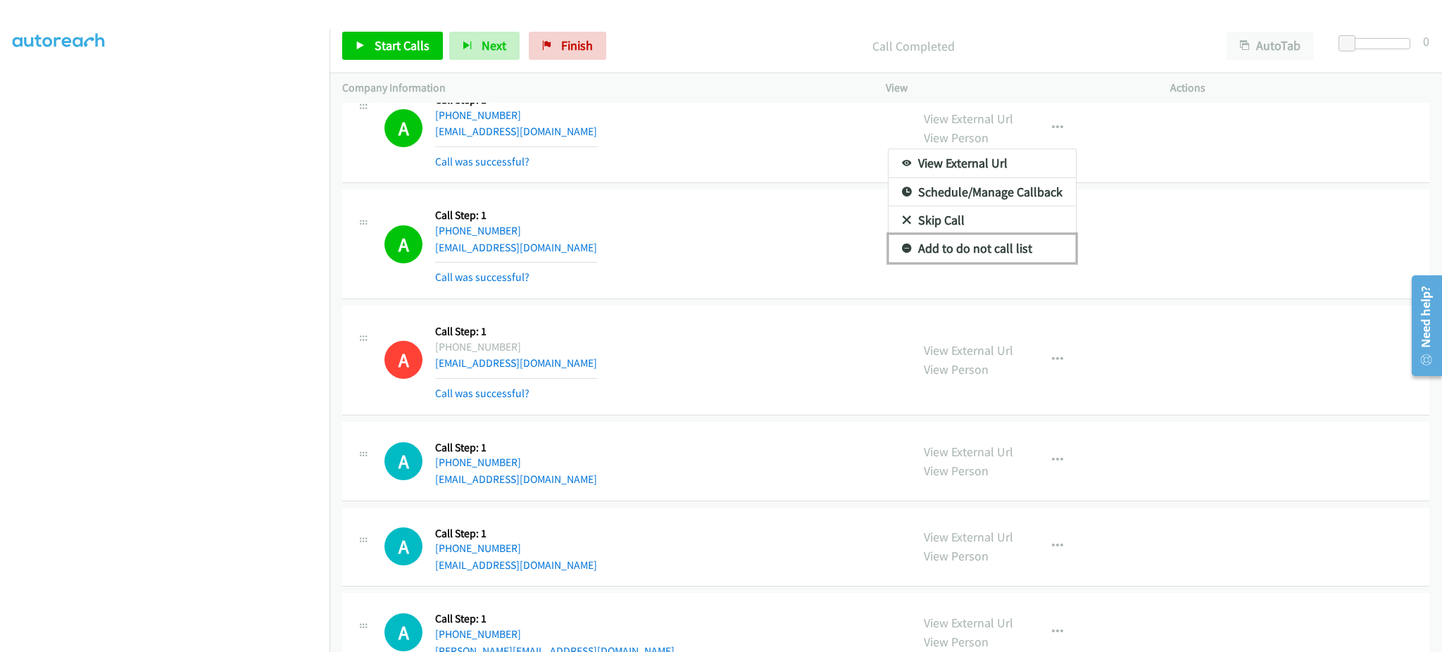
click at [1020, 263] on link "Add to do not call list" at bounding box center [982, 249] width 187 height 28
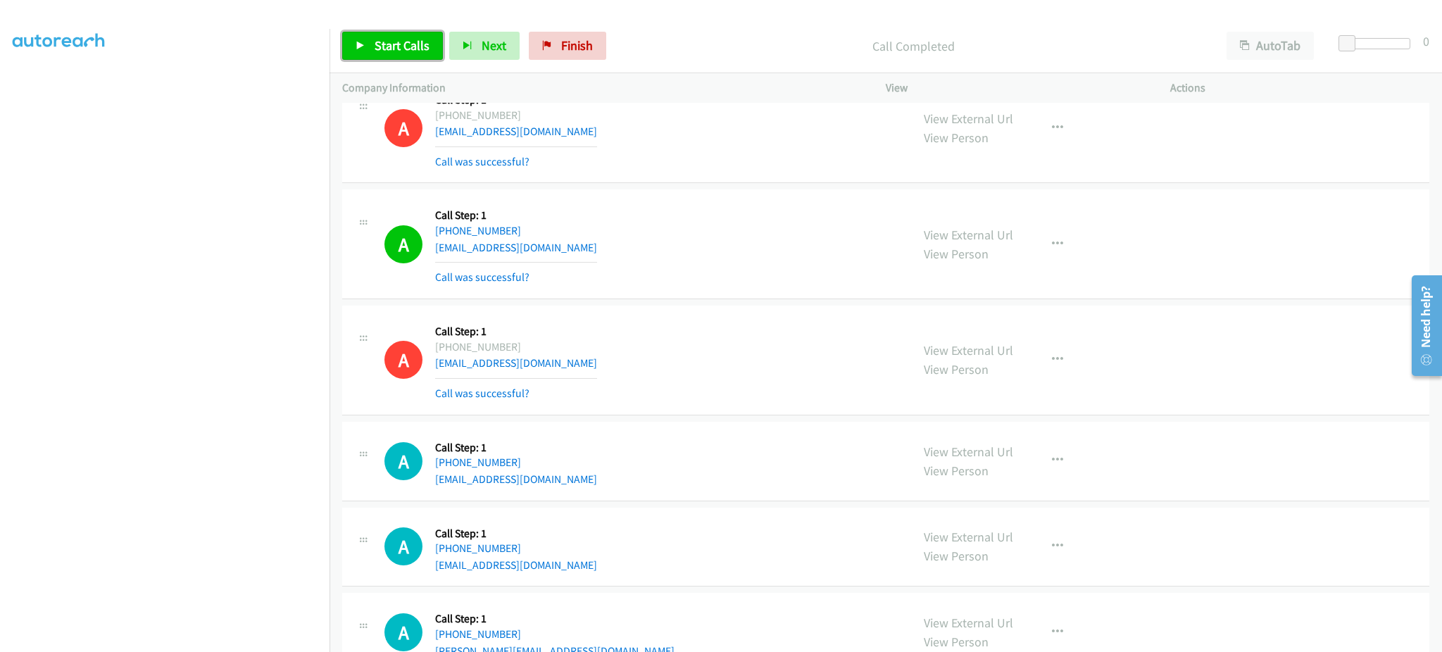
click at [381, 34] on link "Start Calls" at bounding box center [392, 46] width 101 height 28
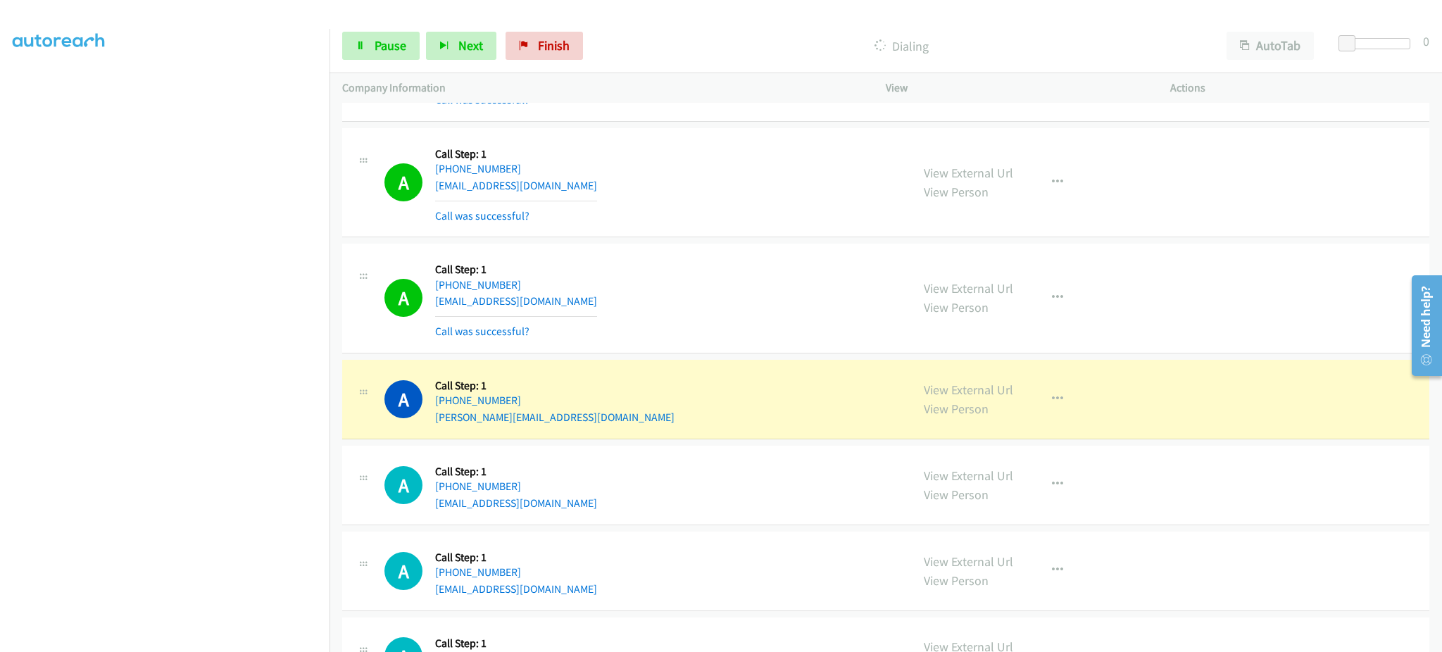
scroll to position [15077, 0]
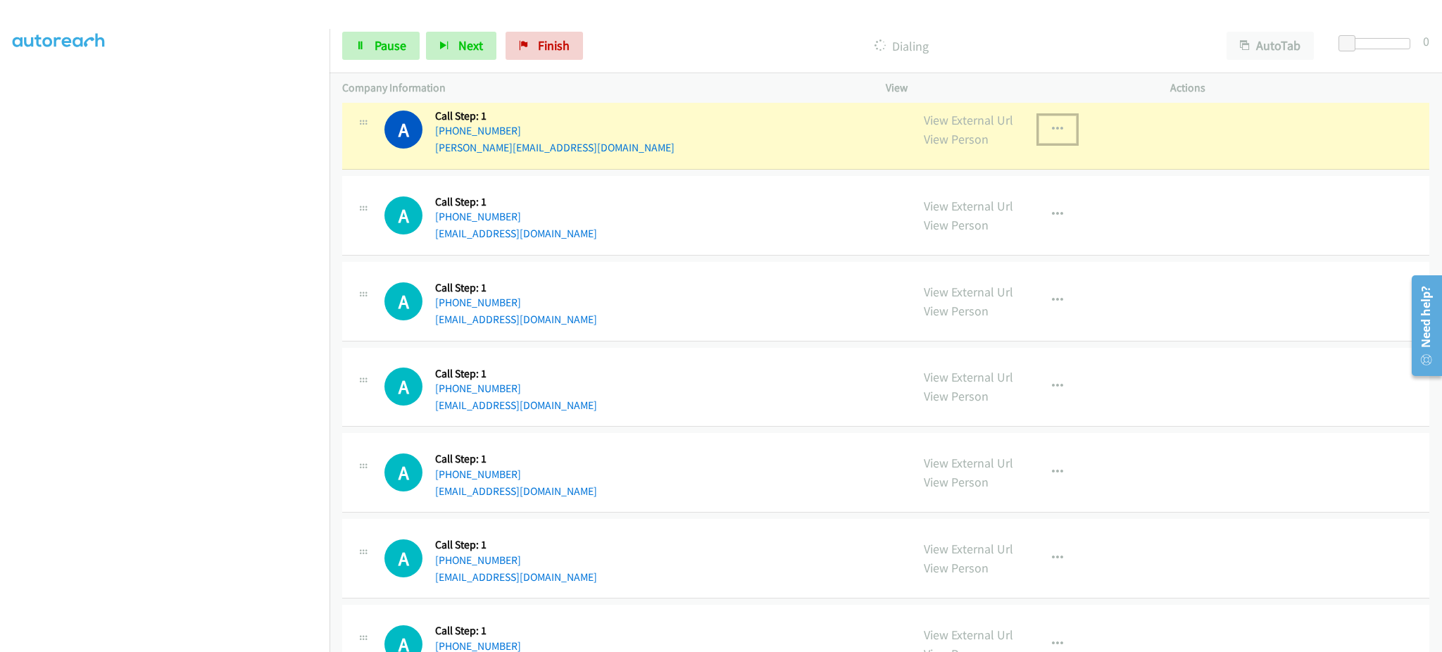
click at [1052, 135] on icon "button" at bounding box center [1057, 129] width 11 height 11
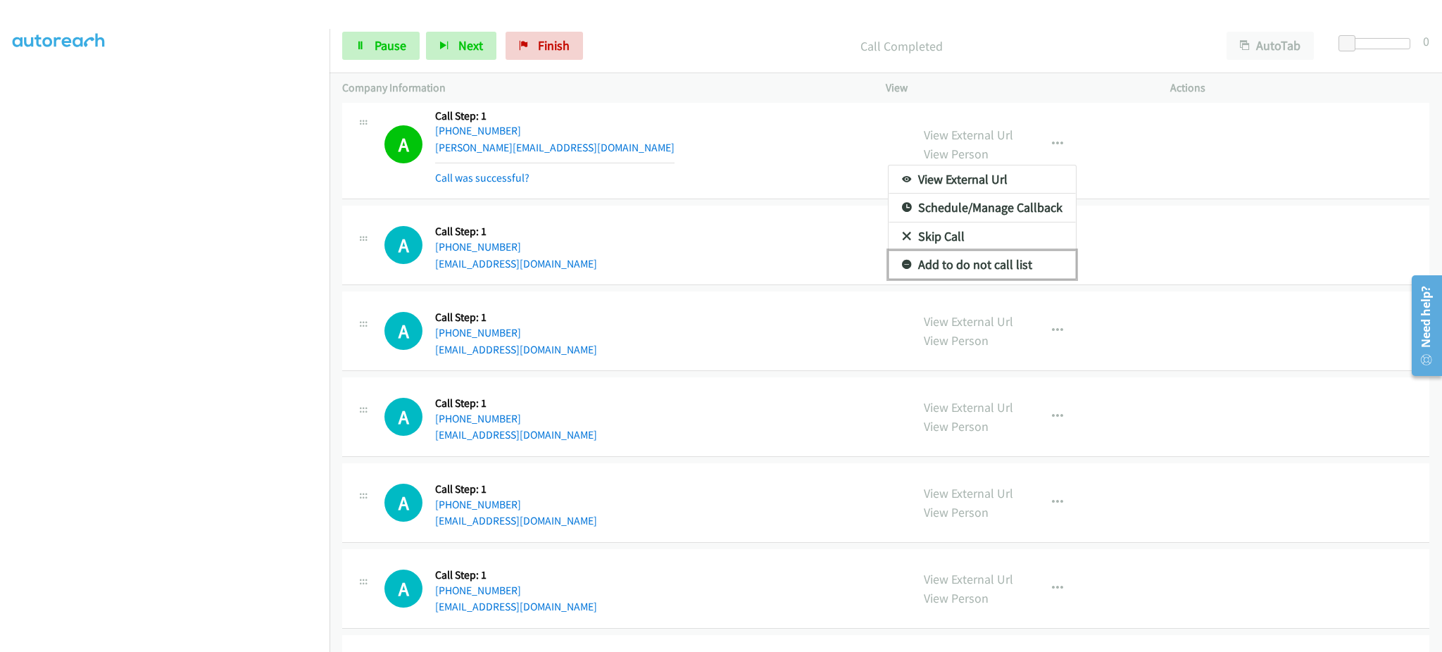
click at [1033, 276] on link "Add to do not call list" at bounding box center [982, 265] width 187 height 28
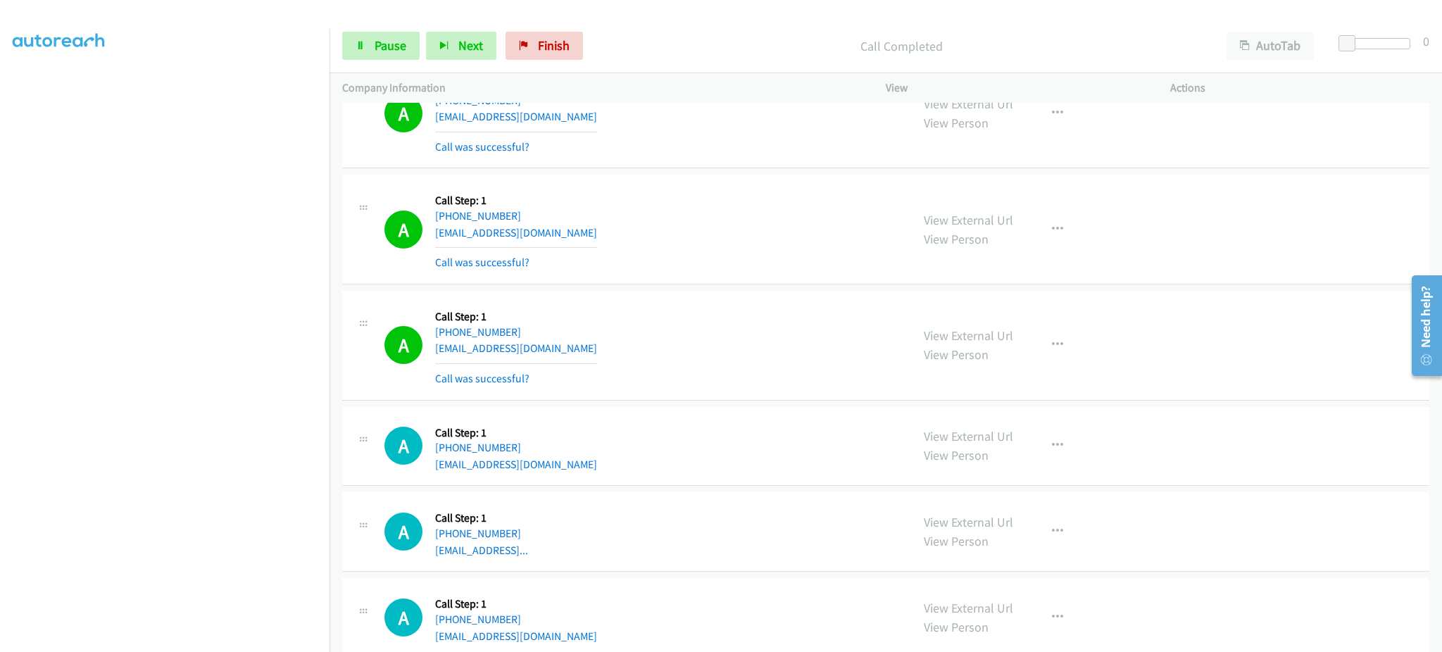
scroll to position [15359, 0]
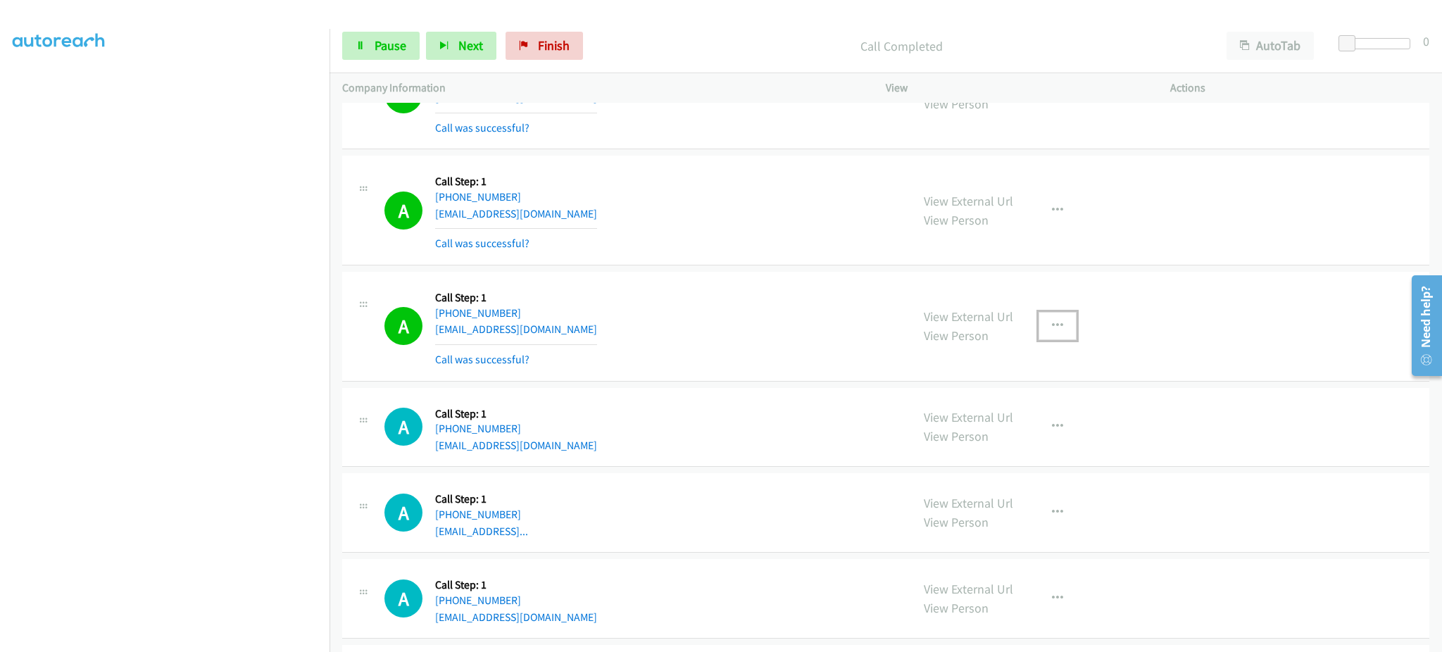
click at [1055, 333] on button "button" at bounding box center [1058, 326] width 38 height 28
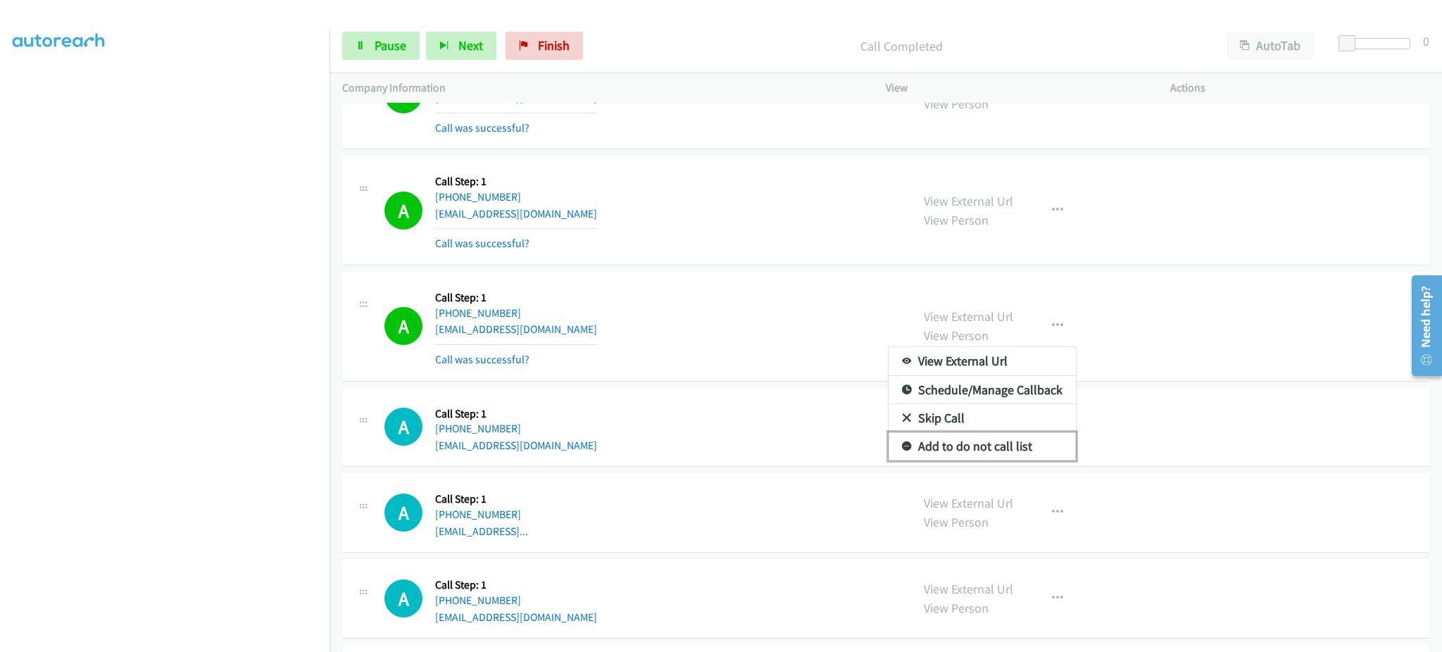
click at [1033, 454] on link "Add to do not call list" at bounding box center [982, 446] width 187 height 28
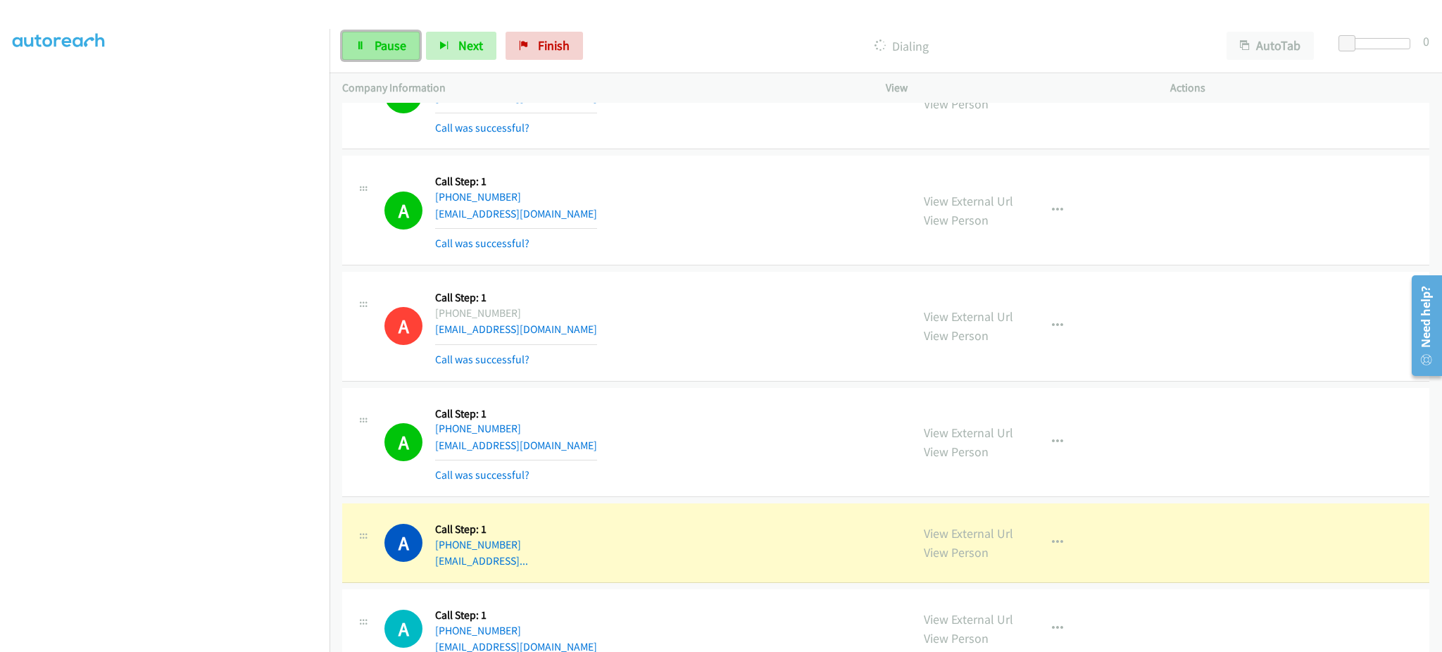
click at [392, 38] on span "Pause" at bounding box center [391, 45] width 32 height 16
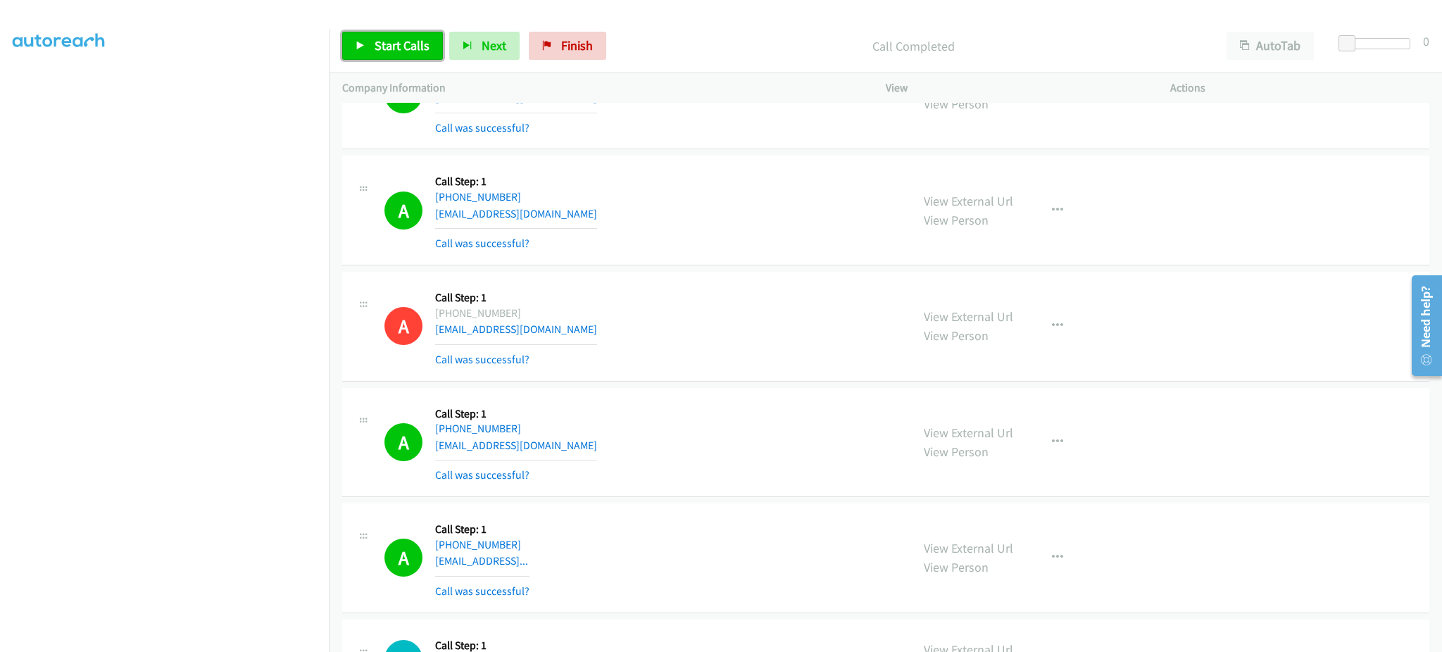
click at [401, 37] on span "Start Calls" at bounding box center [402, 45] width 55 height 16
click at [406, 49] on link "Pause" at bounding box center [380, 46] width 77 height 28
click at [414, 60] on link "Start Calls" at bounding box center [392, 46] width 101 height 28
click at [385, 37] on span "Pause" at bounding box center [391, 45] width 32 height 16
